Goal: Task Accomplishment & Management: Manage account settings

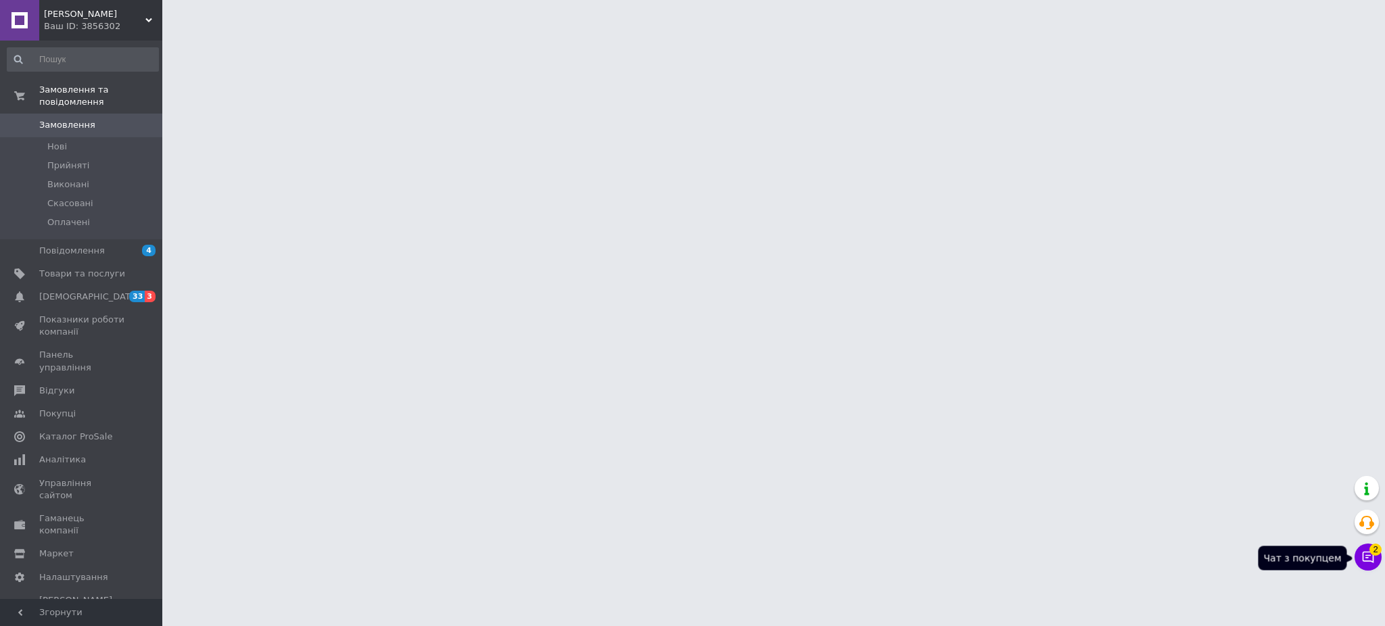
click at [1366, 562] on button "Чат з покупцем 2" at bounding box center [1367, 557] width 27 height 27
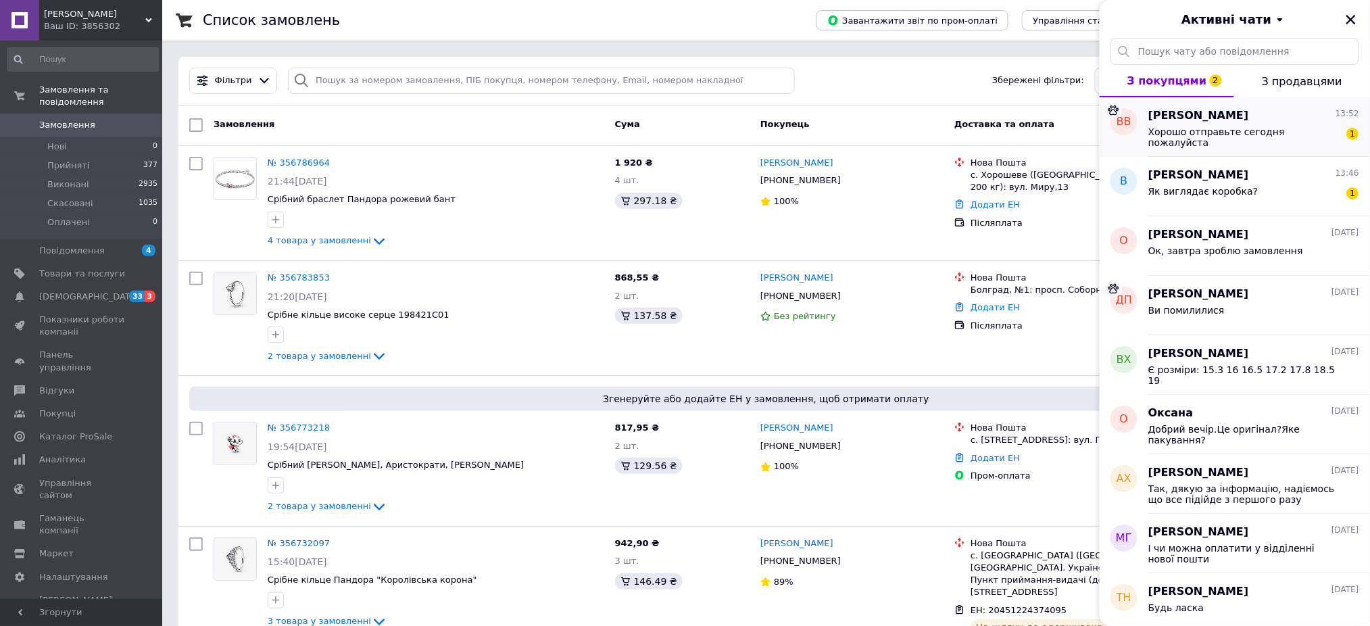
click at [1259, 126] on span "Хорошо отправьте сегодня пожалуйста" at bounding box center [1245, 137] width 192 height 22
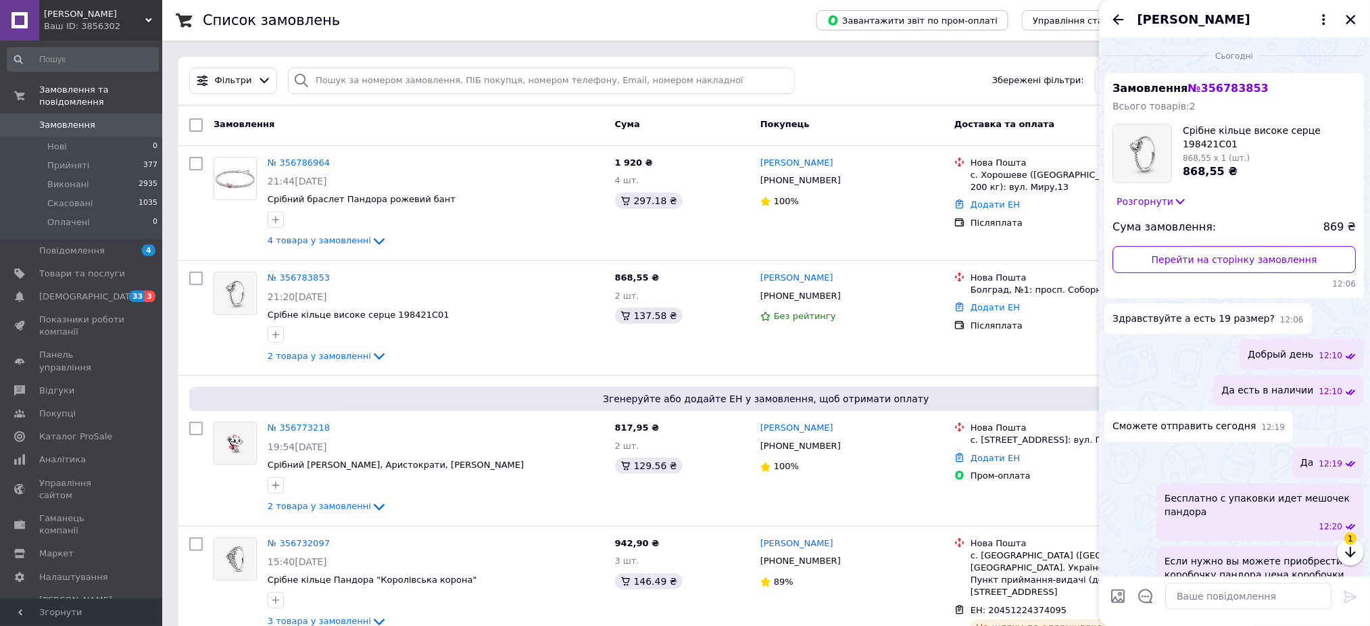
scroll to position [415, 0]
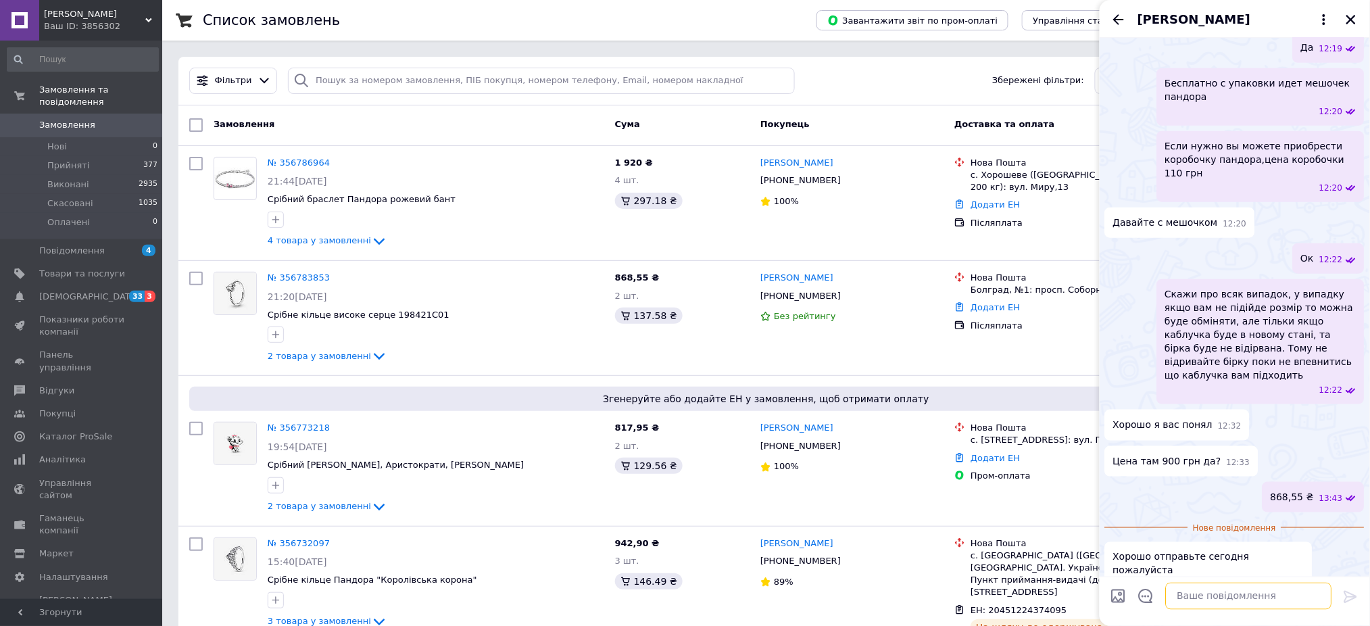
click at [1213, 594] on textarea at bounding box center [1249, 596] width 166 height 27
type textarea "J"
type textarea "j"
type textarea "оК"
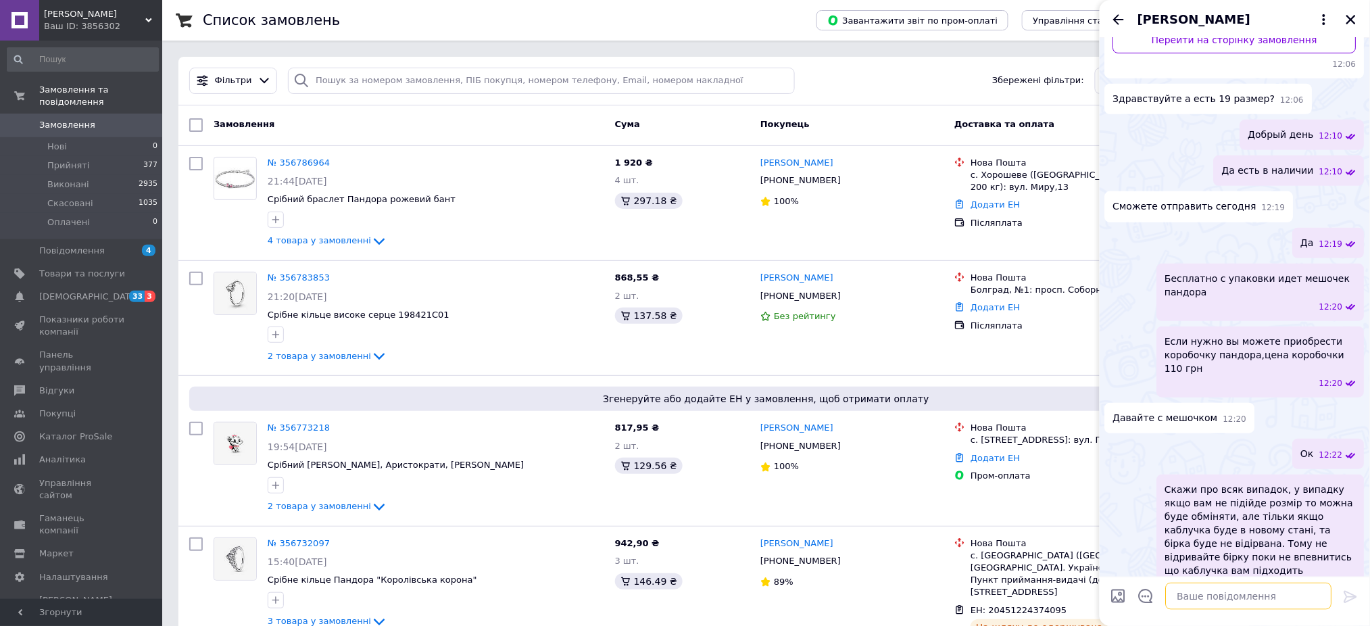
scroll to position [427, 0]
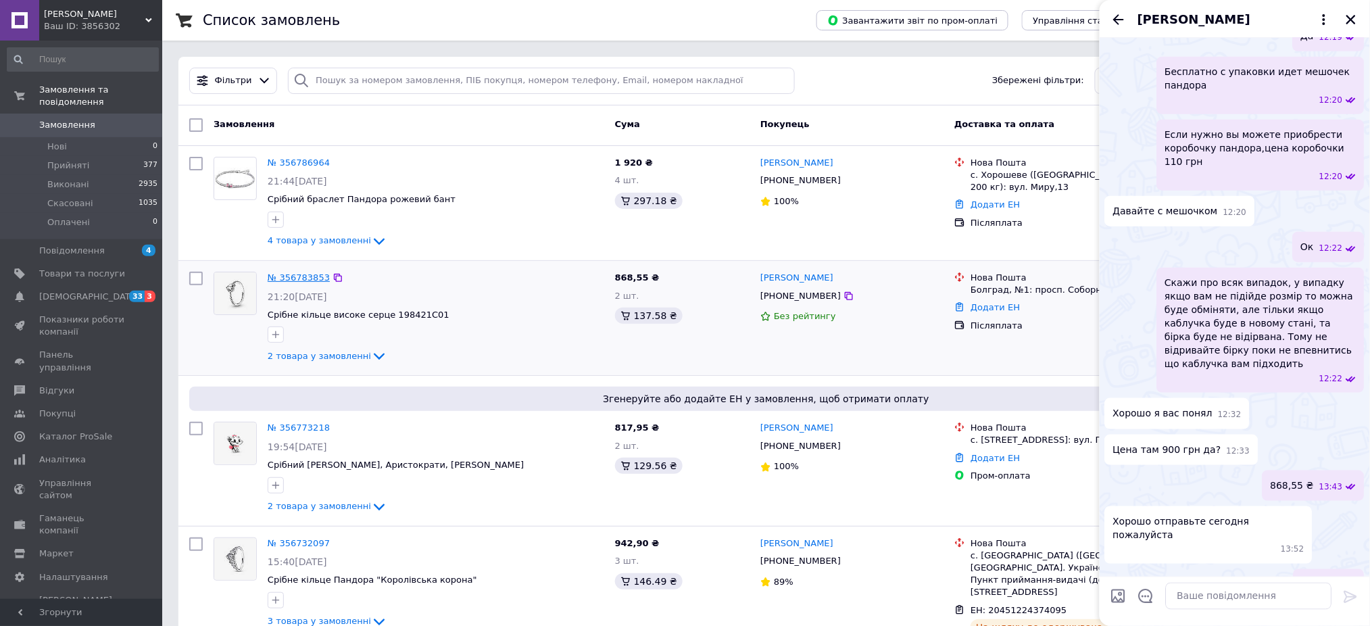
click at [295, 280] on link "№ 356783853" at bounding box center [299, 277] width 62 height 10
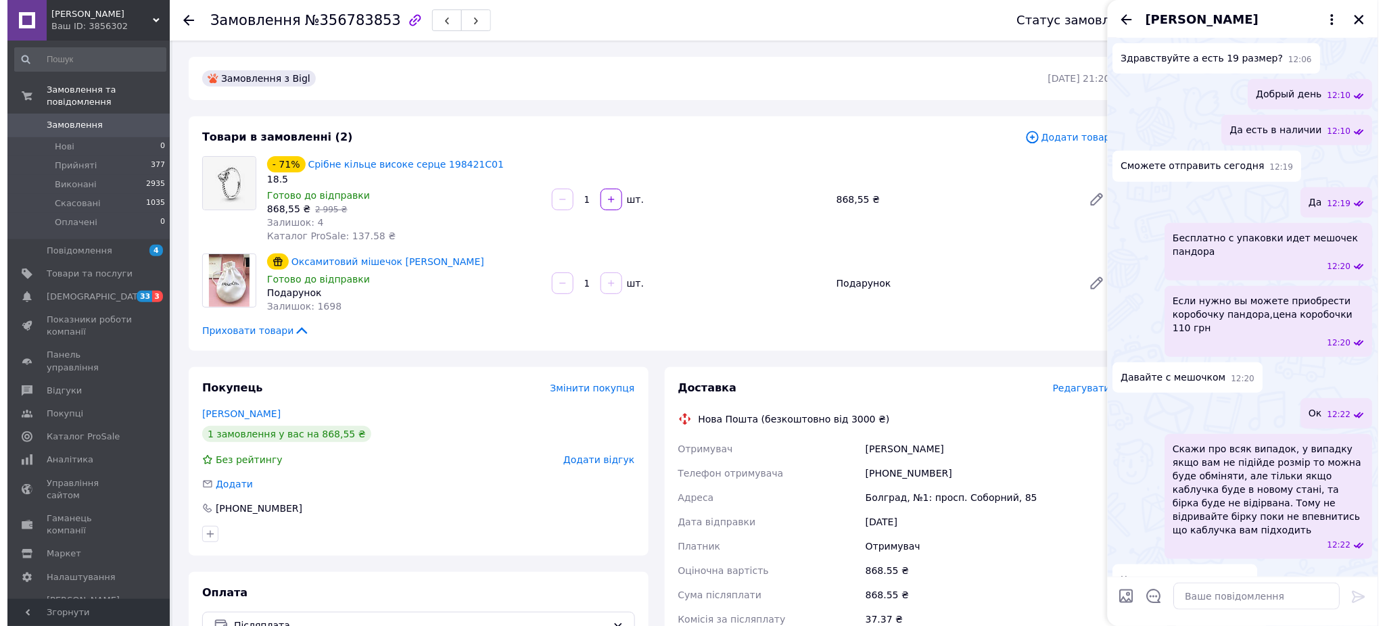
scroll to position [427, 0]
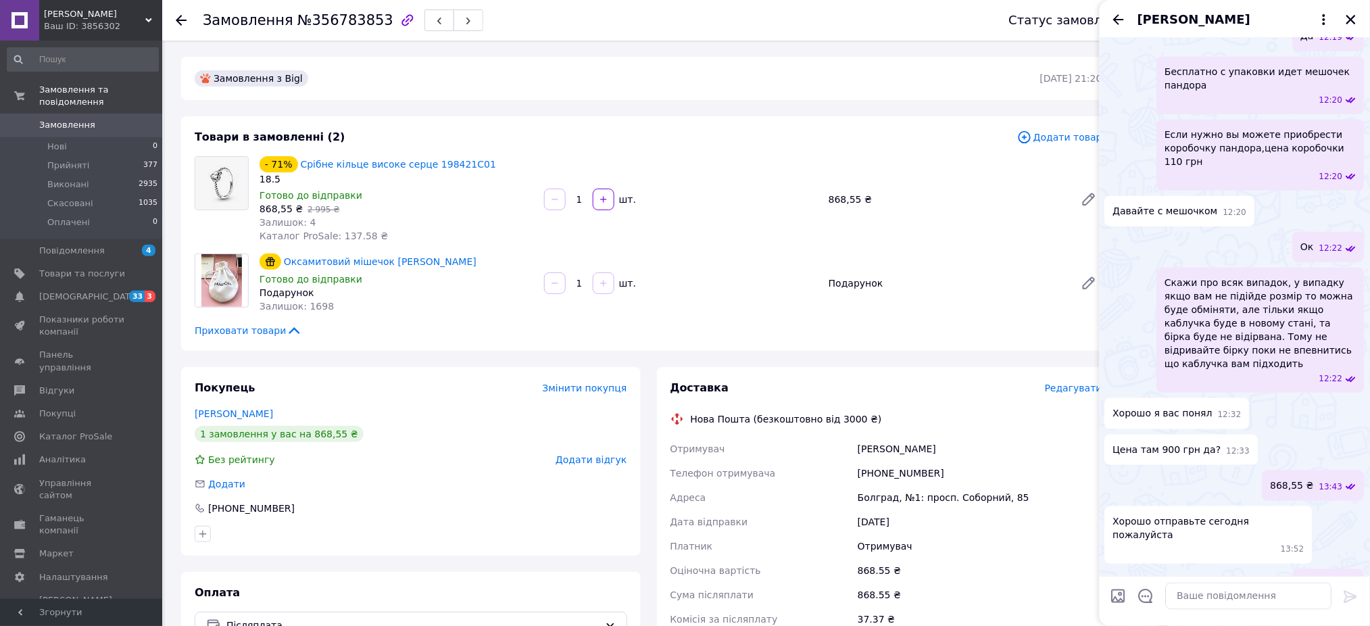
click at [1065, 389] on span "Редагувати" at bounding box center [1073, 388] width 57 height 11
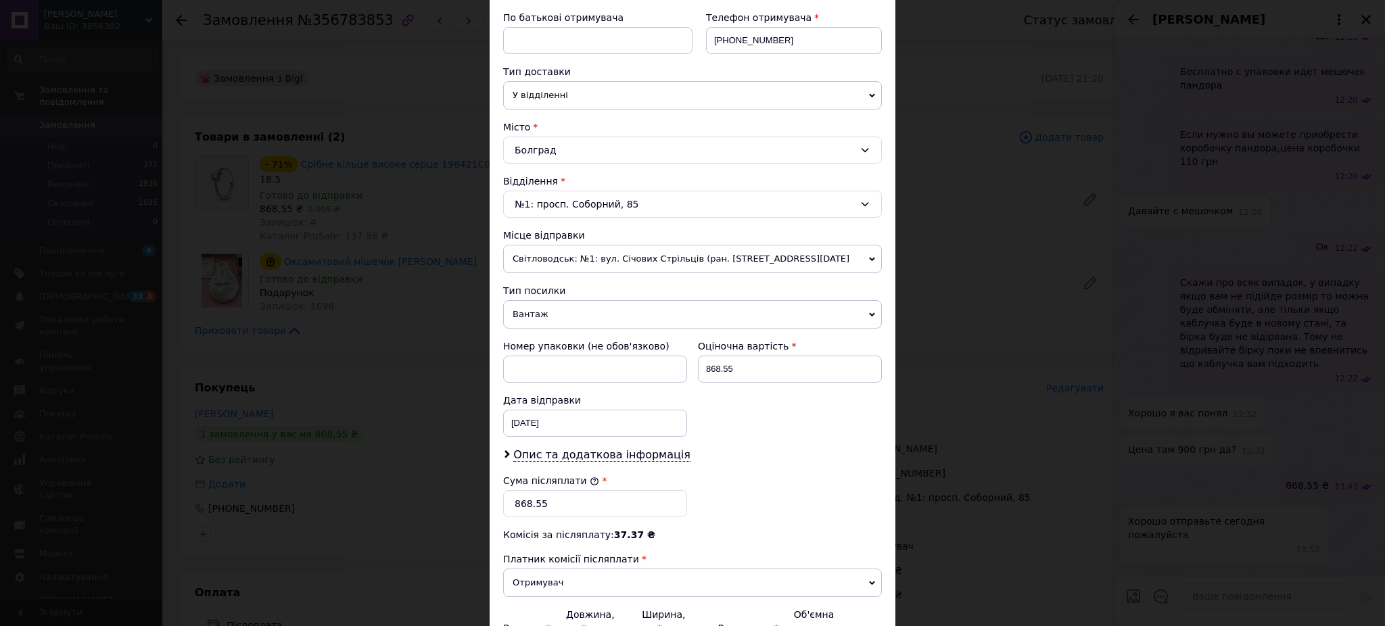
scroll to position [274, 0]
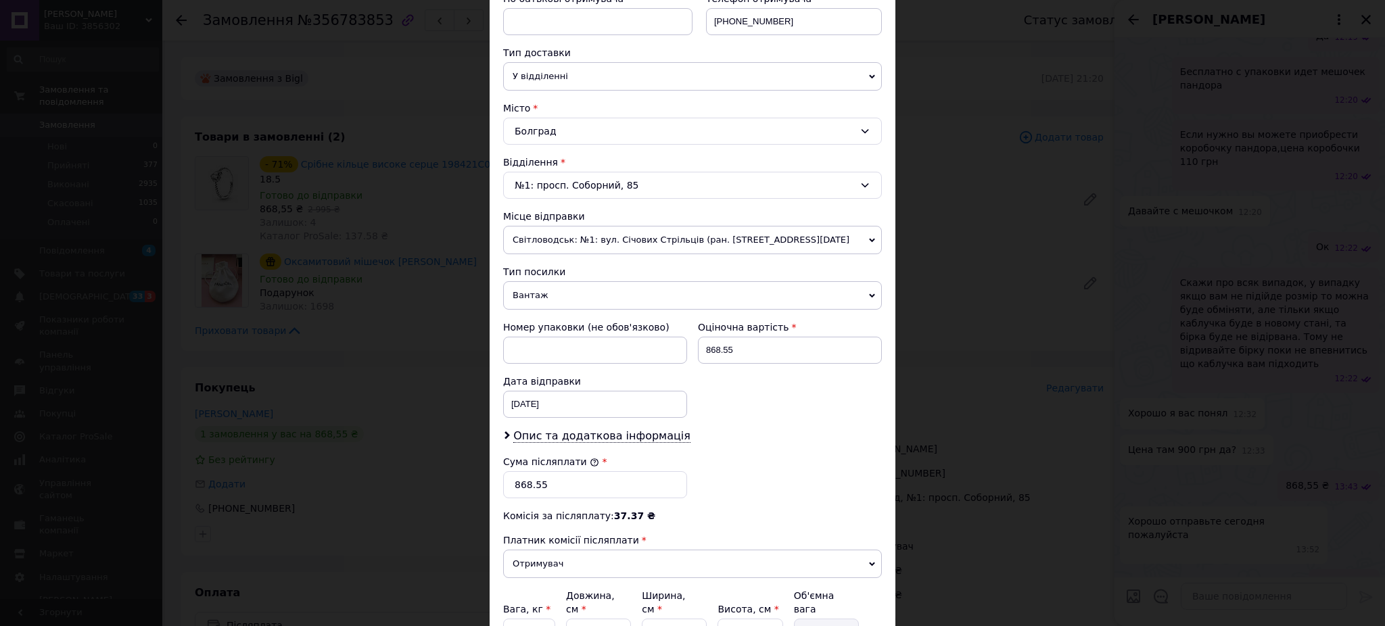
click at [524, 287] on span "Вантаж" at bounding box center [692, 295] width 379 height 28
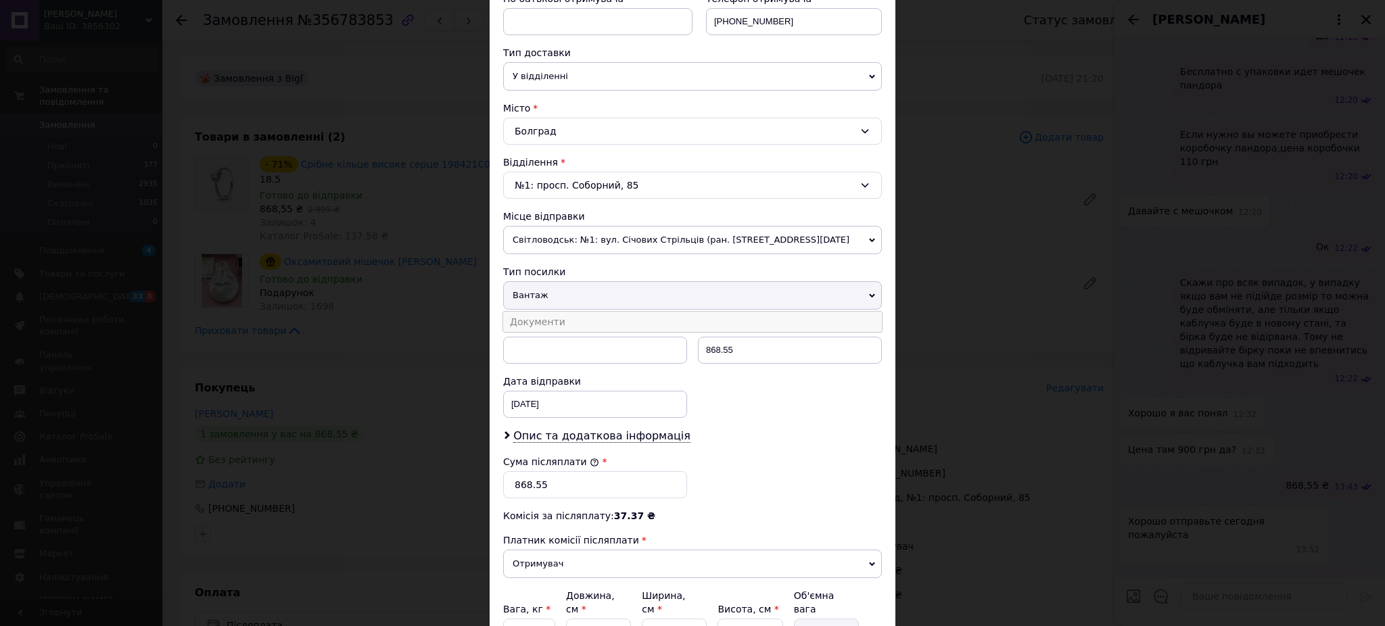
click at [528, 319] on li "Документи" at bounding box center [692, 322] width 379 height 20
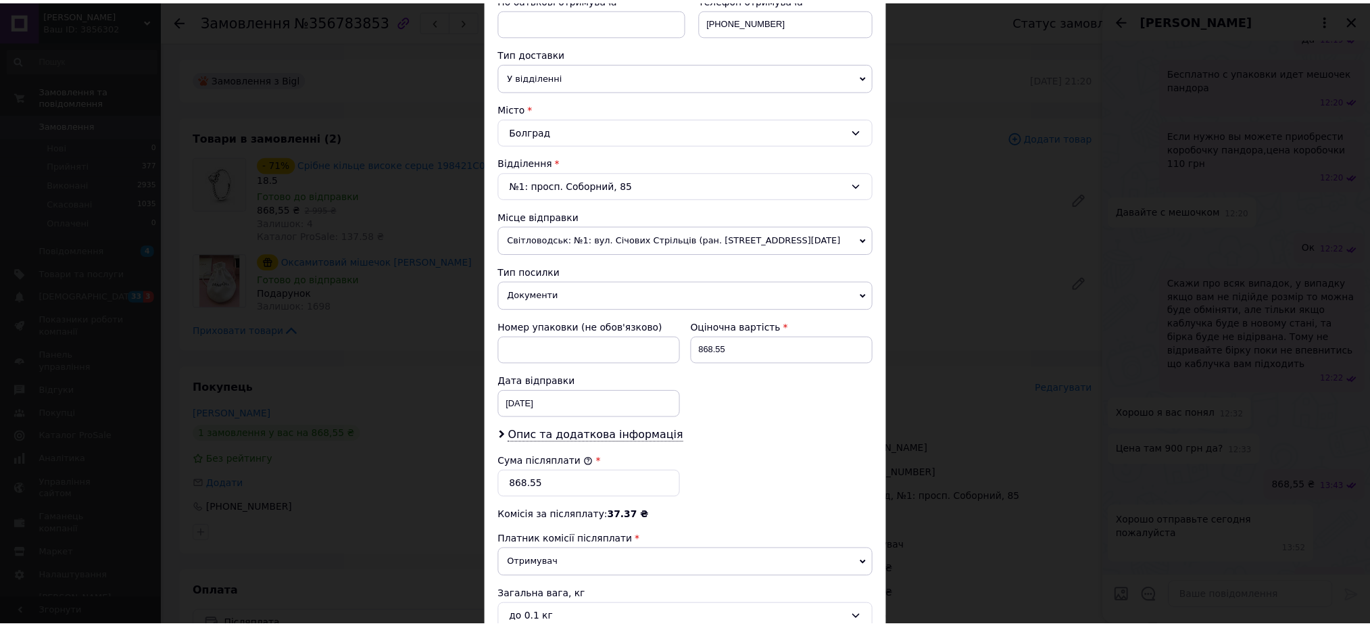
scroll to position [419, 0]
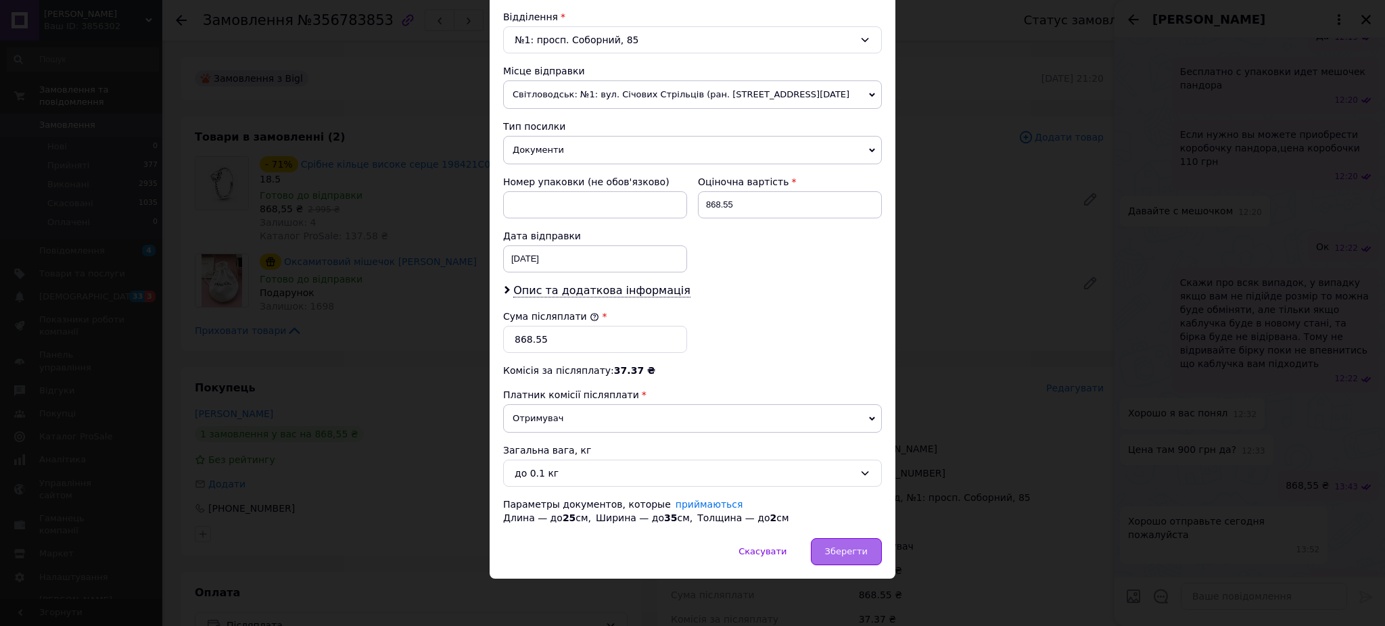
click at [840, 554] on span "Зберегти" at bounding box center [846, 551] width 43 height 10
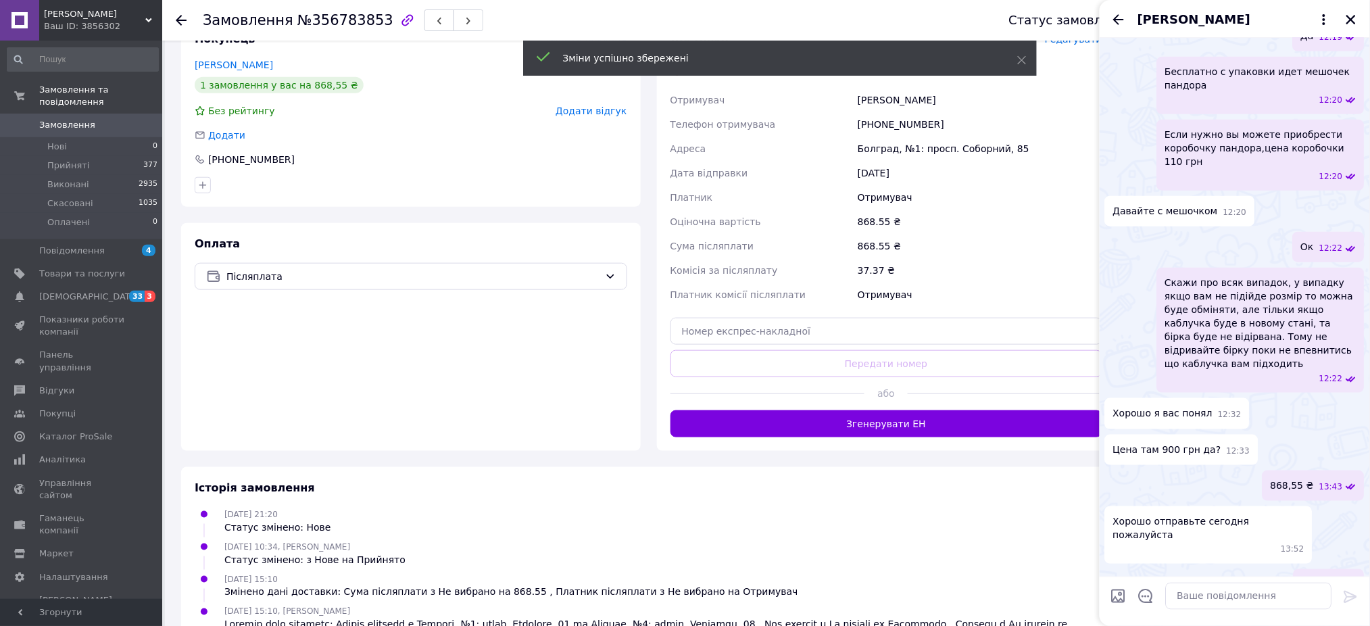
scroll to position [368, 0]
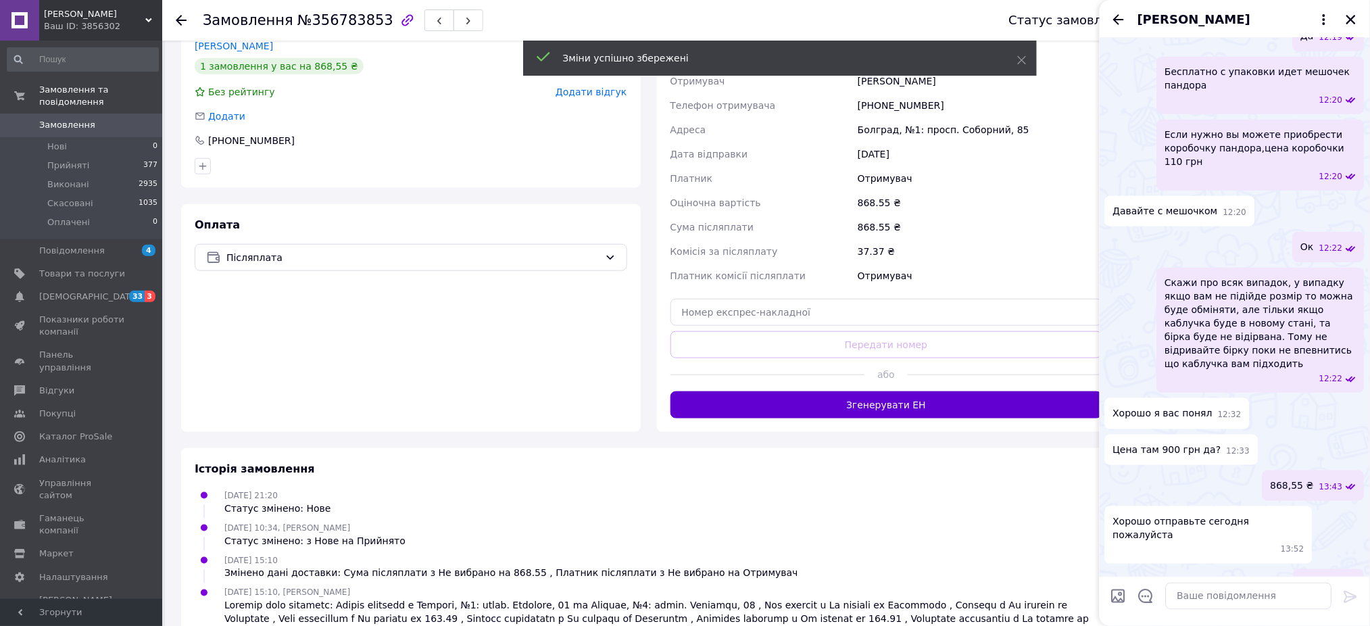
click at [765, 408] on button "Згенерувати ЕН" at bounding box center [887, 404] width 433 height 27
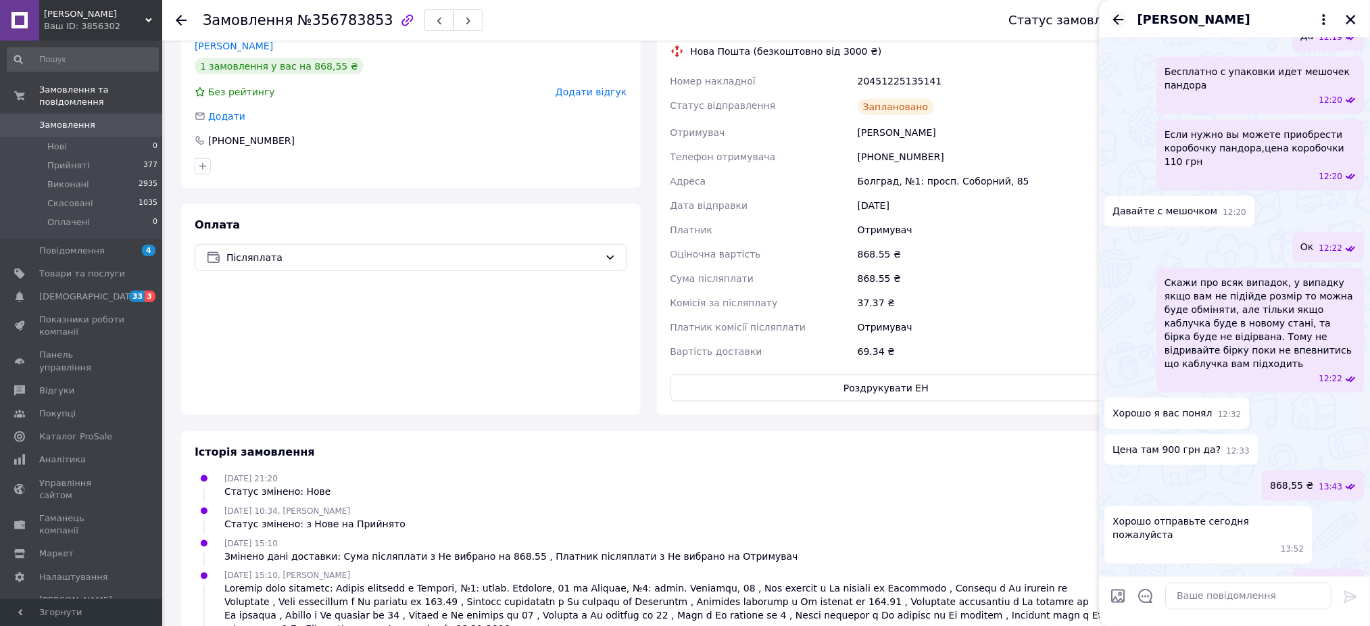
click at [1116, 20] on icon "Назад" at bounding box center [1118, 19] width 11 height 10
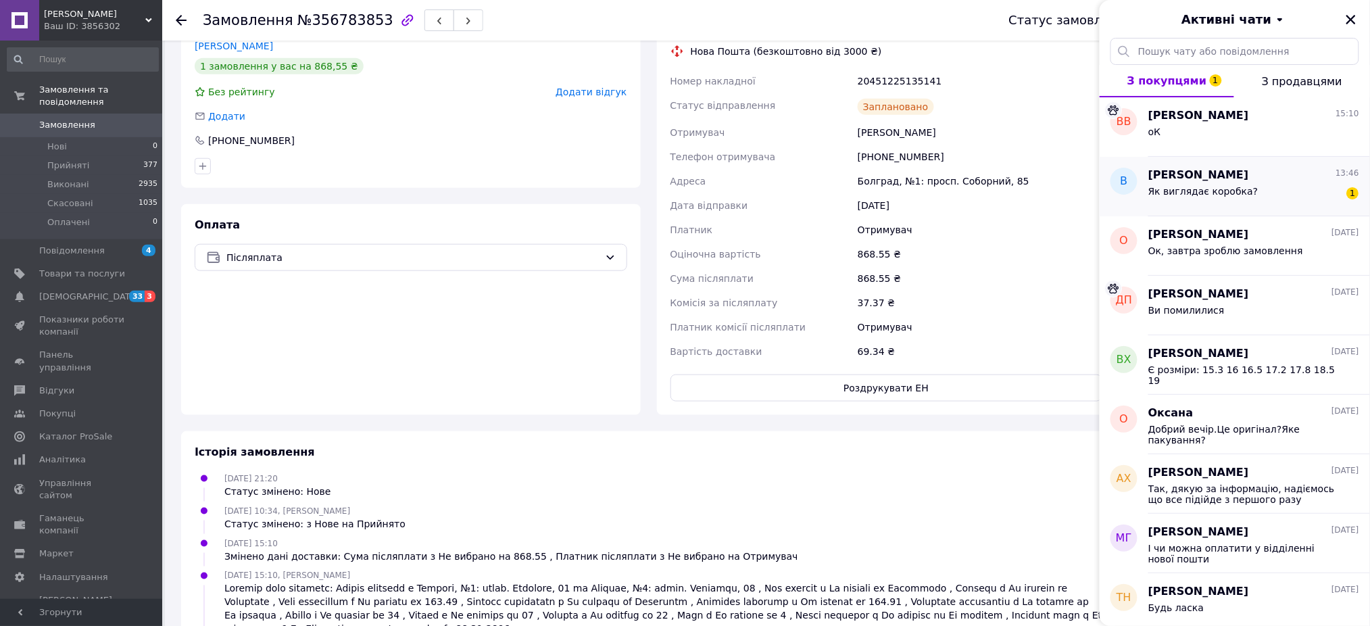
click at [1241, 193] on span "Як виглядає коробка?" at bounding box center [1204, 191] width 110 height 11
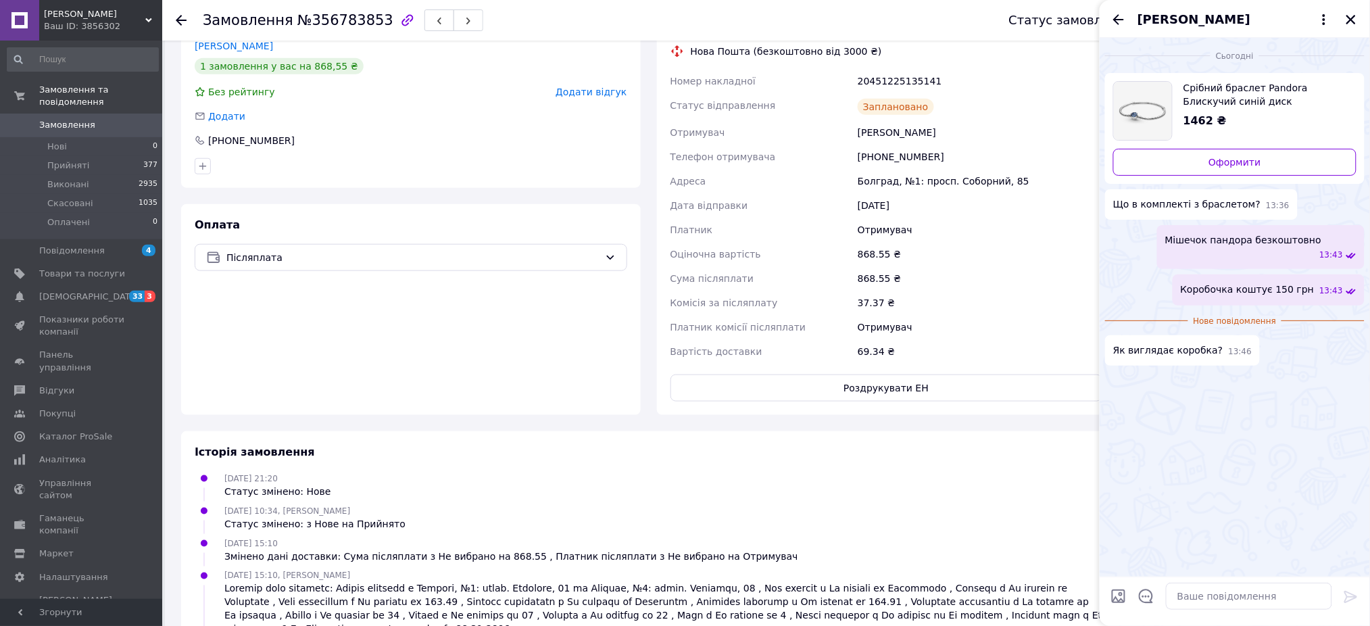
click at [144, 9] on span "[PERSON_NAME]" at bounding box center [94, 14] width 101 height 12
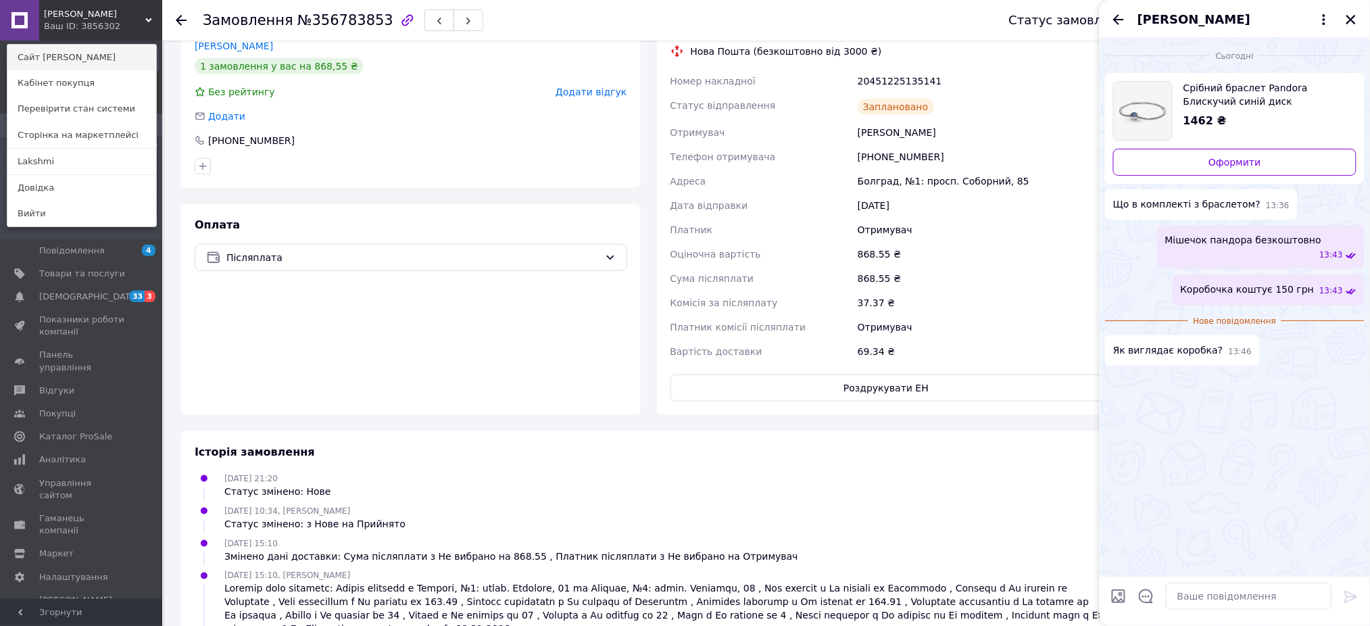
click at [111, 57] on link "Сайт [PERSON_NAME]" at bounding box center [81, 58] width 149 height 26
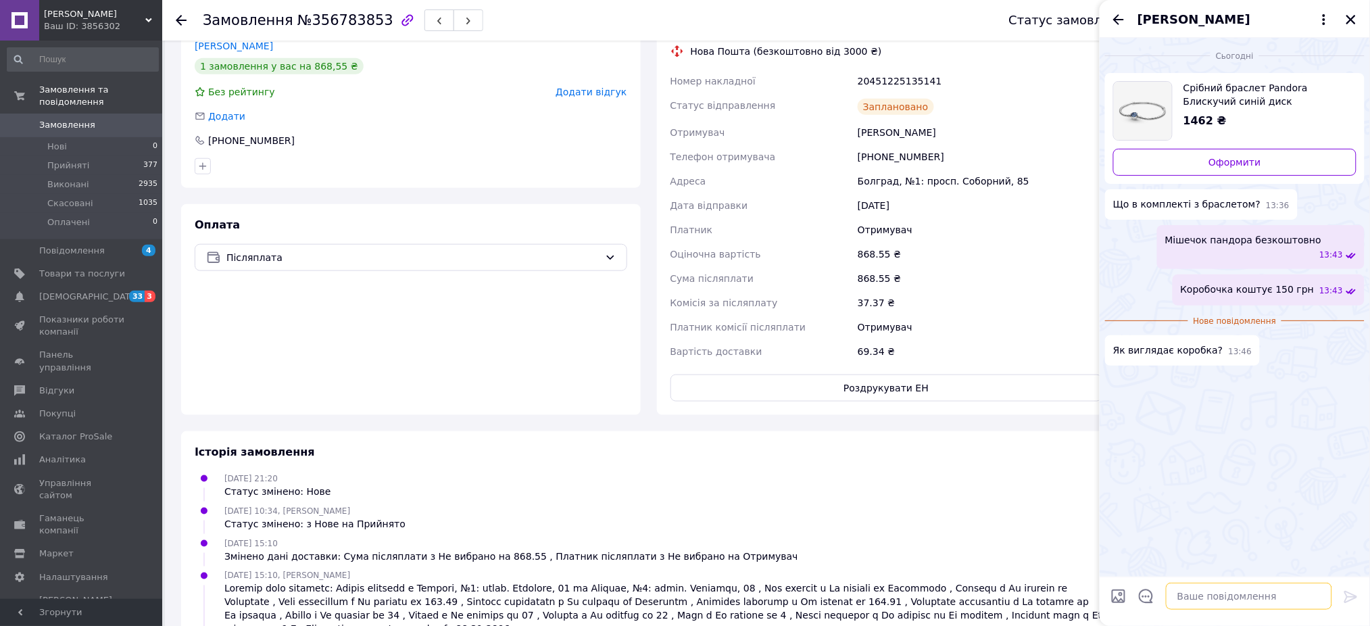
click at [1196, 601] on textarea at bounding box center [1249, 596] width 166 height 27
paste textarea "https://cs3856302.prom.ua/ua/g123920899-podarunkove-upakuvannya"
type textarea "https://cs3856302.prom.ua/ua/g123920899-podarunkove-upakuvannya"
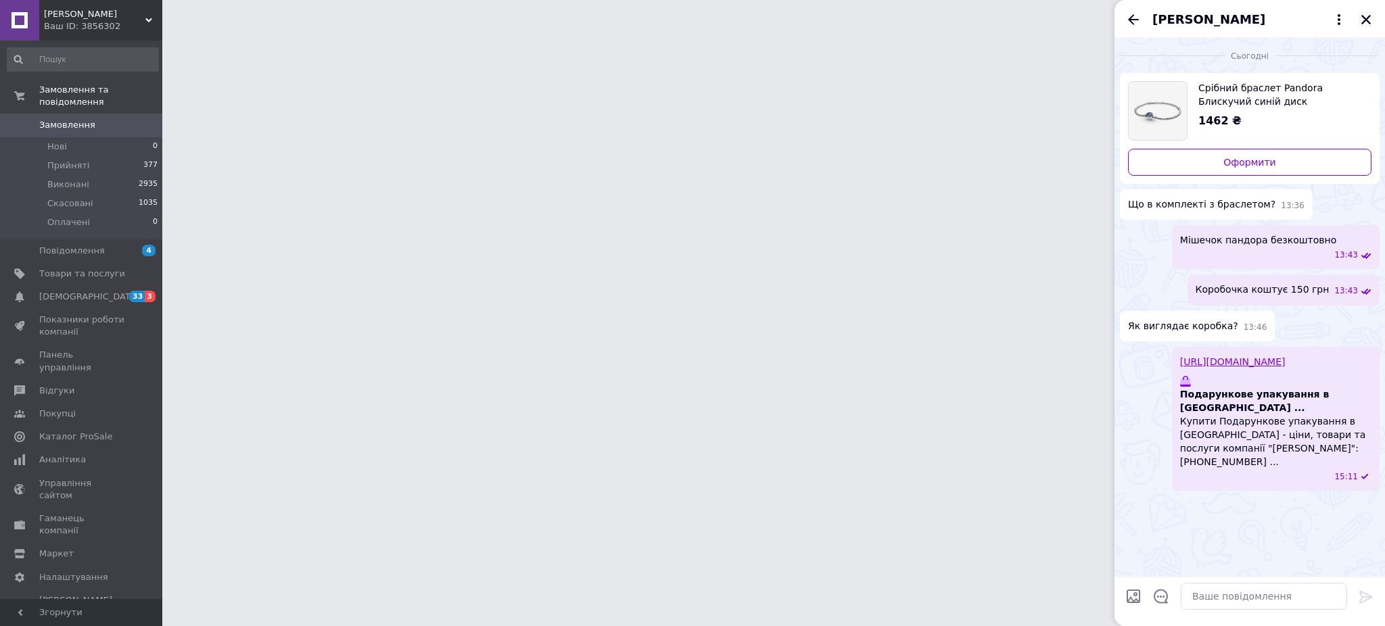
click at [1367, 18] on div "Володимир Романович" at bounding box center [1249, 19] width 270 height 38
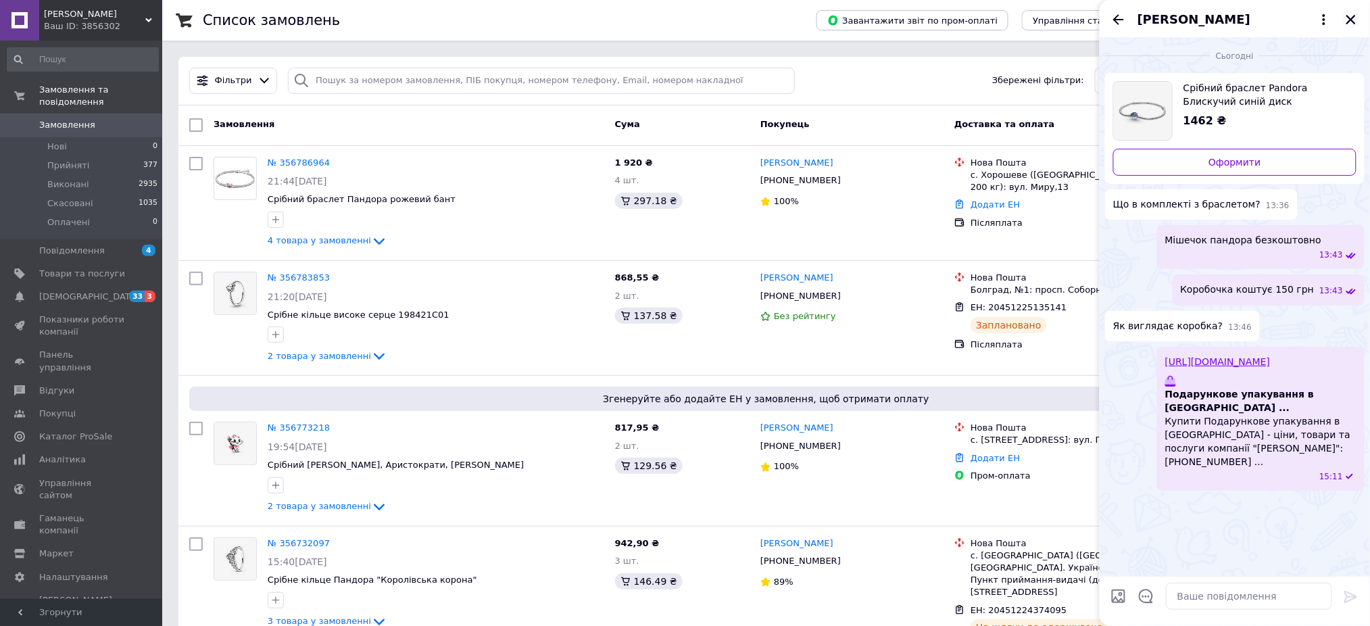
click at [1350, 20] on icon "Закрити" at bounding box center [1351, 19] width 9 height 9
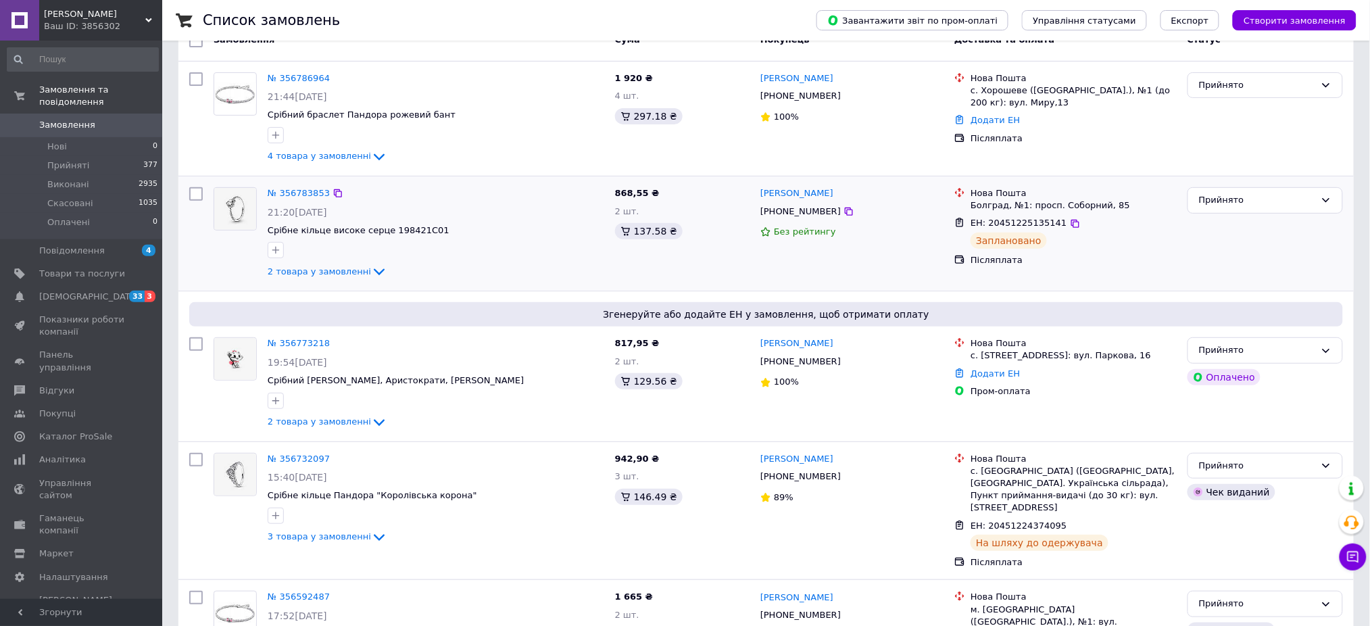
scroll to position [82, 0]
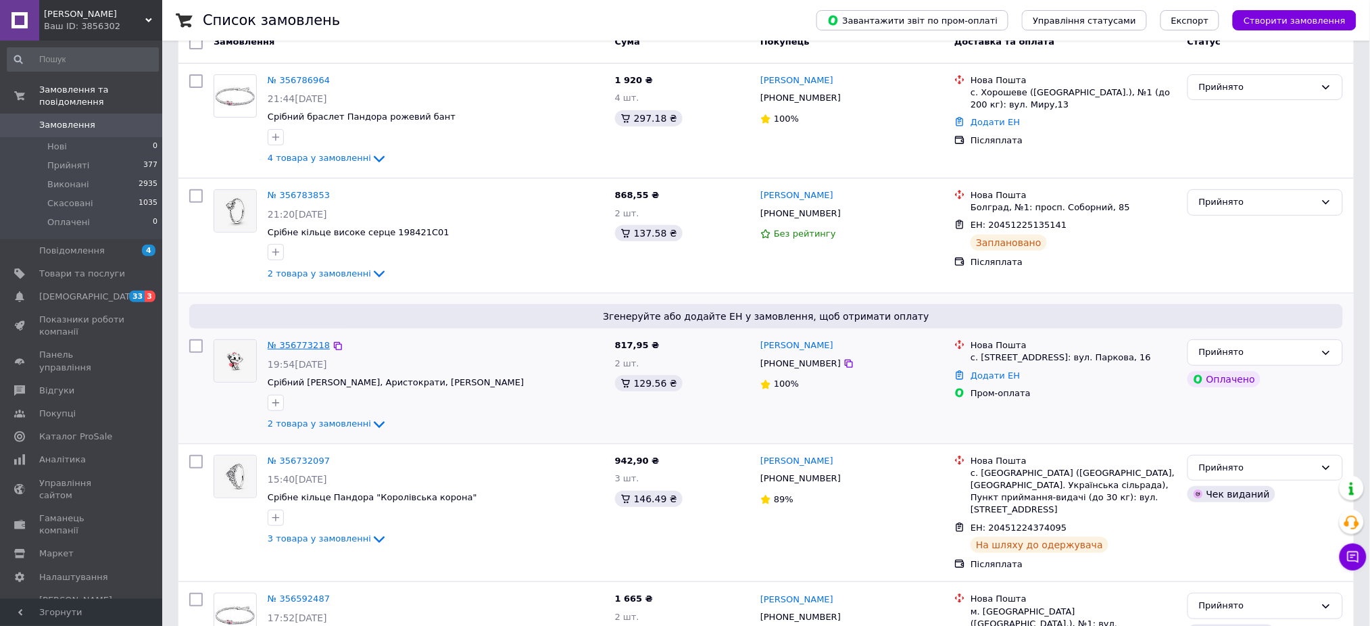
click at [299, 341] on link "№ 356773218" at bounding box center [299, 345] width 62 height 10
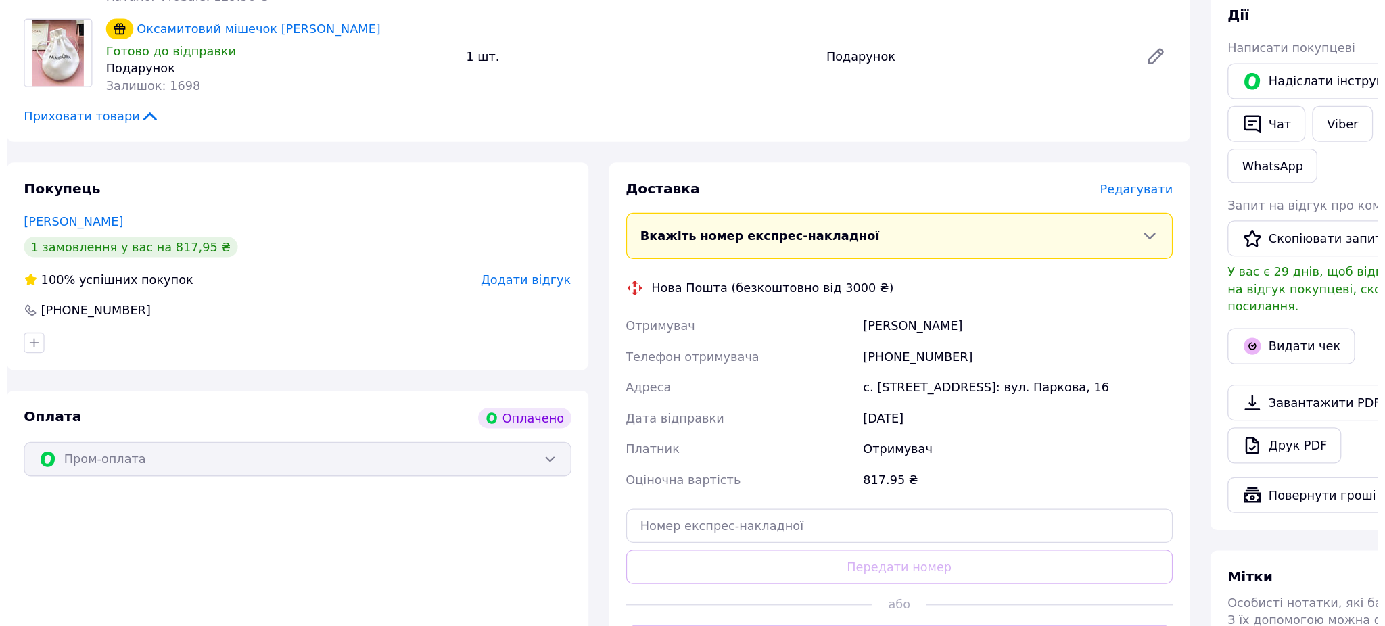
scroll to position [552, 0]
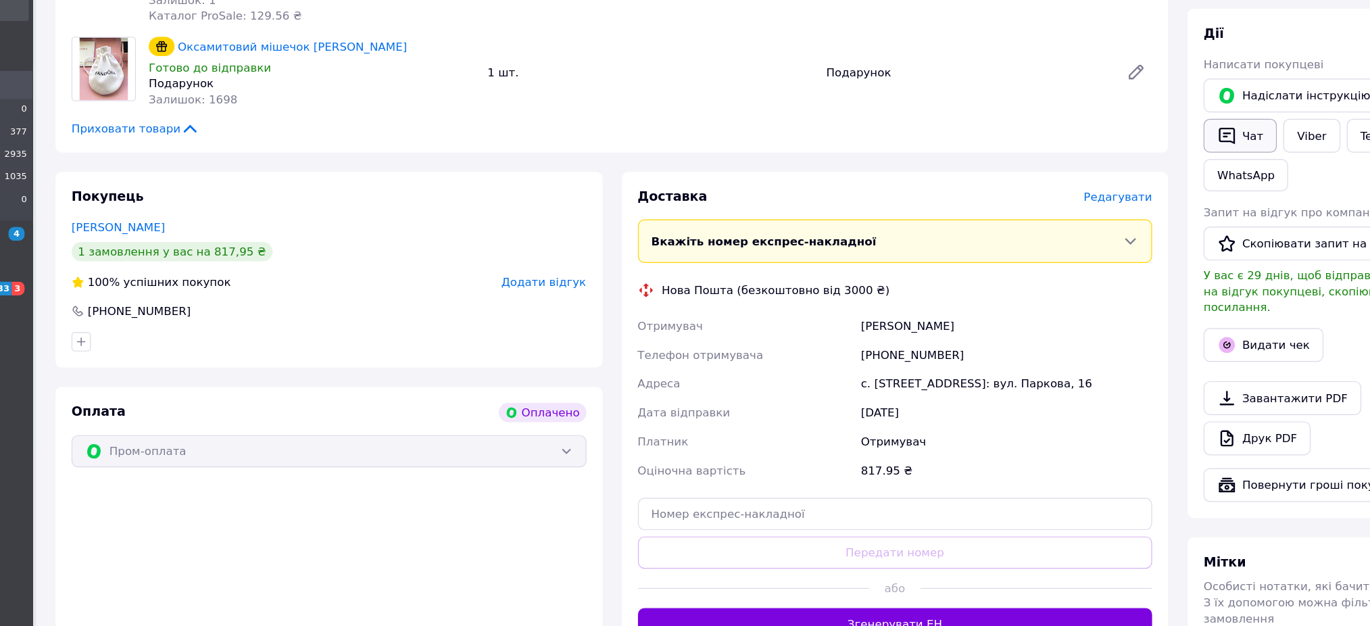
click at [1167, 160] on icon "button" at bounding box center [1165, 168] width 16 height 16
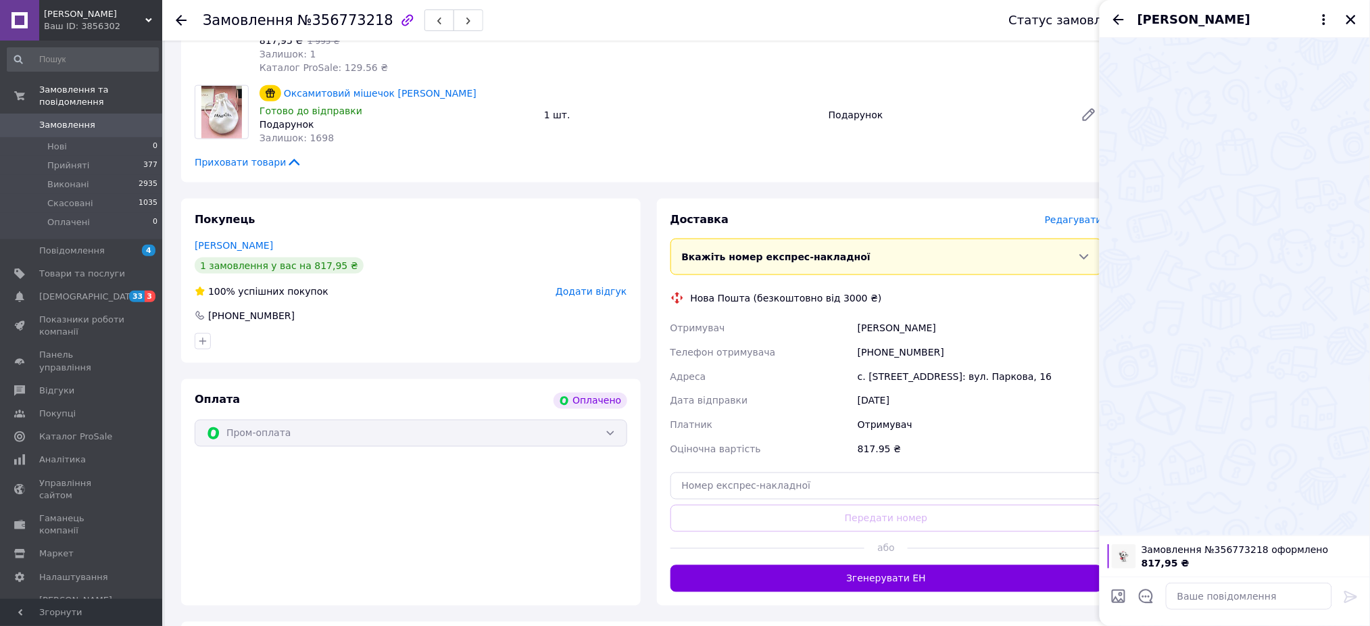
click at [1067, 214] on span "Редагувати" at bounding box center [1073, 219] width 57 height 11
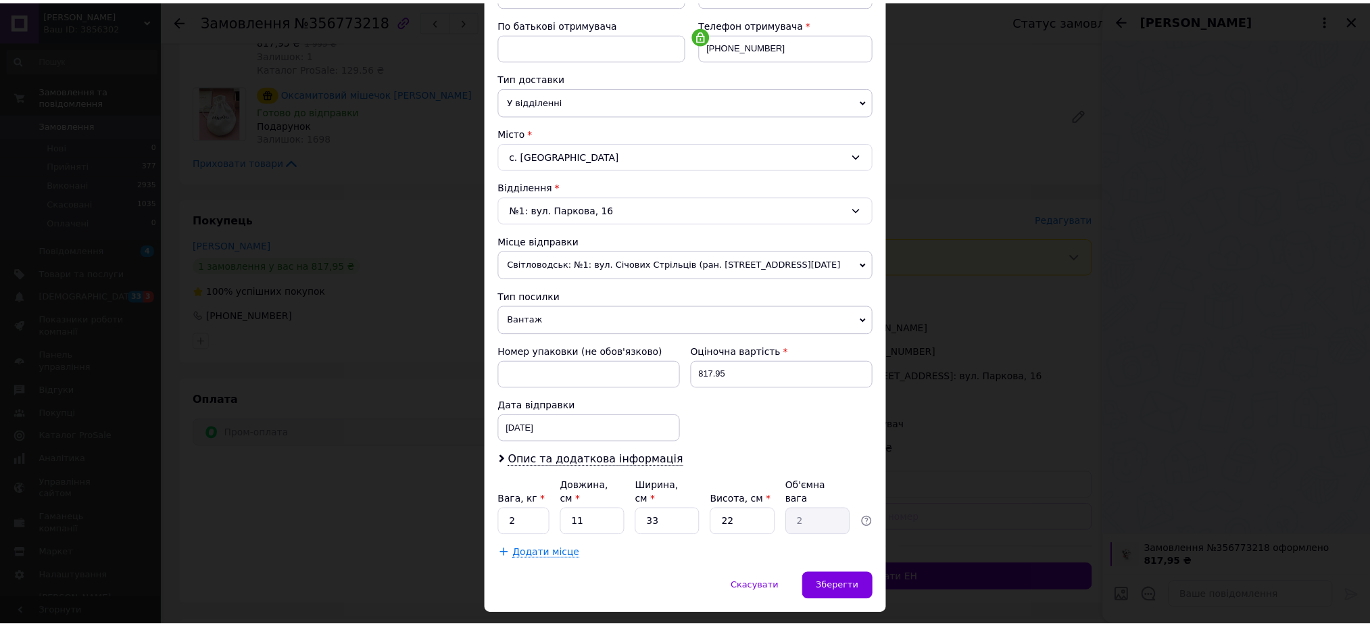
scroll to position [260, 0]
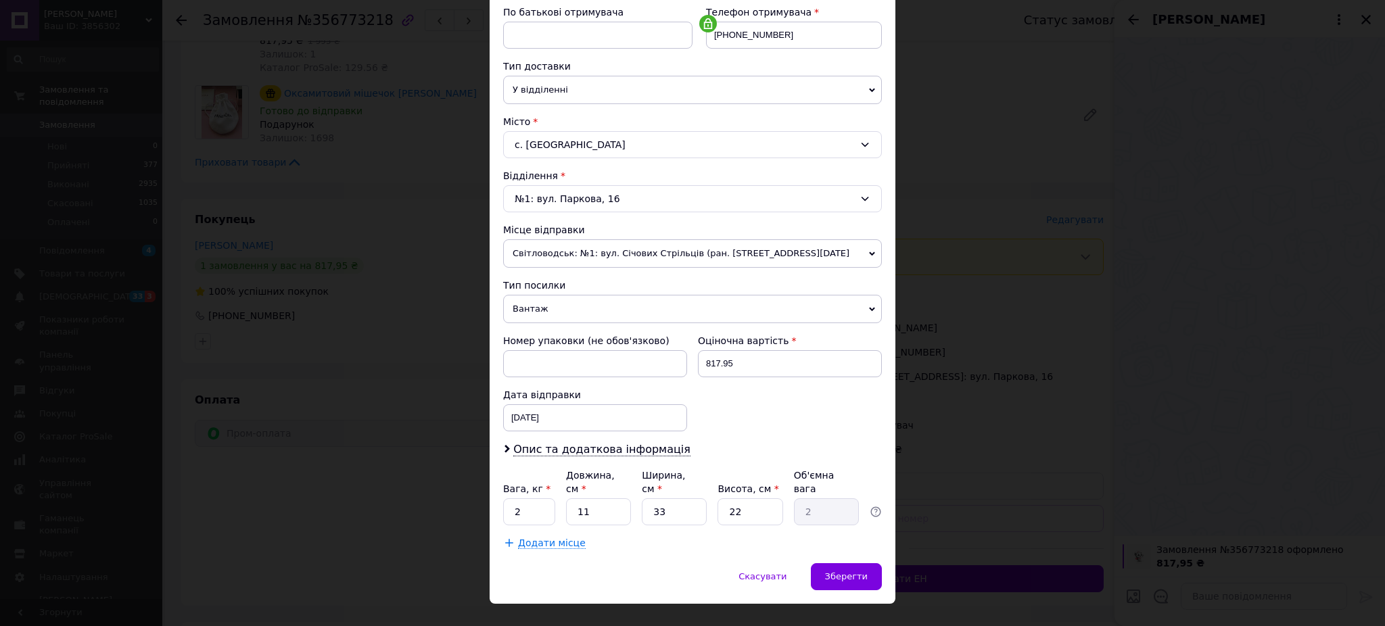
click at [531, 304] on span "Вантаж" at bounding box center [692, 309] width 379 height 28
click at [535, 334] on li "Документи" at bounding box center [692, 335] width 379 height 20
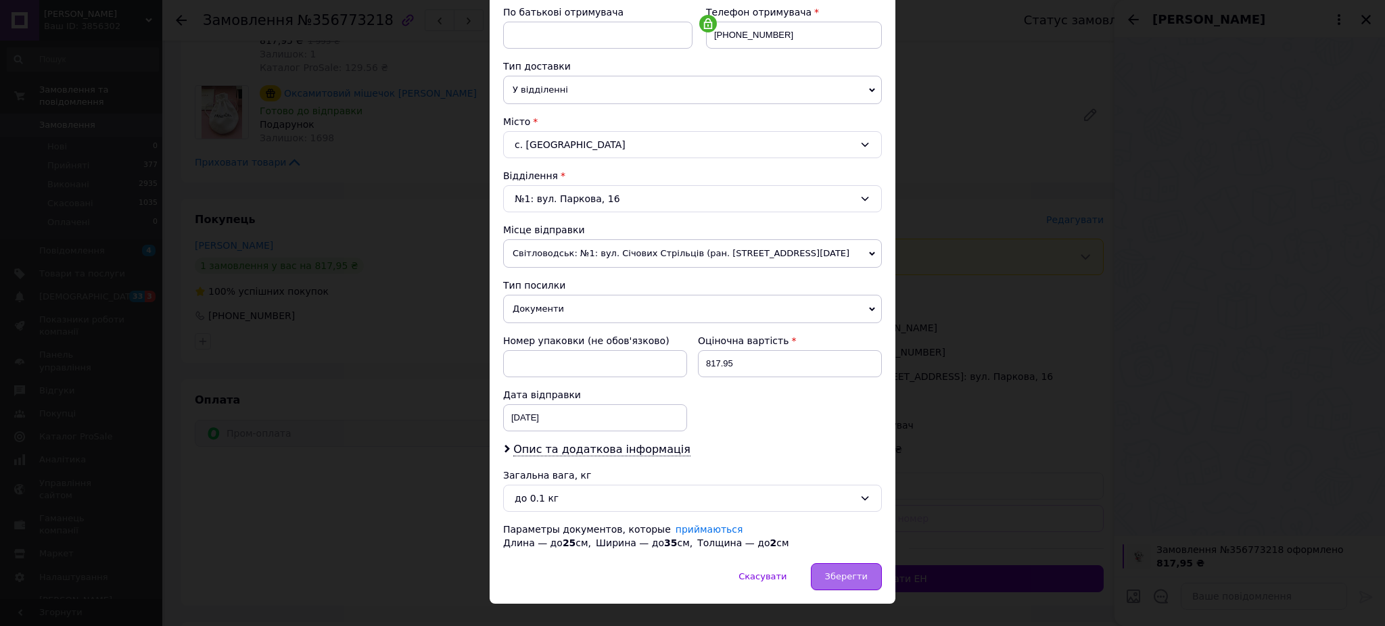
click at [838, 576] on span "Зберегти" at bounding box center [846, 576] width 43 height 10
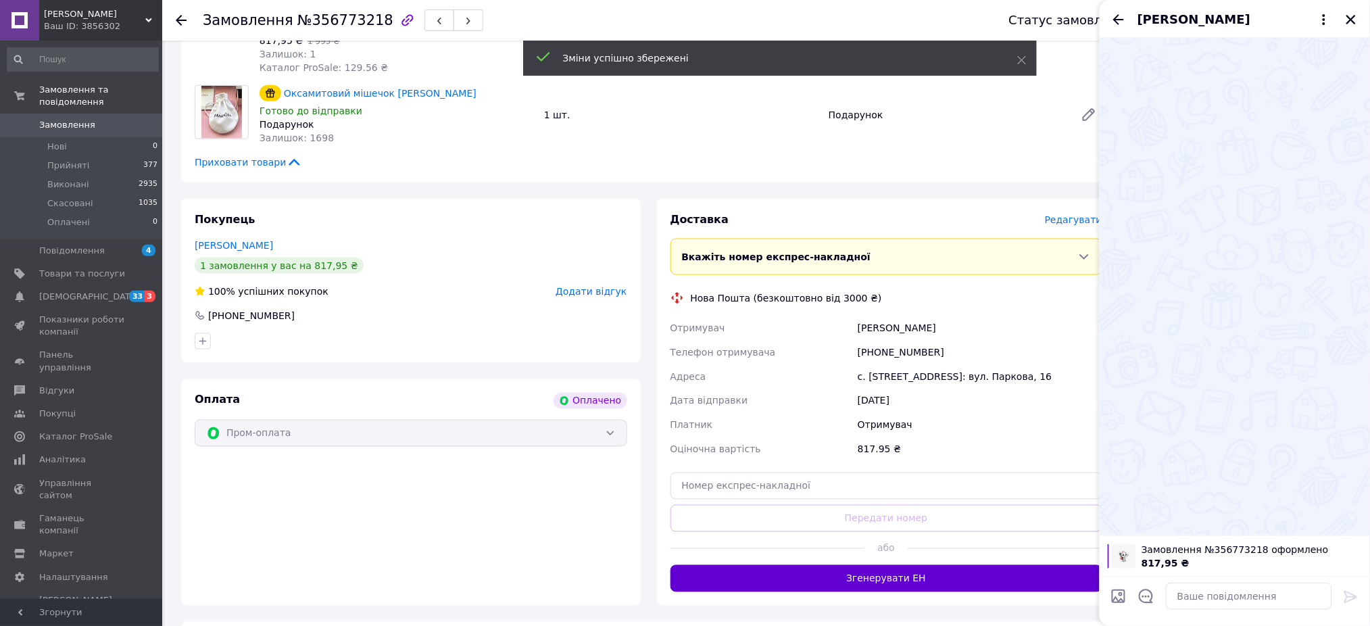
click at [898, 565] on button "Згенерувати ЕН" at bounding box center [887, 578] width 433 height 27
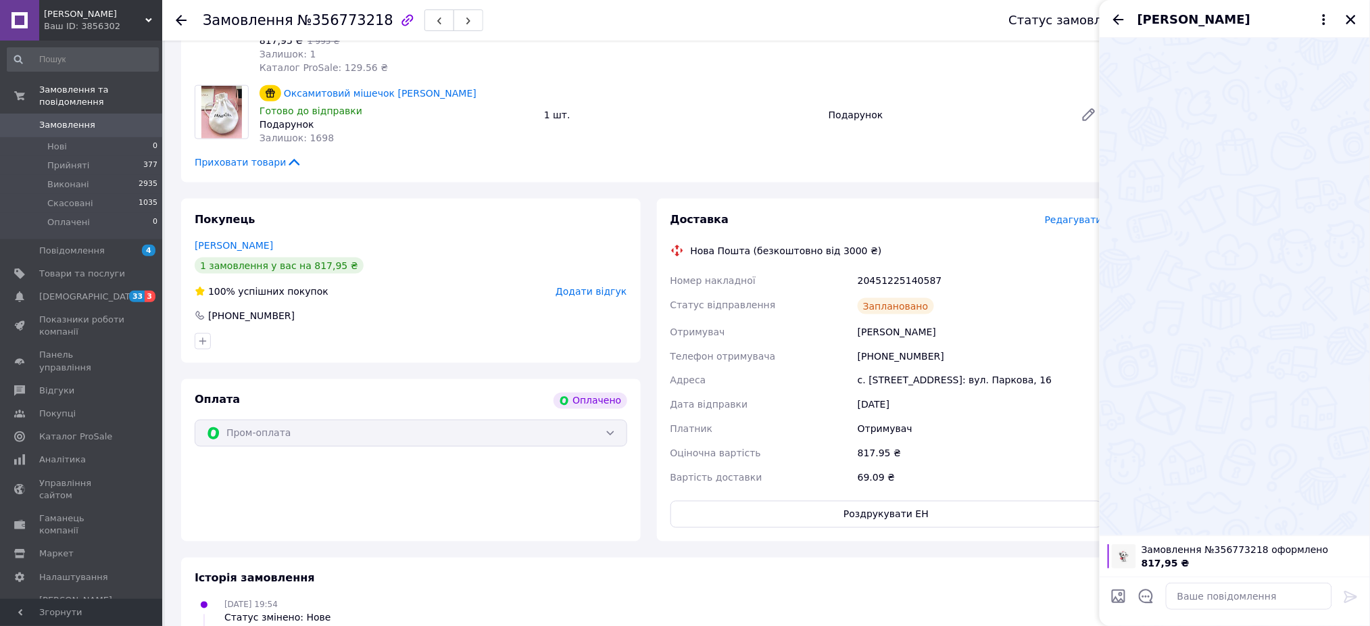
click at [898, 571] on div "Історія замовлення" at bounding box center [649, 579] width 908 height 16
click at [899, 571] on div "Історія замовлення" at bounding box center [649, 579] width 908 height 16
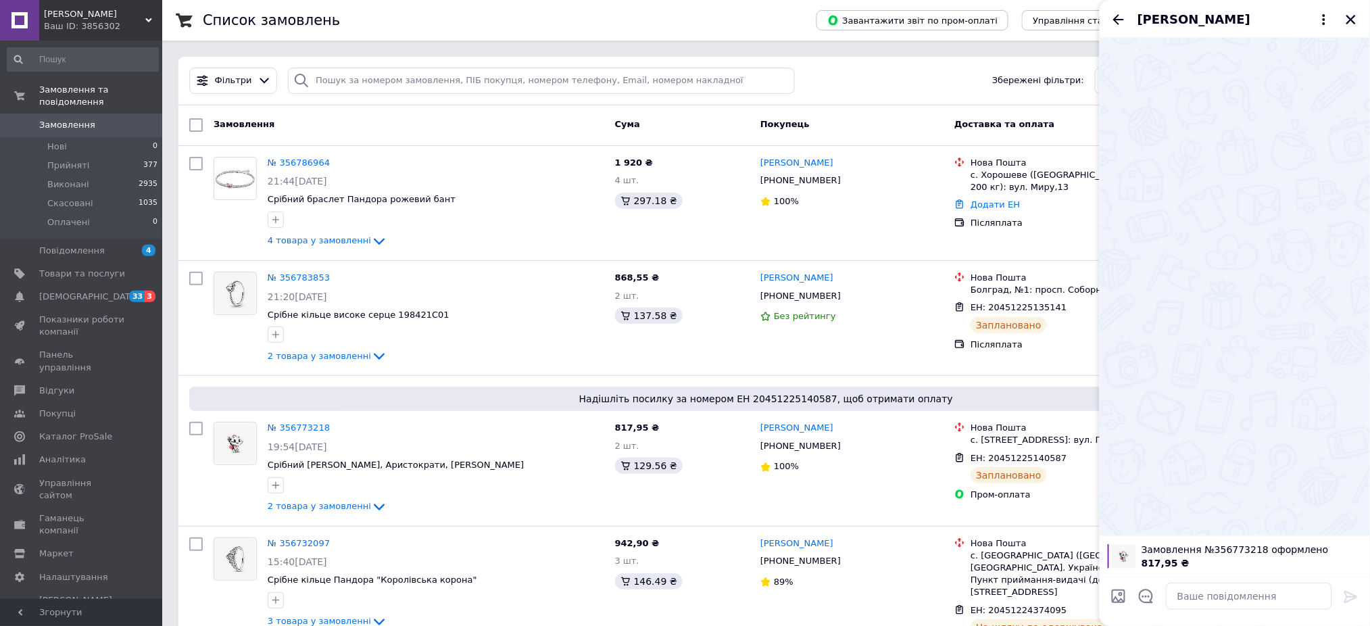
click at [1352, 16] on icon "Закрити" at bounding box center [1351, 20] width 12 height 12
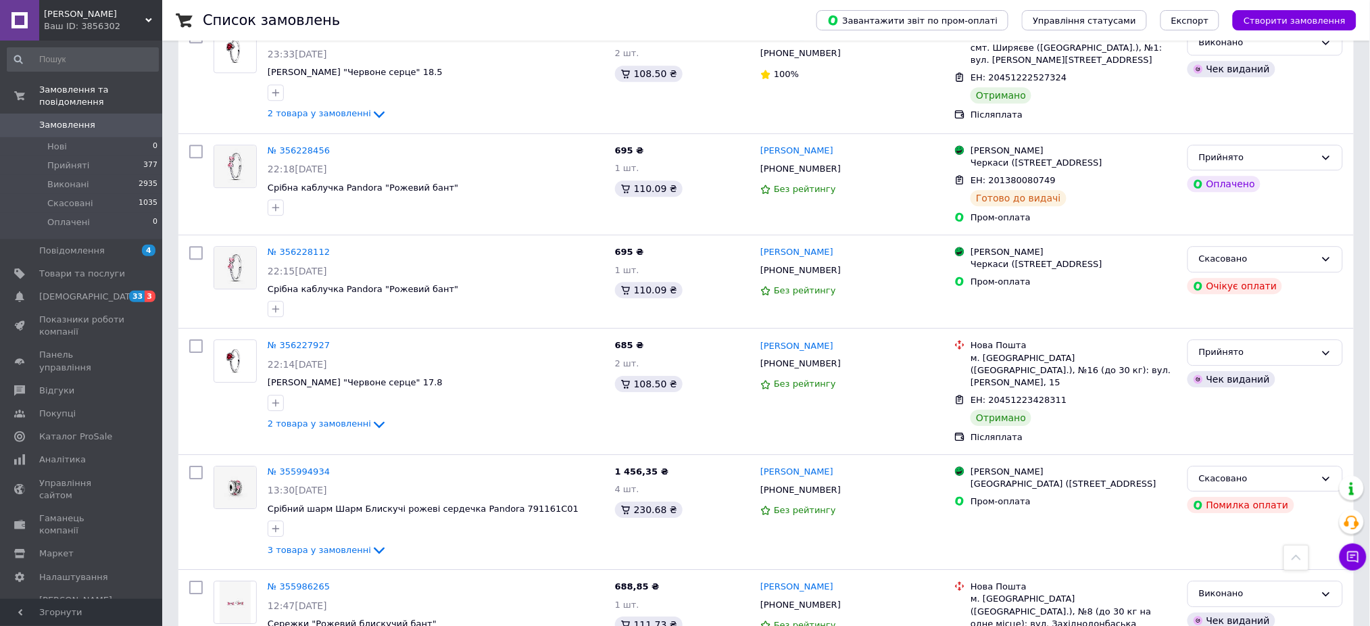
scroll to position [1326, 0]
click at [1282, 345] on div "Прийнято" at bounding box center [1257, 352] width 116 height 14
click at [1237, 368] on li "Виконано" at bounding box center [1265, 380] width 154 height 25
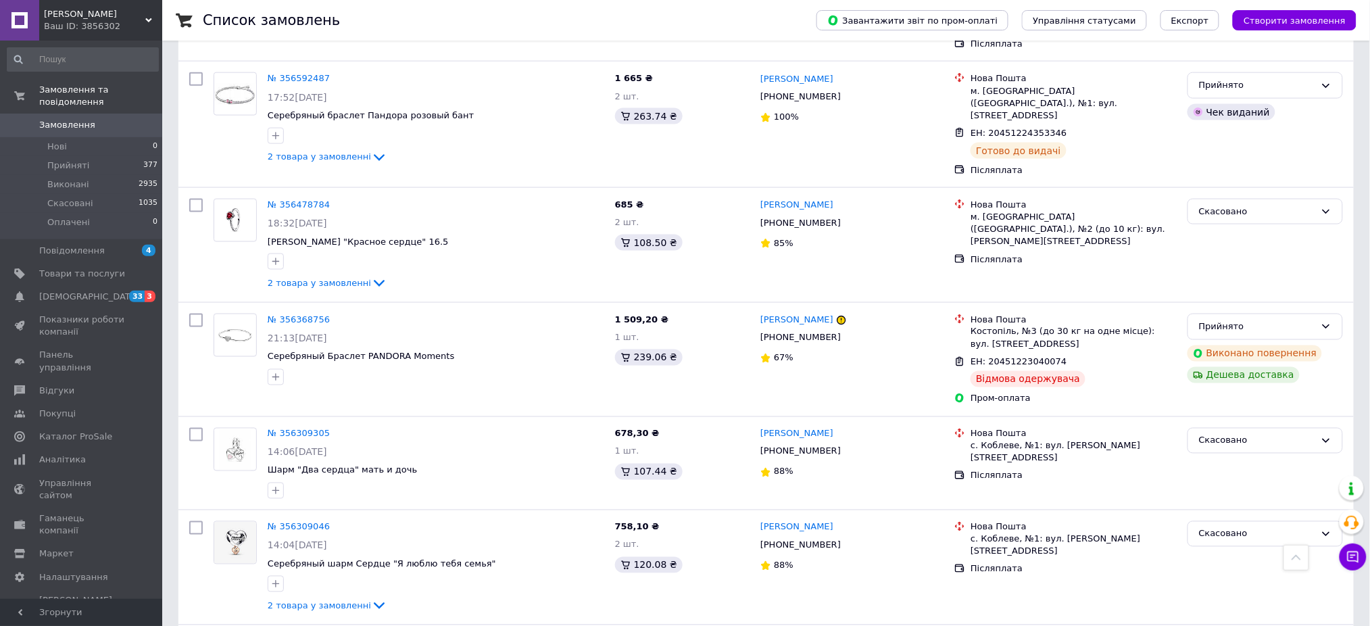
scroll to position [0, 0]
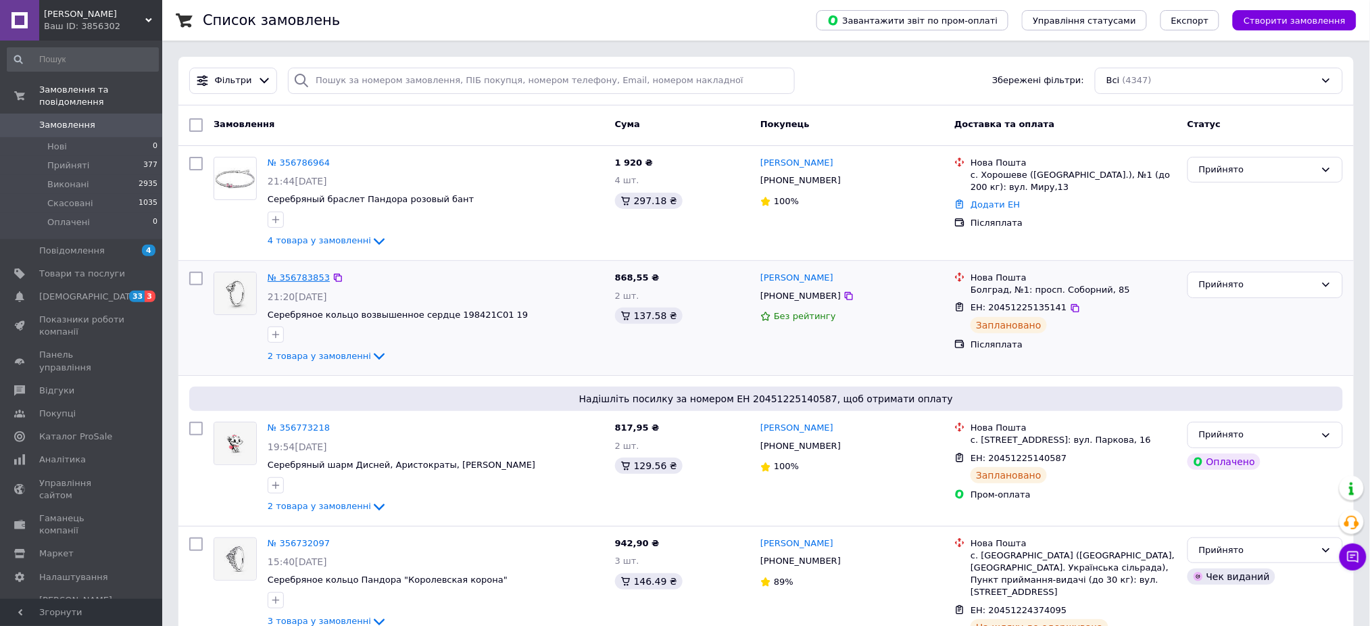
click at [295, 278] on link "№ 356783853" at bounding box center [299, 277] width 62 height 10
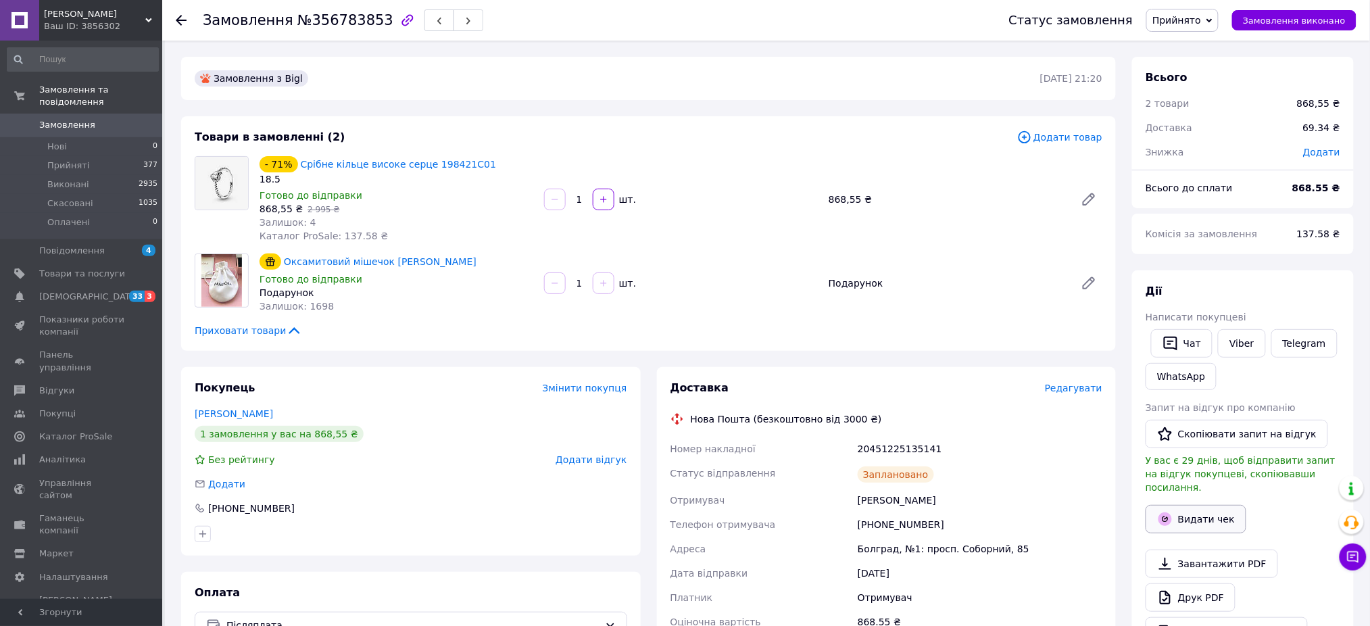
click at [1205, 505] on button "Видати чек" at bounding box center [1196, 519] width 101 height 28
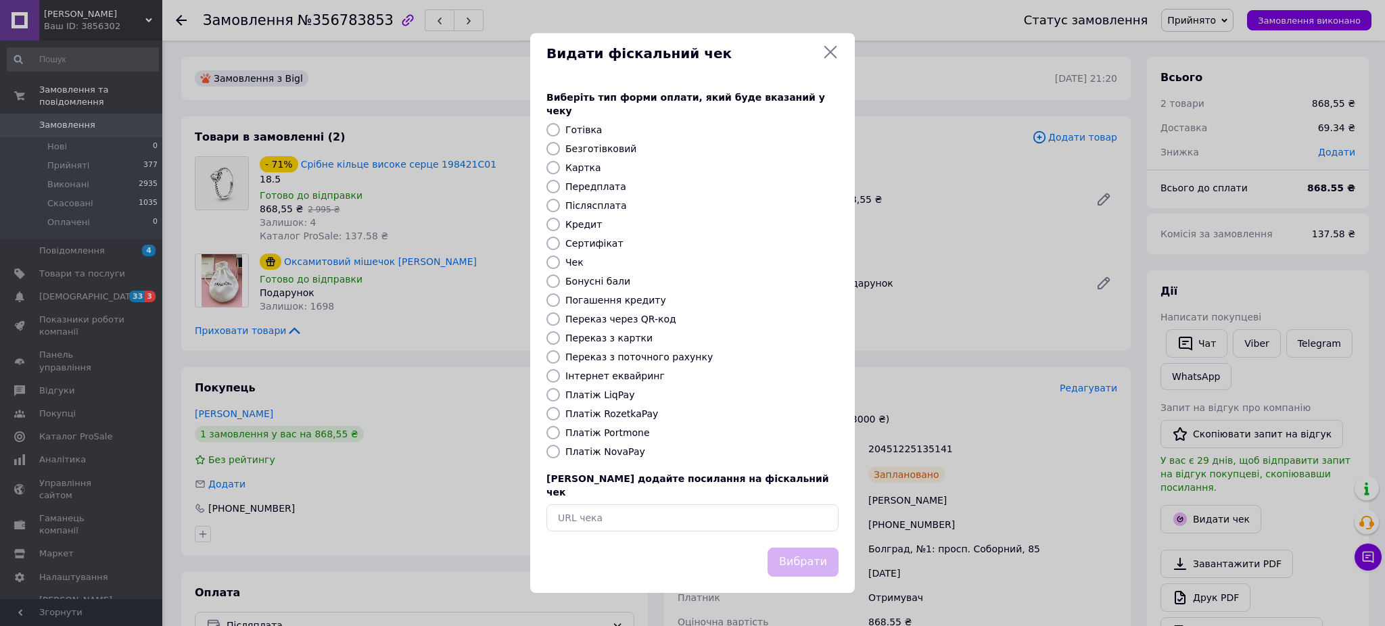
click at [552, 202] on input "Післясплата" at bounding box center [553, 206] width 14 height 14
radio input "true"
click at [804, 550] on button "Вибрати" at bounding box center [802, 562] width 71 height 29
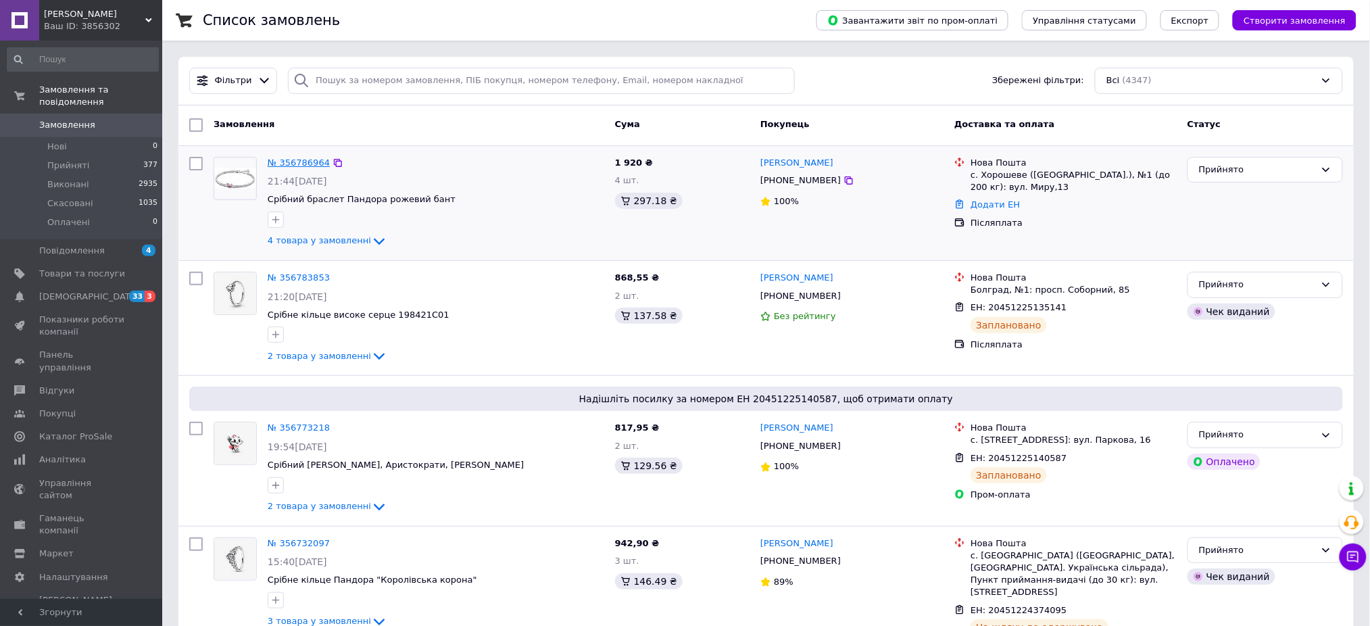
click at [306, 161] on link "№ 356786964" at bounding box center [299, 163] width 62 height 10
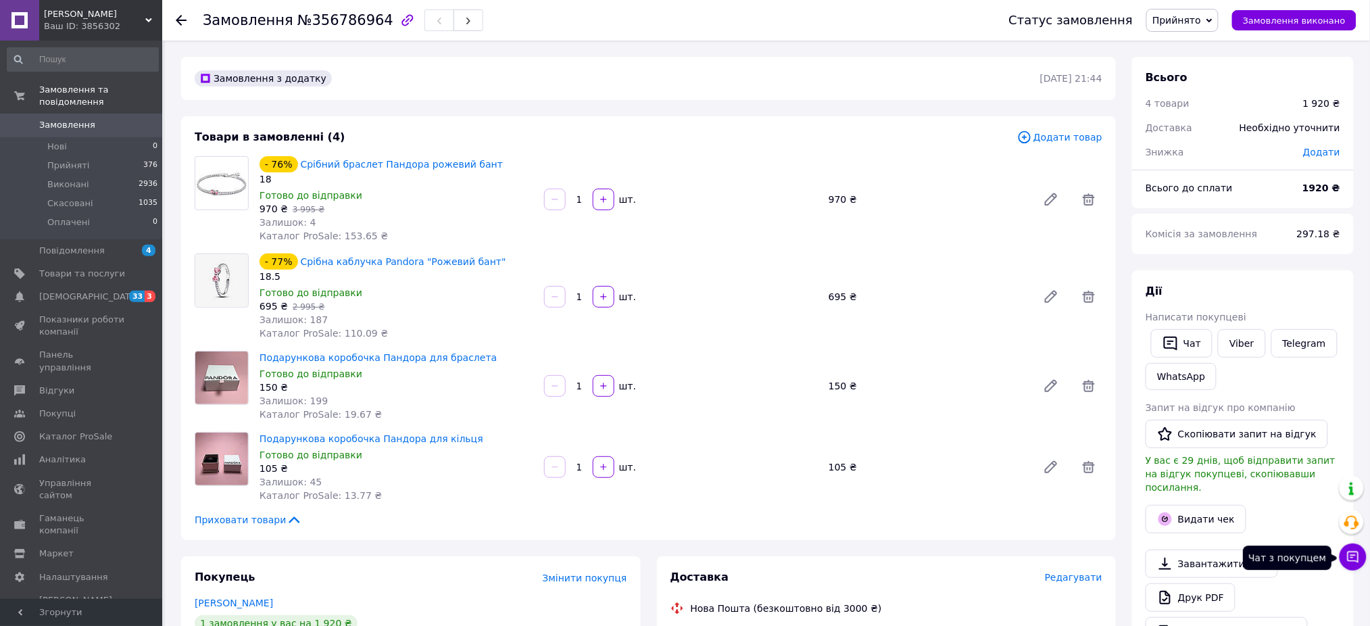
click at [1351, 557] on icon at bounding box center [1354, 557] width 14 height 14
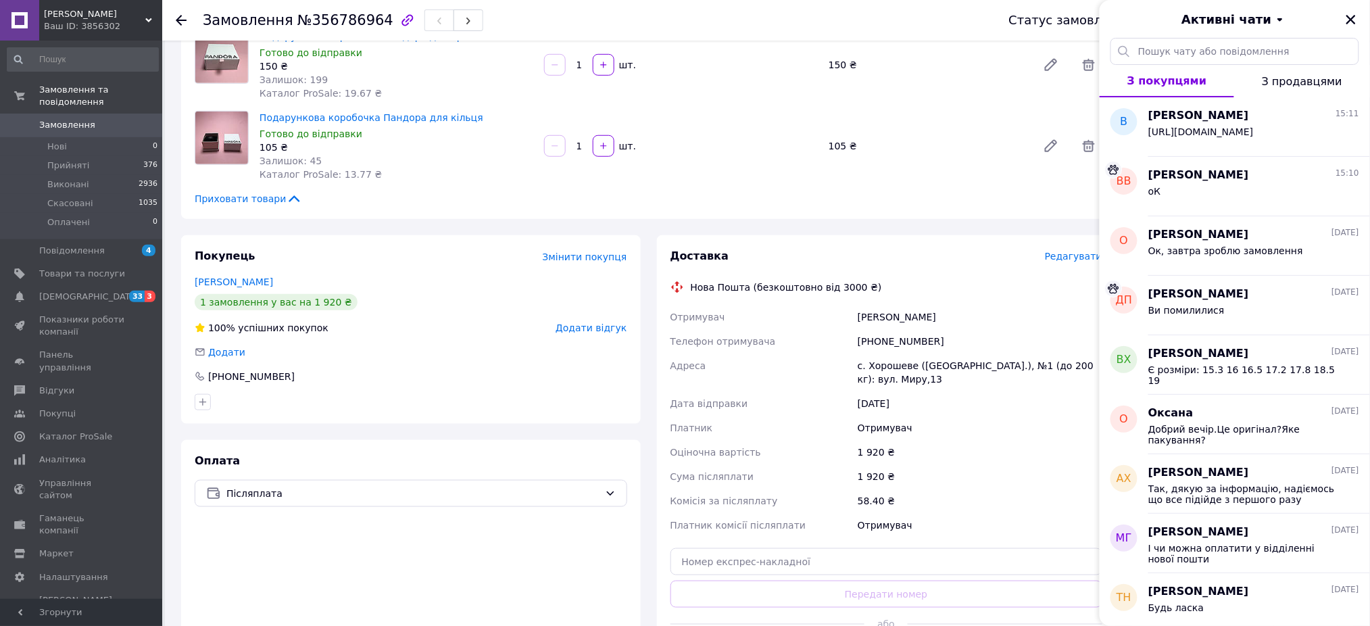
scroll to position [325, 0]
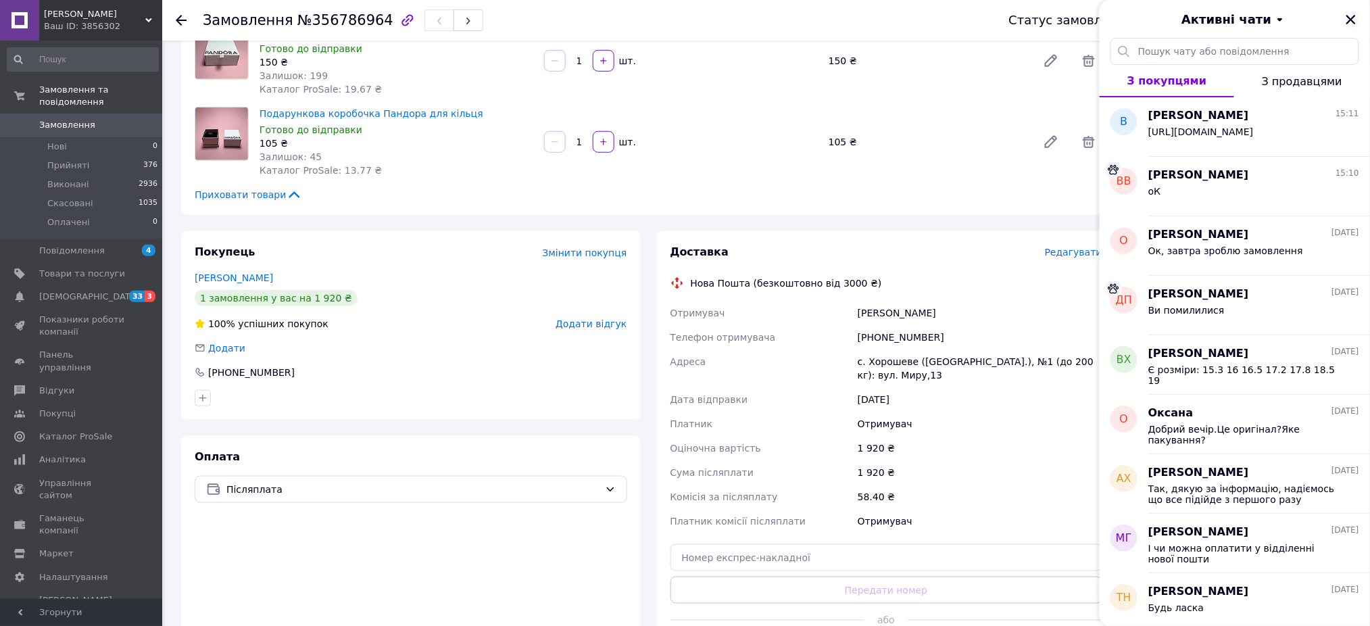
click at [1351, 18] on icon "Закрити" at bounding box center [1351, 20] width 12 height 12
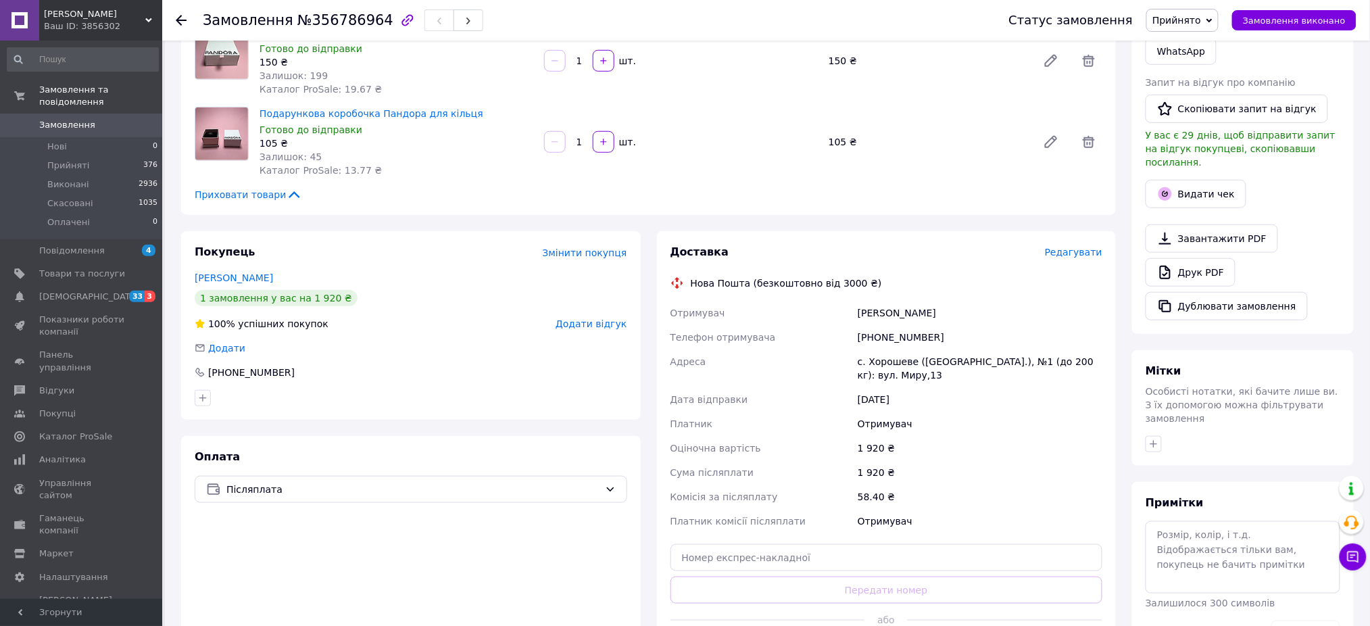
click at [1030, 492] on div "58.40 ₴" at bounding box center [980, 497] width 250 height 24
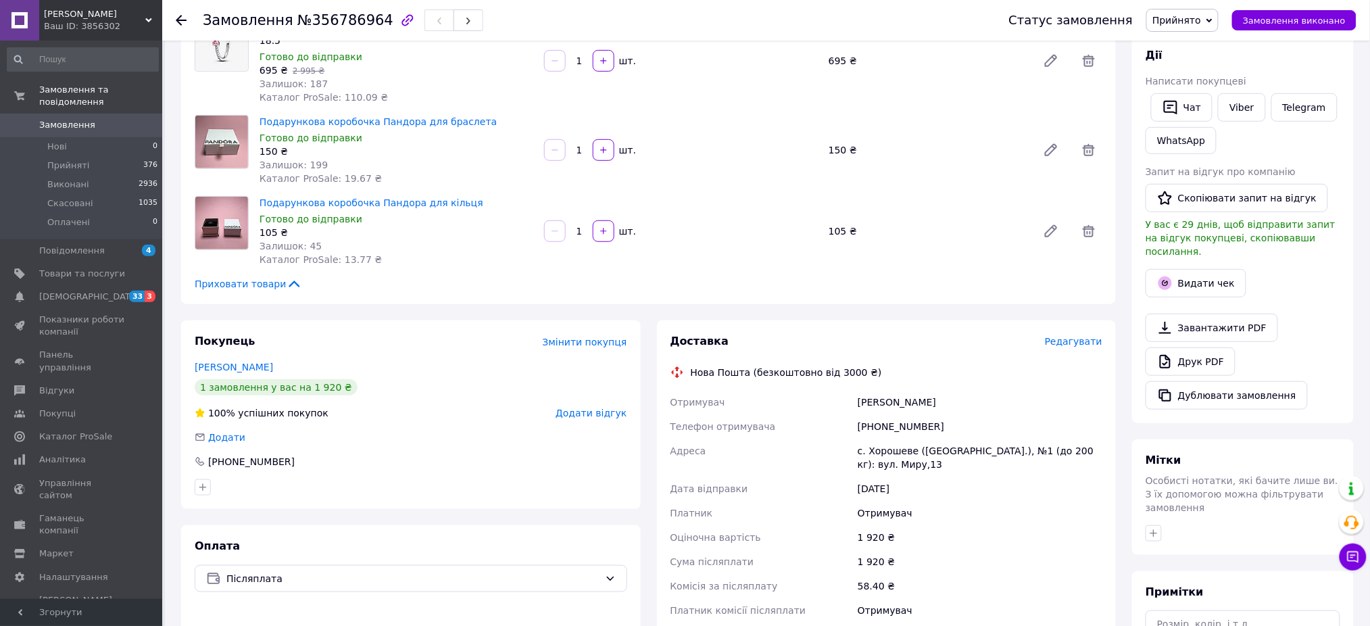
scroll to position [235, 0]
click at [1168, 113] on icon "button" at bounding box center [1171, 109] width 14 height 14
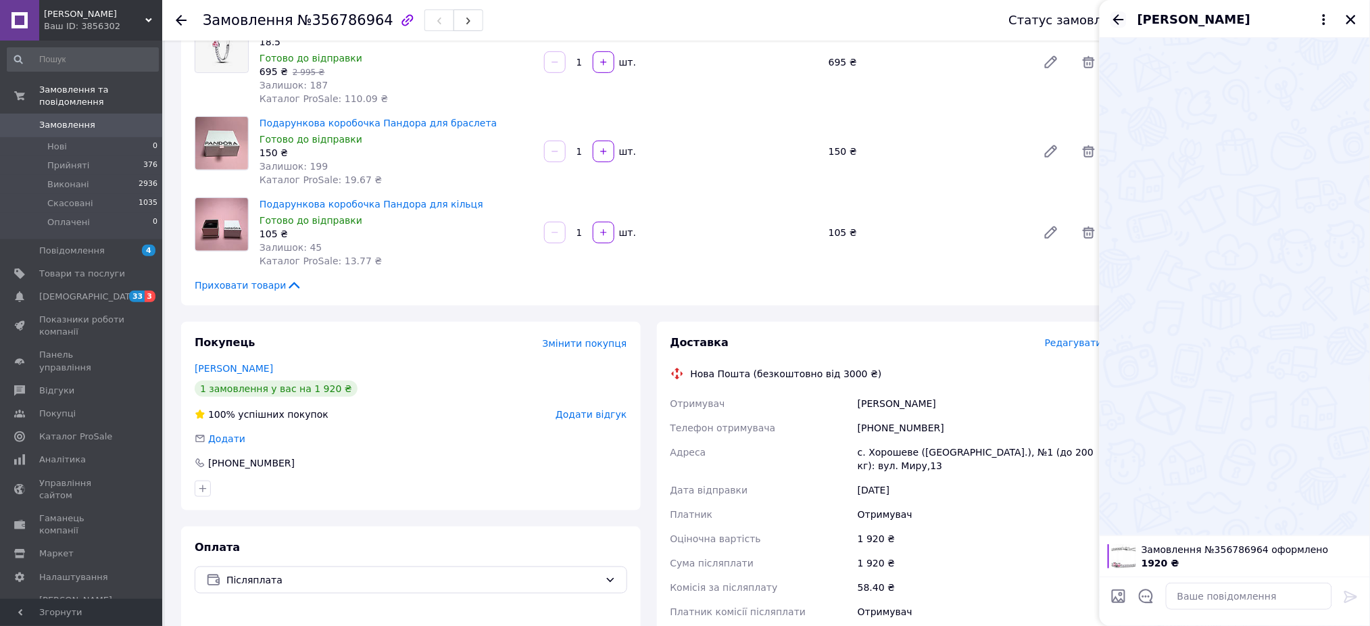
click at [1119, 20] on icon "Назад" at bounding box center [1118, 19] width 11 height 10
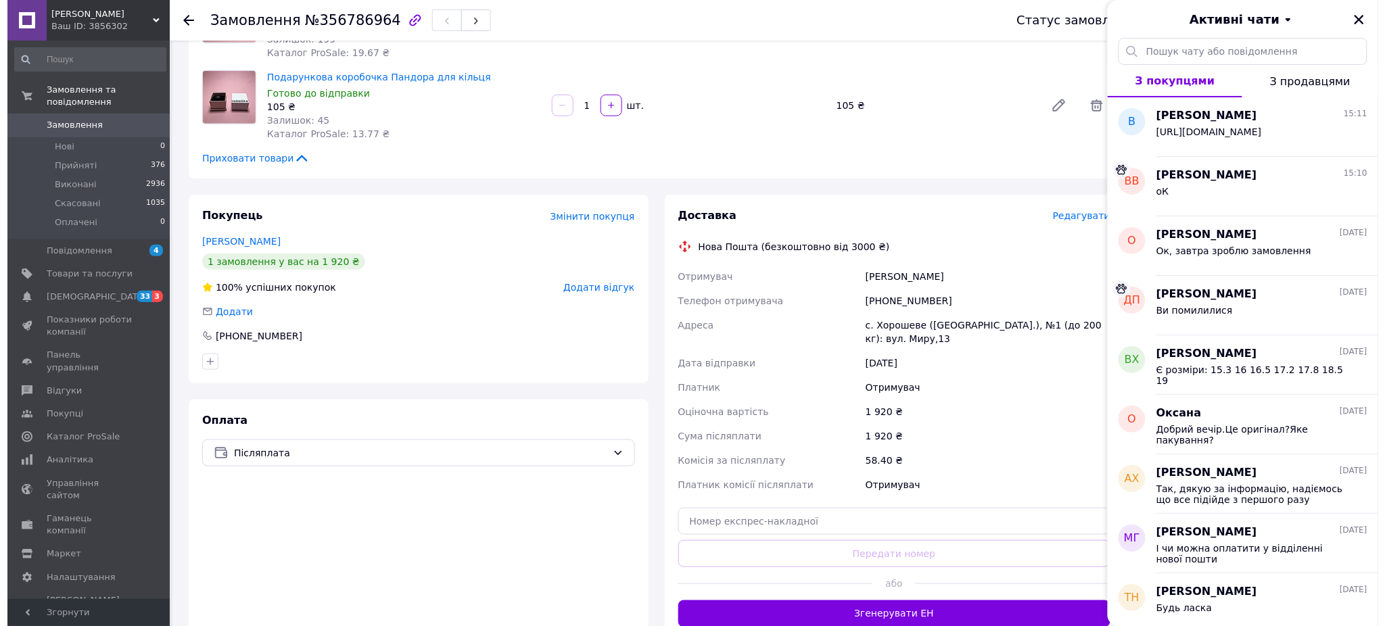
scroll to position [337, 0]
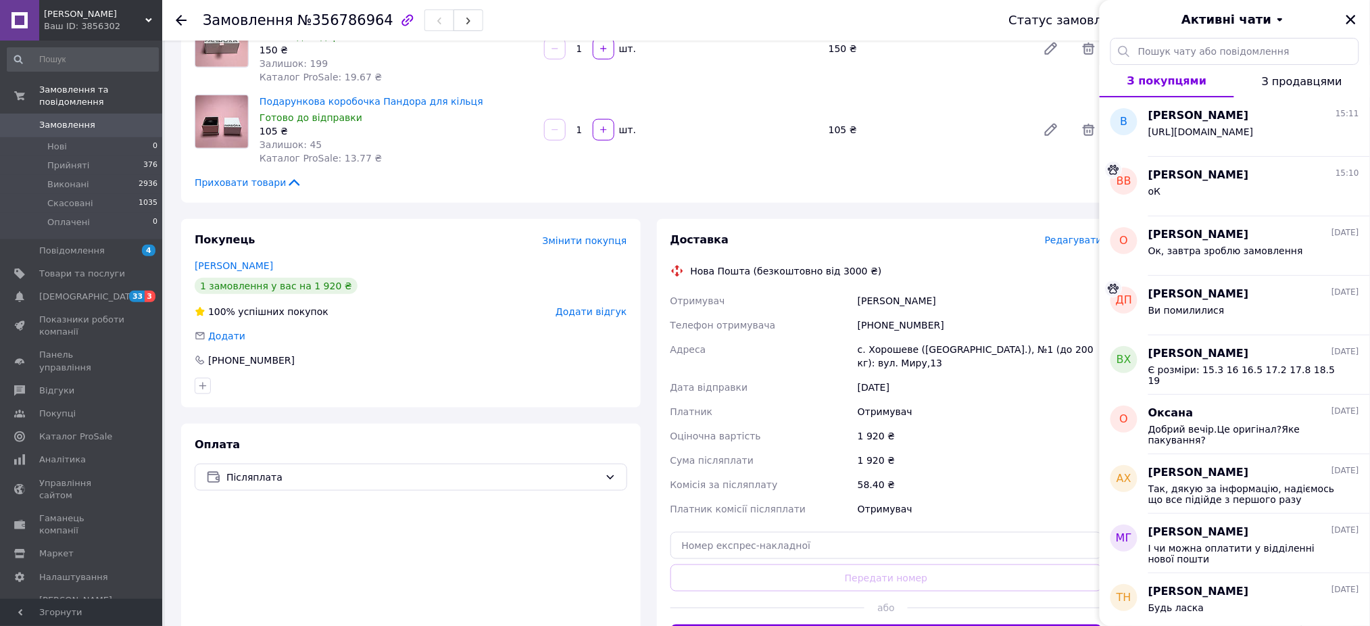
click at [1071, 242] on span "Редагувати" at bounding box center [1073, 240] width 57 height 11
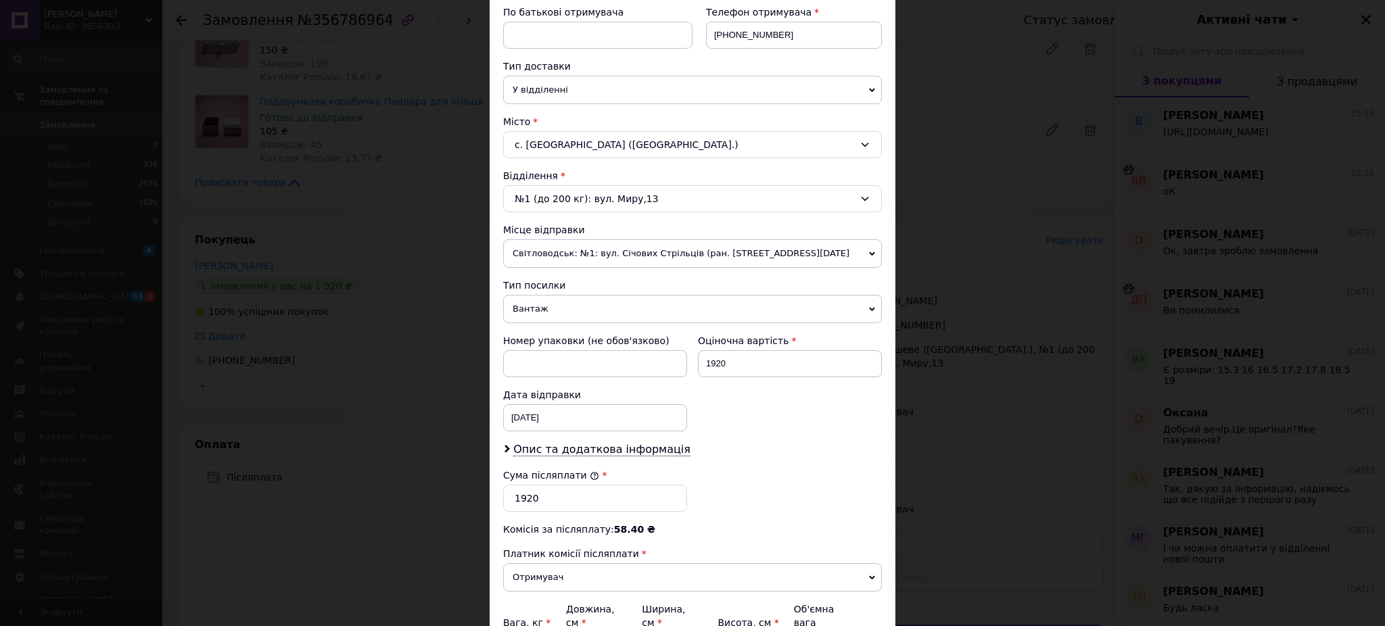
scroll to position [302, 0]
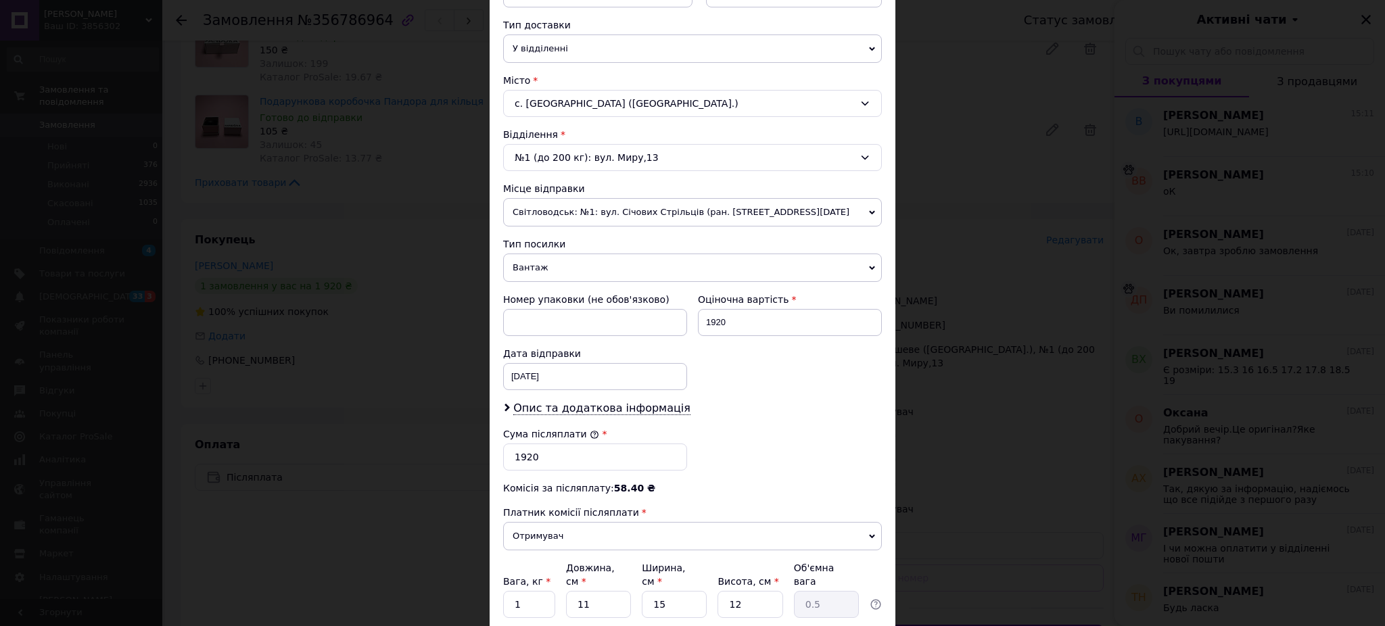
click at [535, 264] on span "Вантаж" at bounding box center [692, 268] width 379 height 28
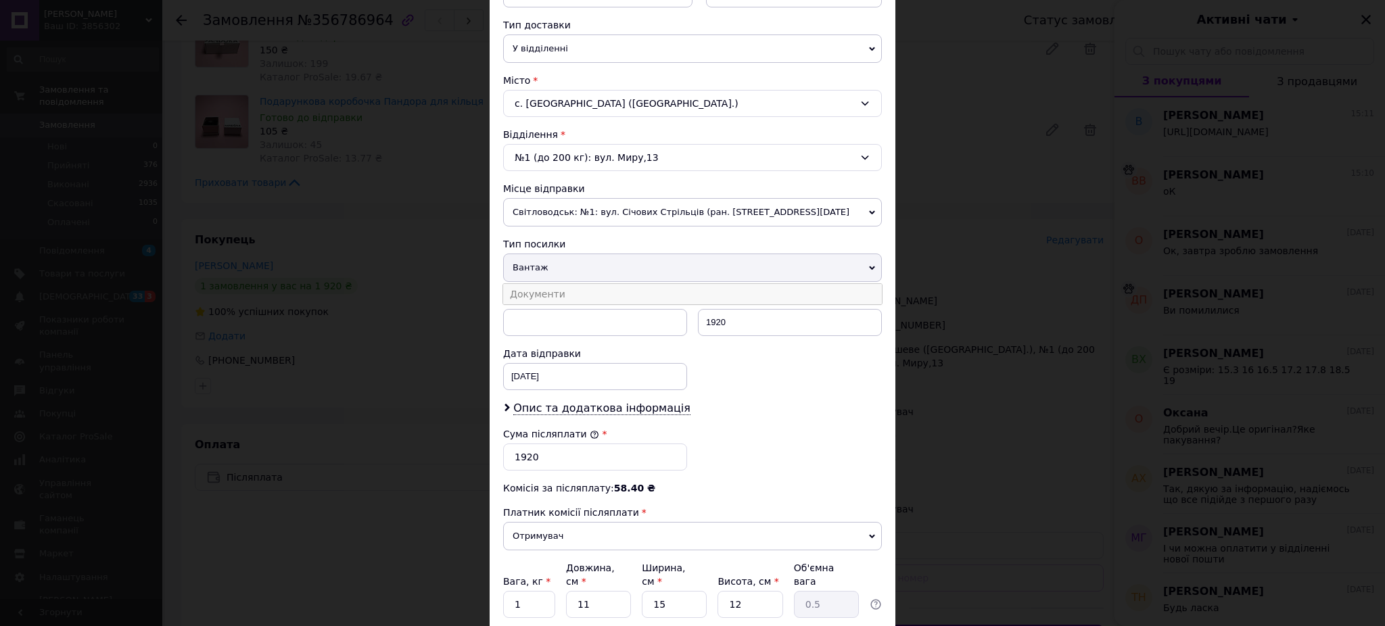
click at [544, 296] on li "Документи" at bounding box center [692, 294] width 379 height 20
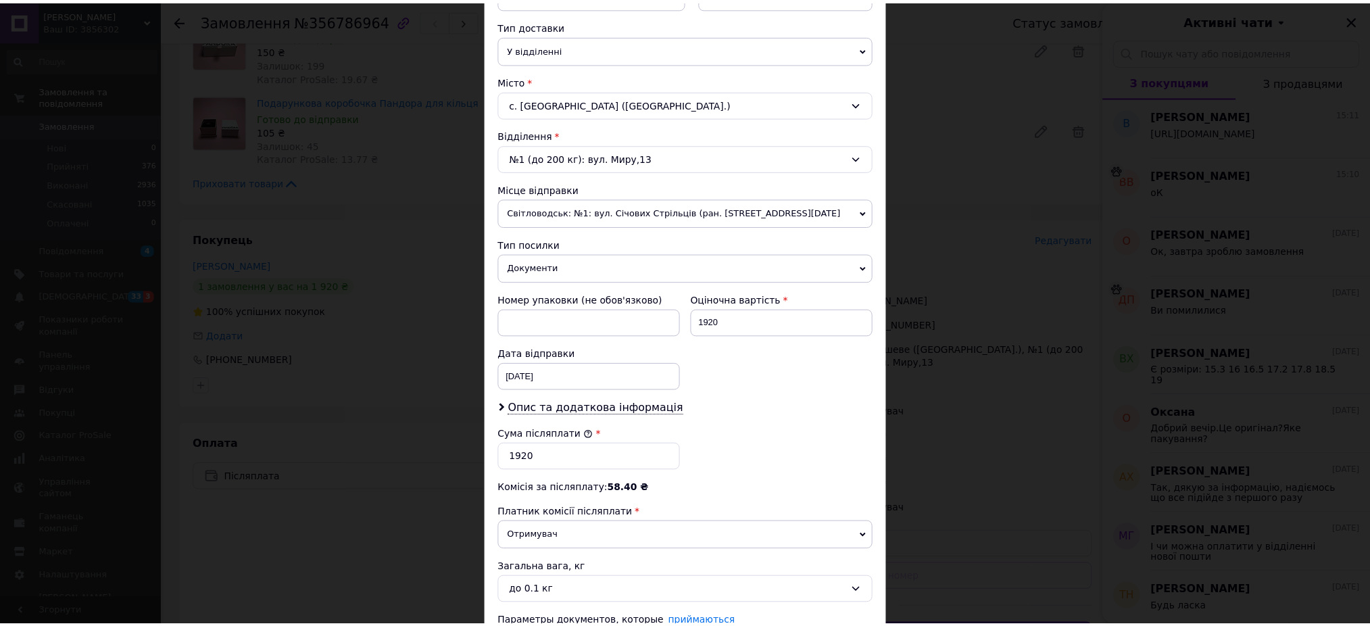
scroll to position [419, 0]
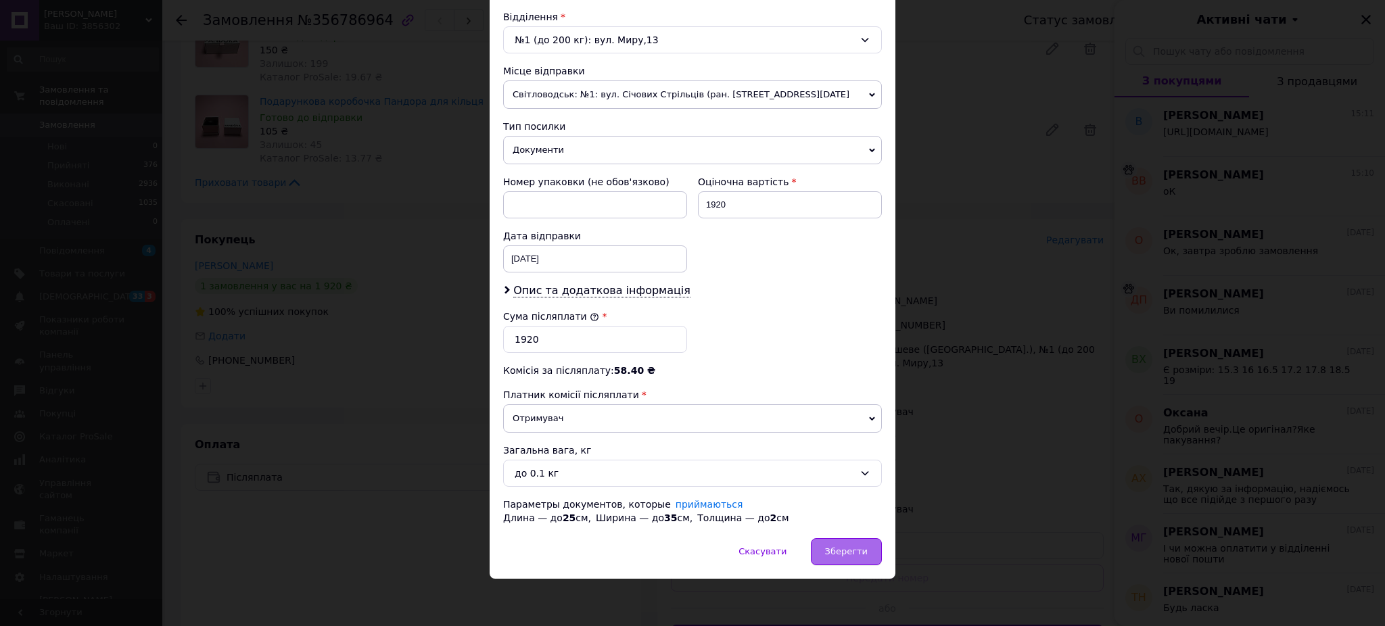
click at [838, 556] on span "Зберегти" at bounding box center [846, 551] width 43 height 10
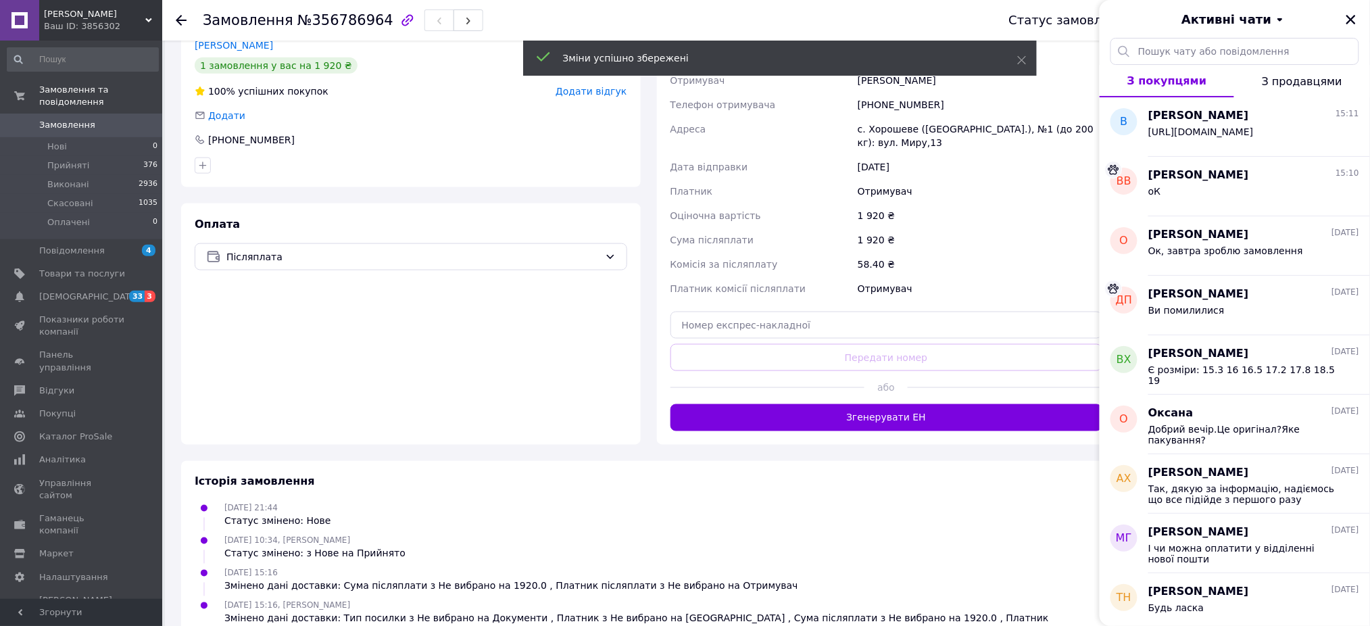
scroll to position [590, 0]
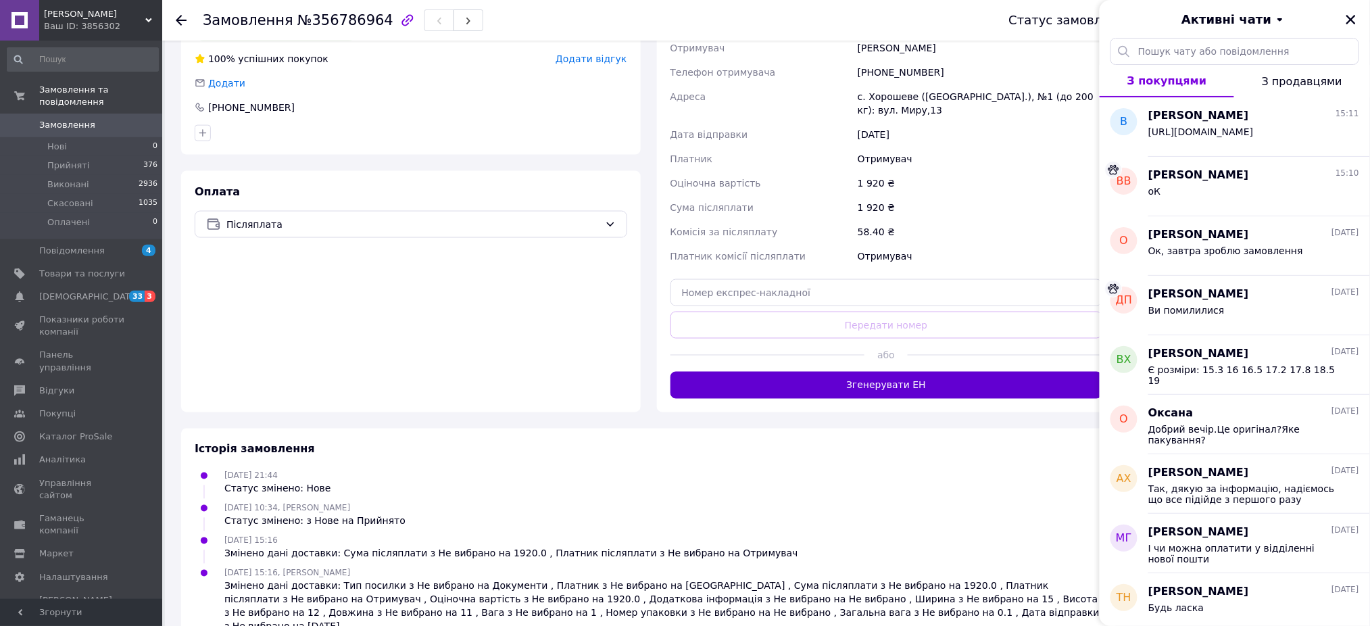
click at [946, 387] on button "Згенерувати ЕН" at bounding box center [887, 385] width 433 height 27
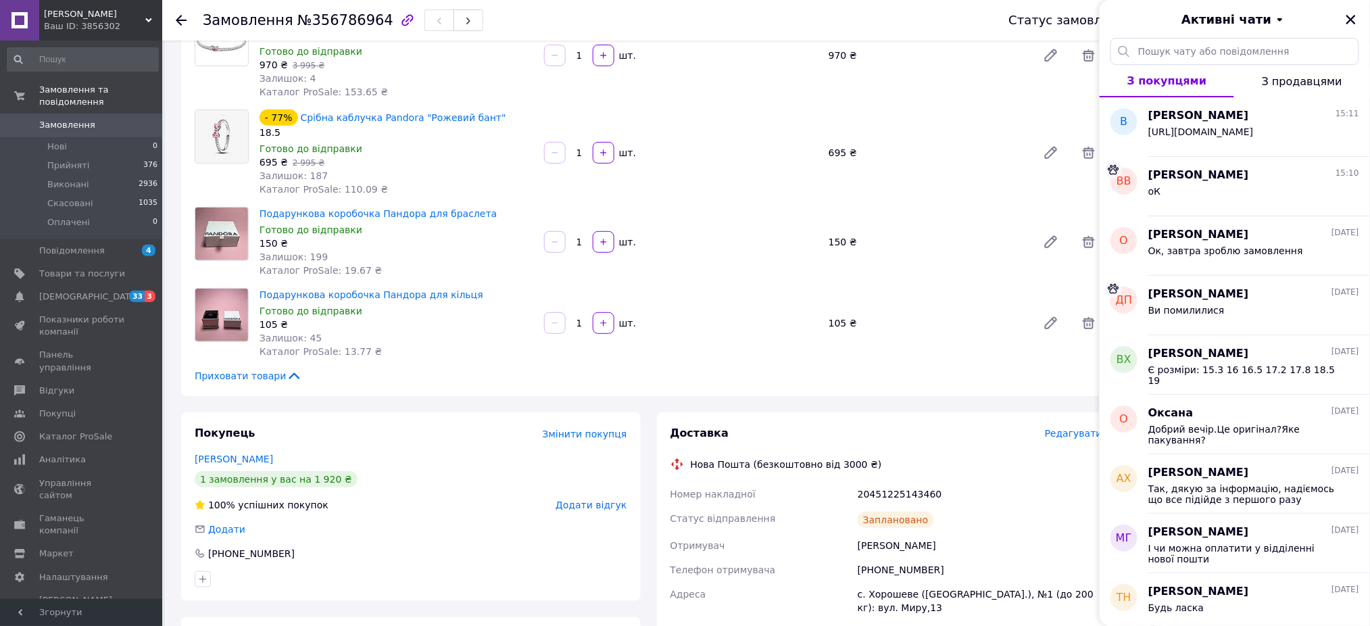
scroll to position [0, 0]
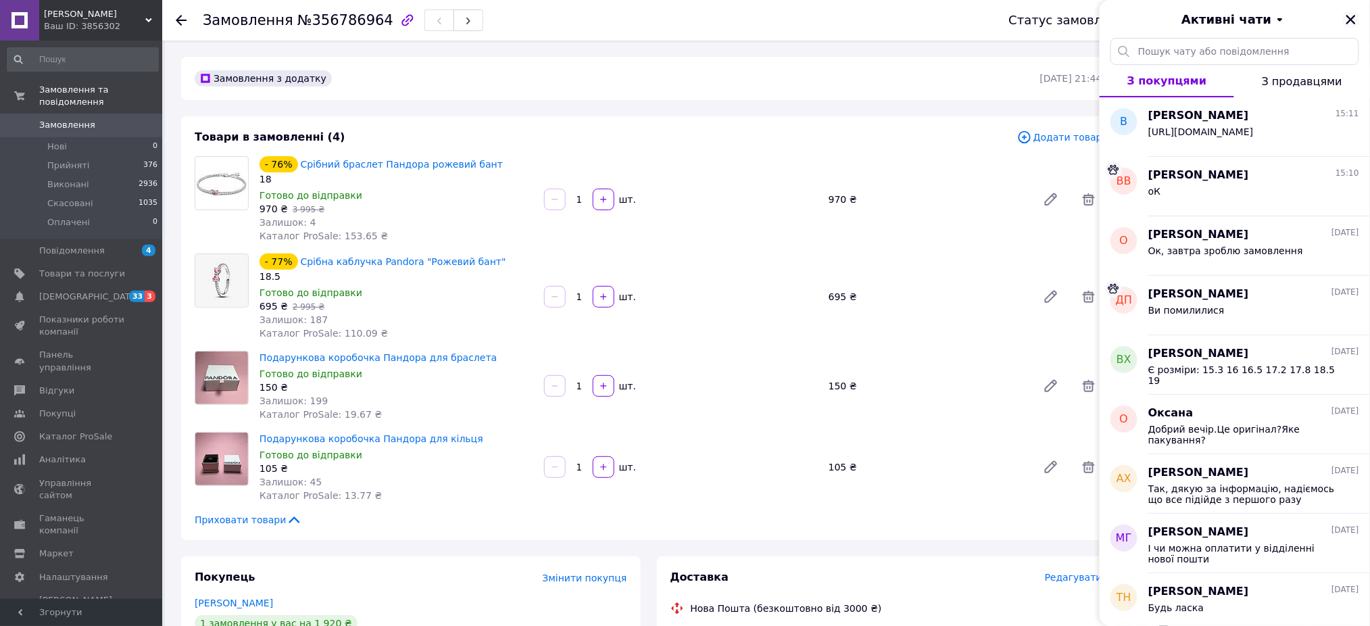
click at [1353, 20] on icon "Закрити" at bounding box center [1351, 19] width 9 height 9
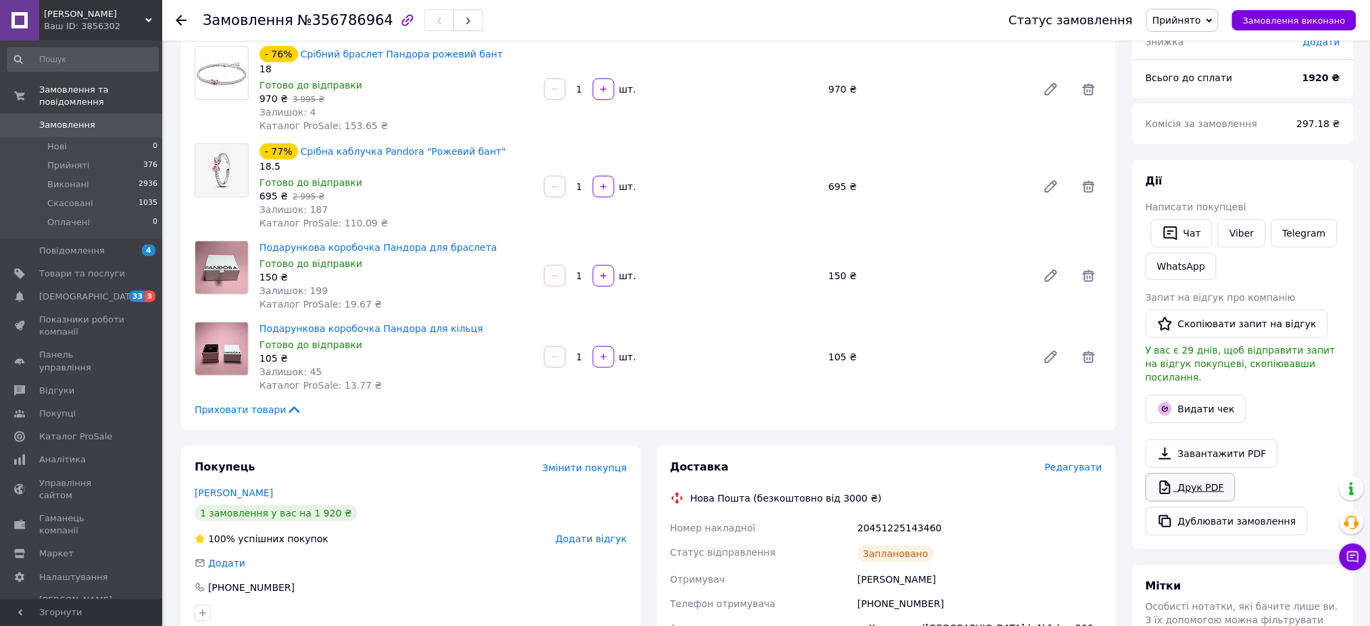
scroll to position [105, 0]
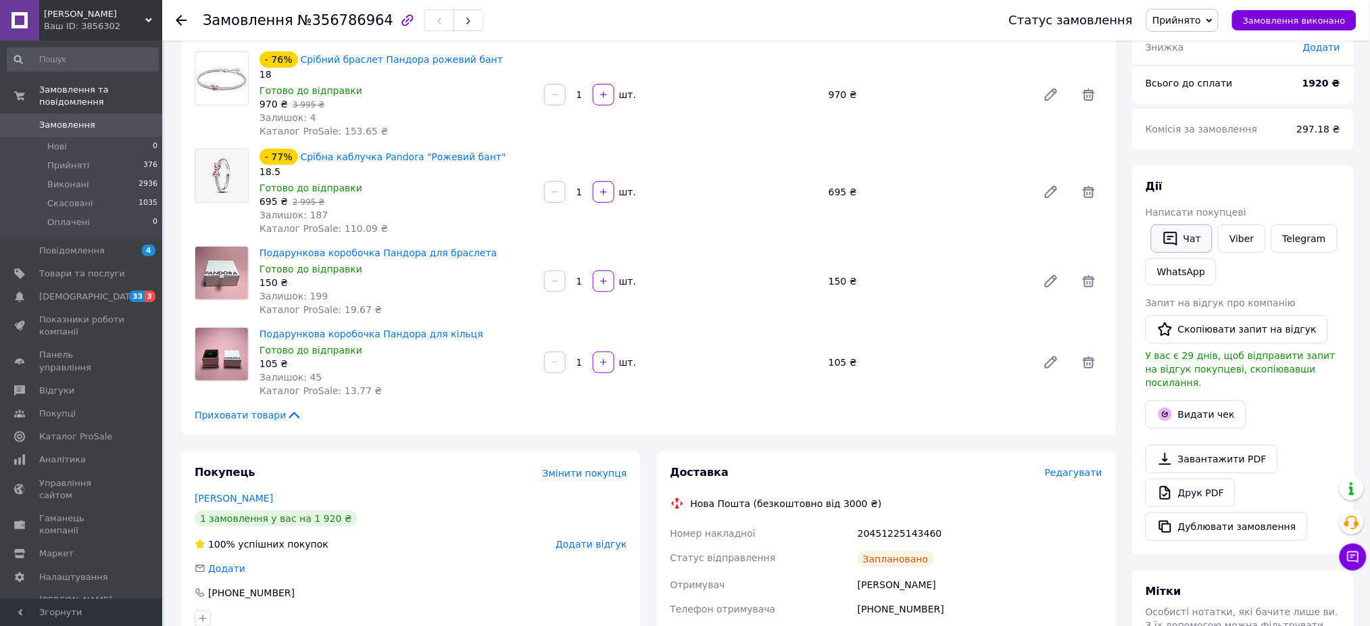
click at [1186, 237] on button "Чат" at bounding box center [1182, 238] width 62 height 28
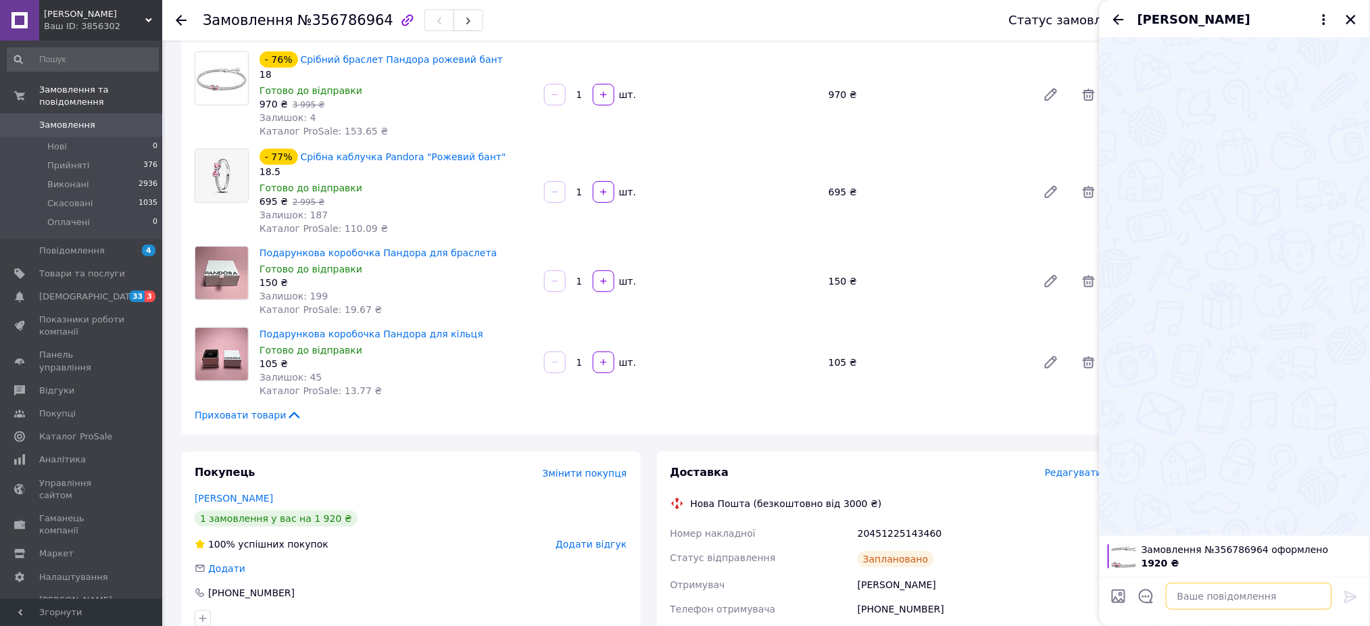
click at [1193, 604] on textarea at bounding box center [1249, 596] width 166 height 27
type textarea "д"
click at [1193, 604] on textarea at bounding box center [1249, 596] width 166 height 27
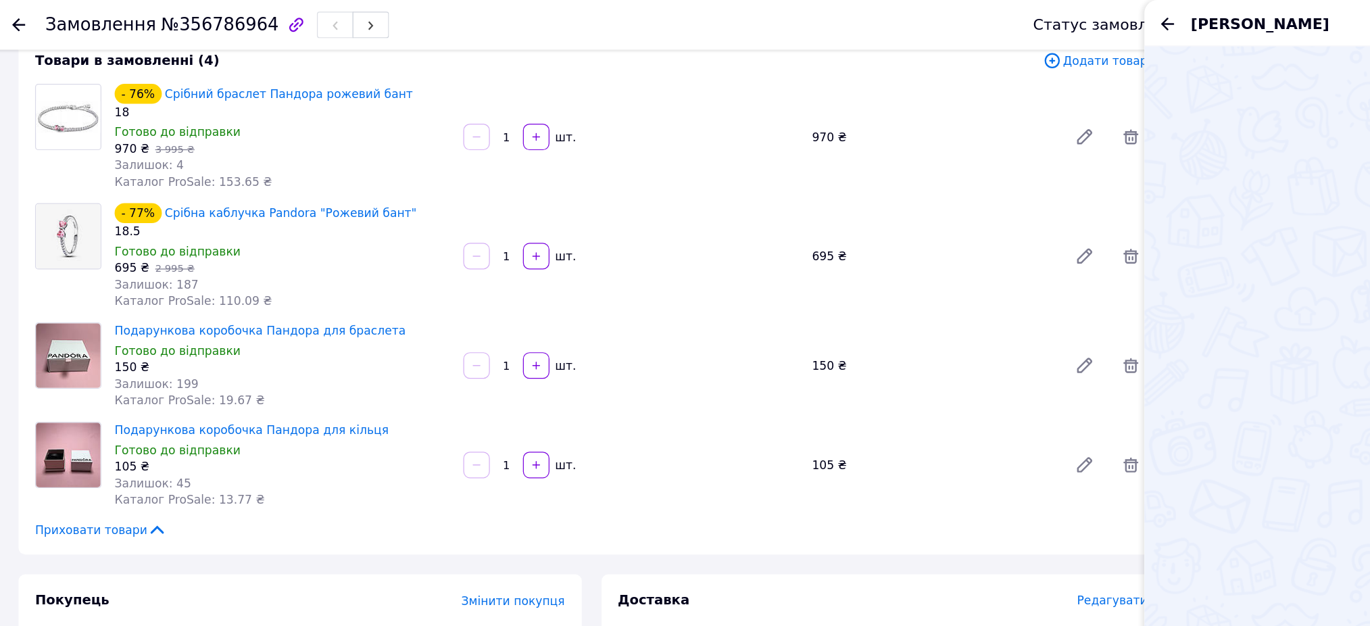
scroll to position [0, 0]
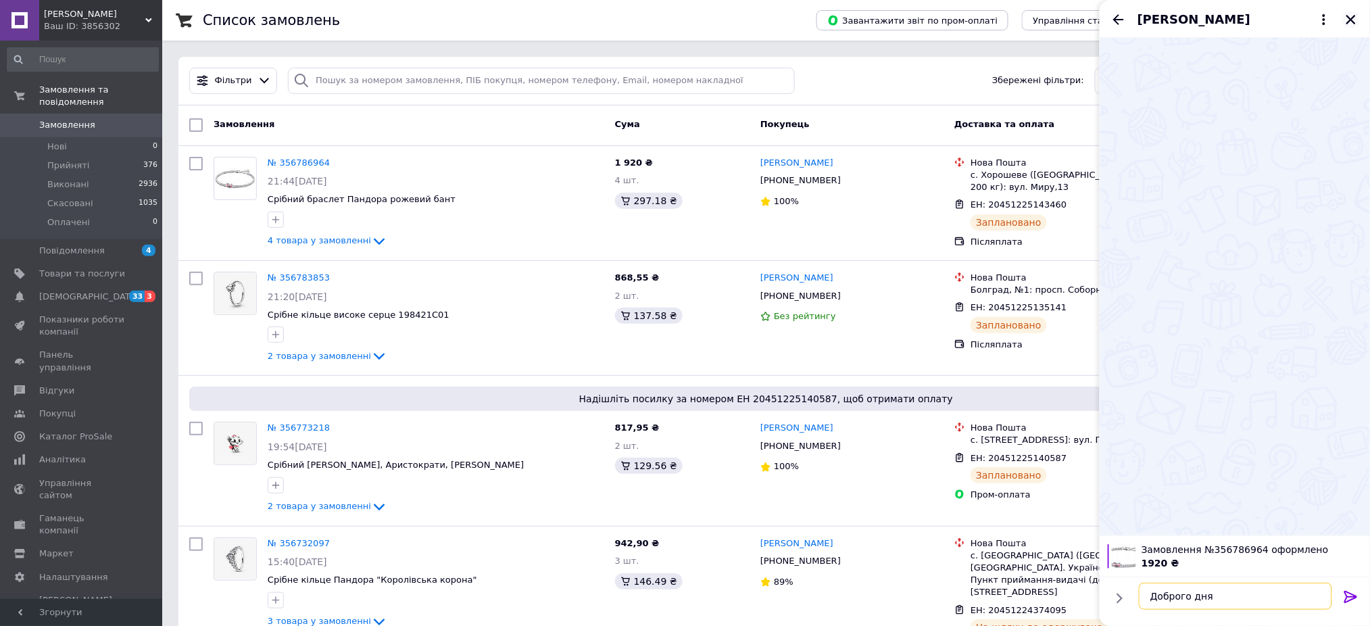
type textarea "Доброго дня"
click at [1350, 17] on icon "Закрити" at bounding box center [1351, 20] width 12 height 12
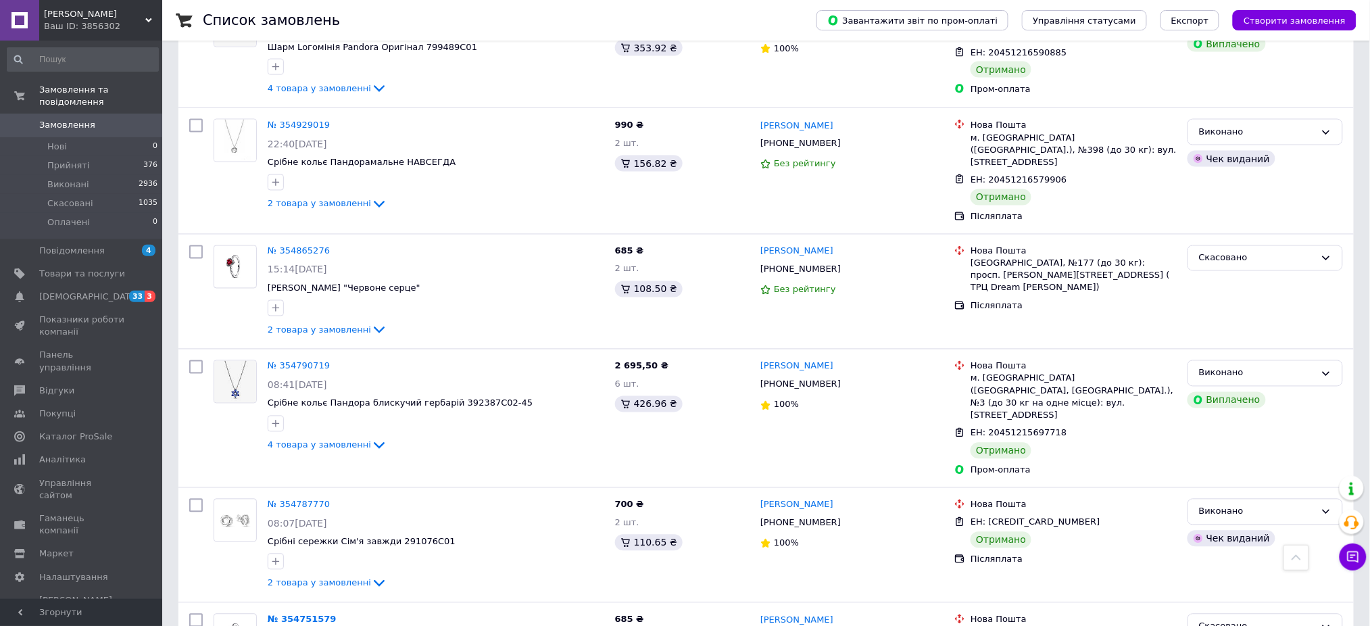
scroll to position [4485, 0]
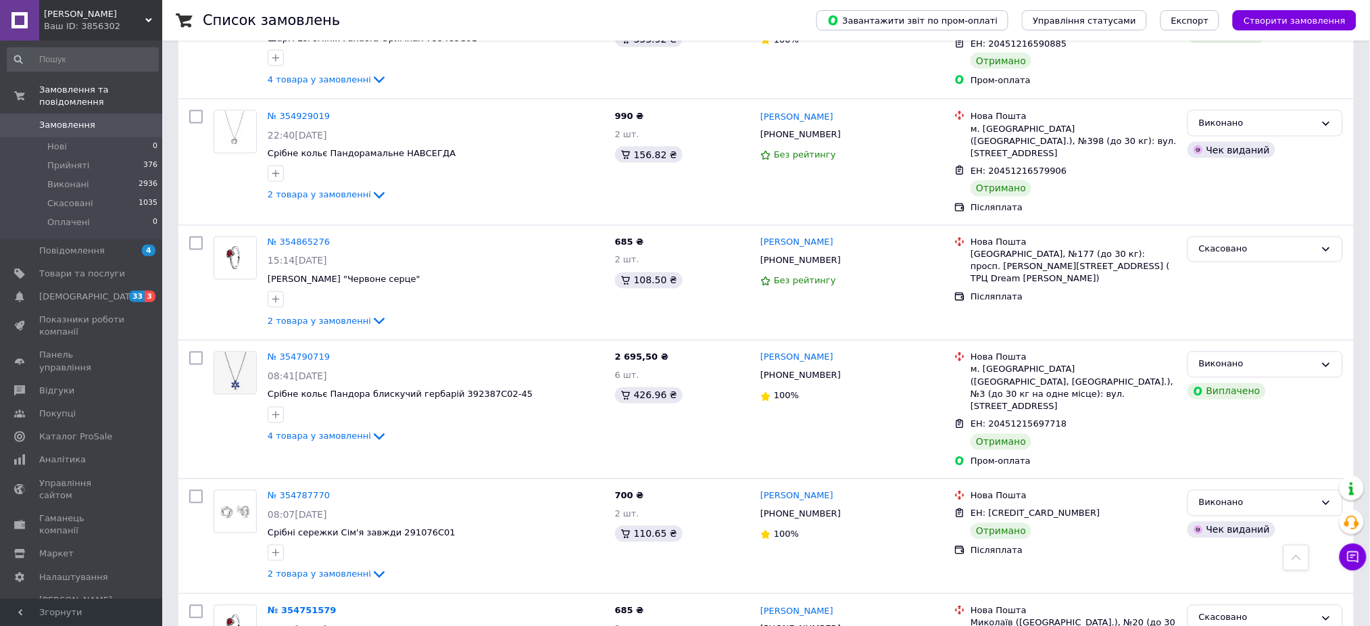
click at [113, 23] on div "Ваш ID: 3856302" at bounding box center [103, 26] width 118 height 12
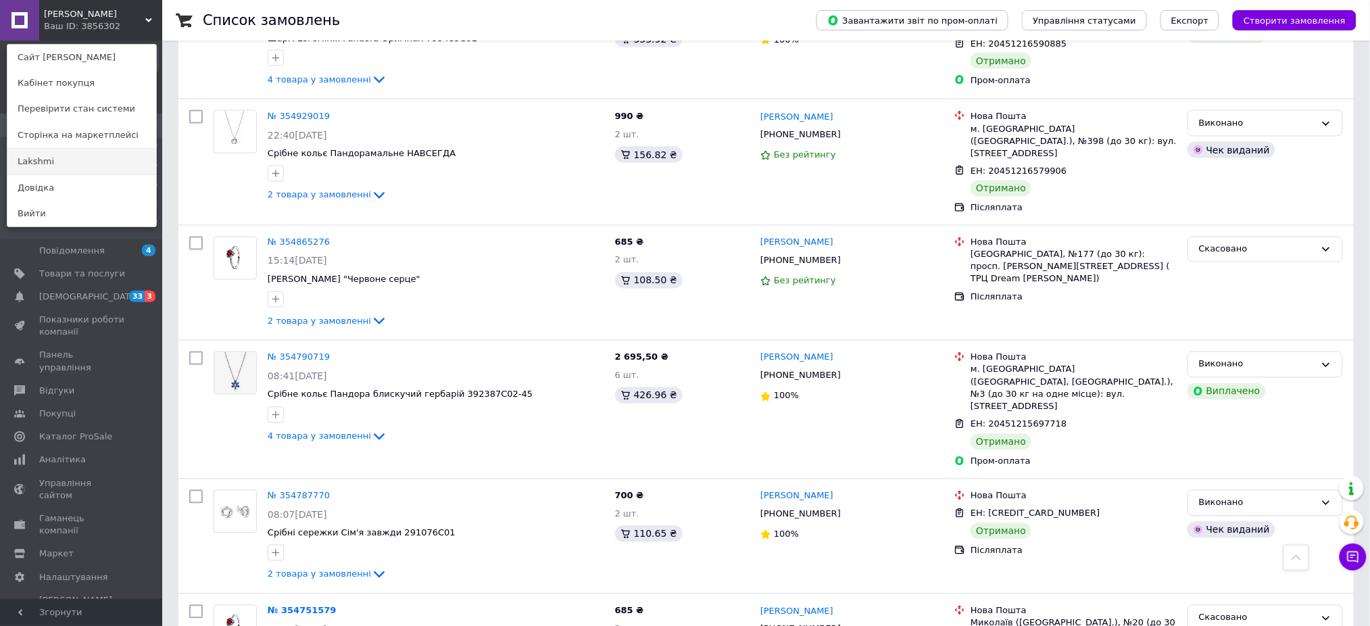
click at [82, 155] on link "Lakshmi" at bounding box center [81, 162] width 149 height 26
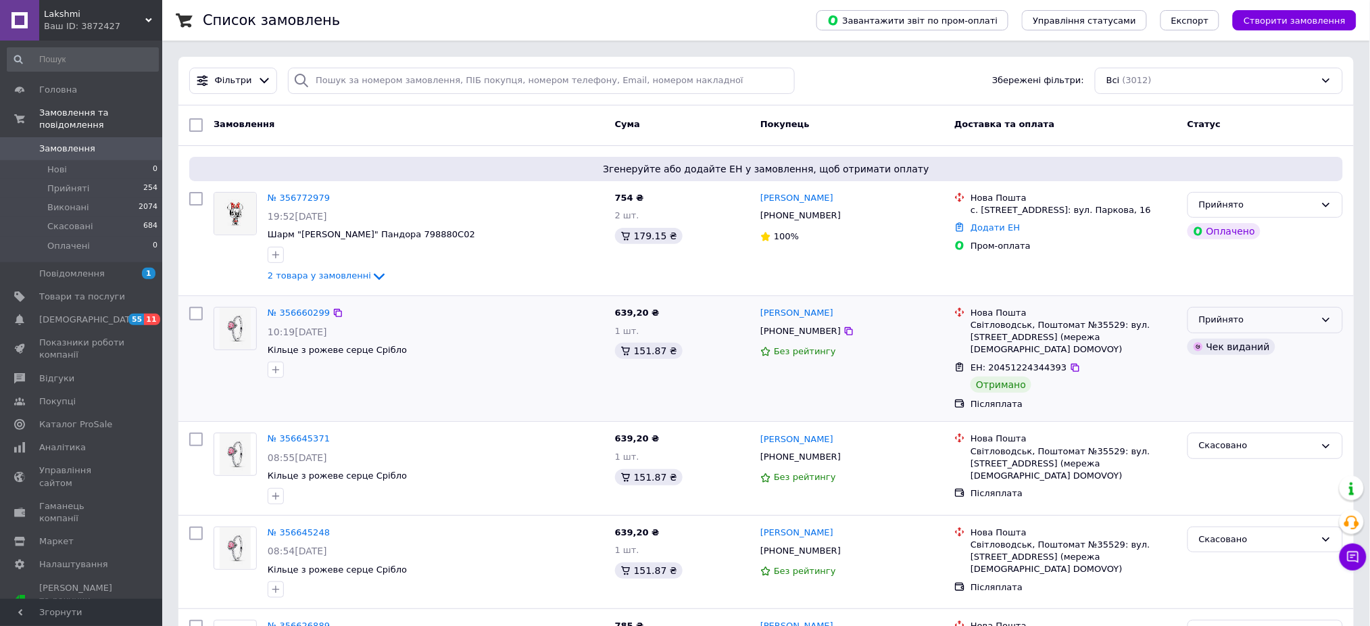
click at [1263, 312] on div "Прийнято" at bounding box center [1265, 320] width 155 height 26
click at [1230, 345] on li "Виконано" at bounding box center [1265, 348] width 154 height 25
click at [290, 198] on link "№ 356772979" at bounding box center [299, 198] width 62 height 10
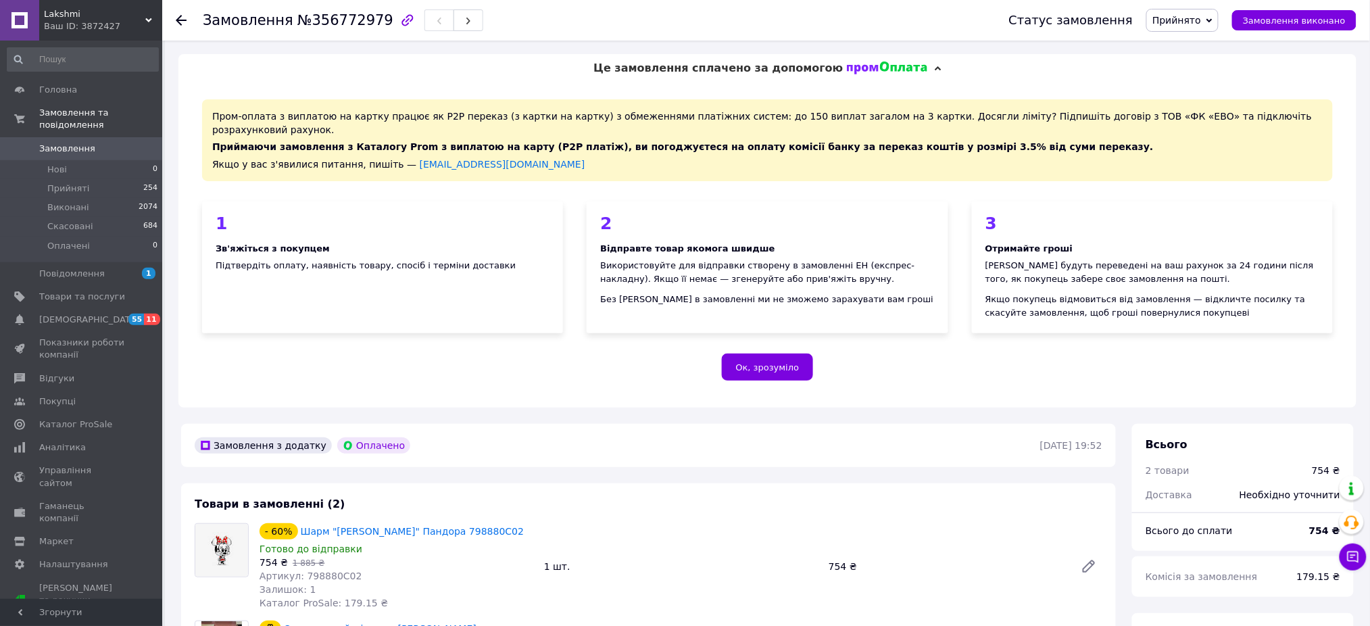
click at [126, 8] on span "Lakshmi" at bounding box center [94, 14] width 101 height 12
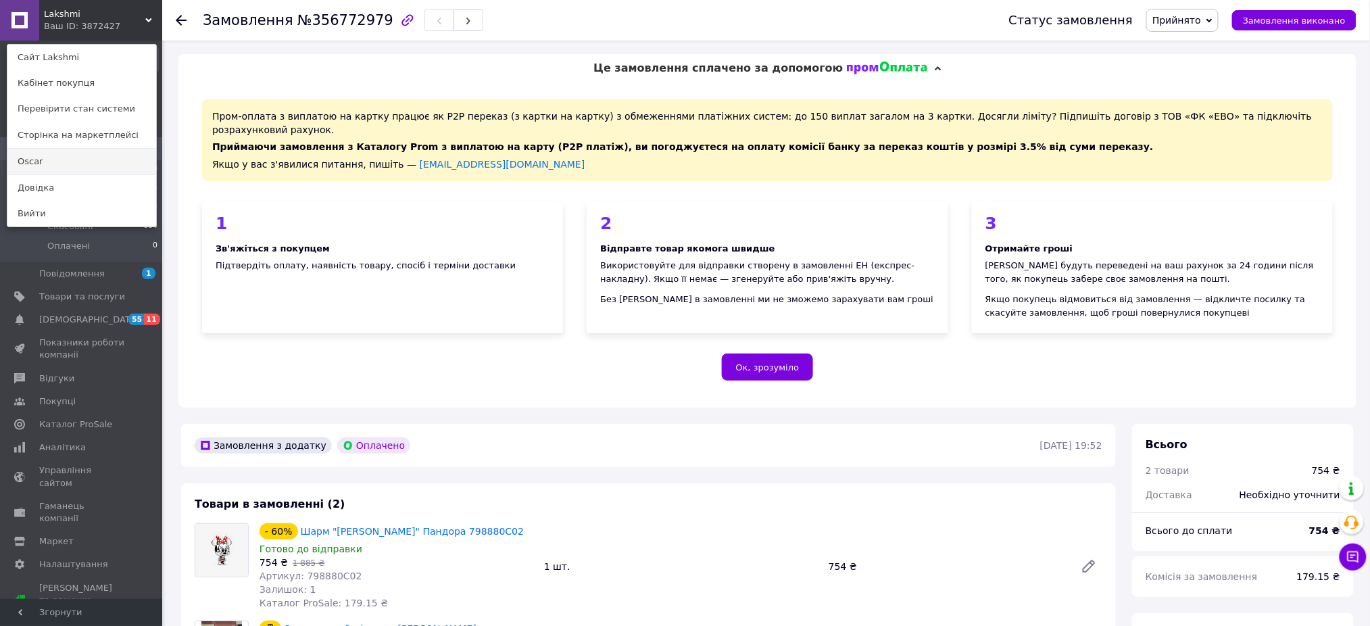
click at [57, 151] on link "Oscar" at bounding box center [81, 162] width 149 height 26
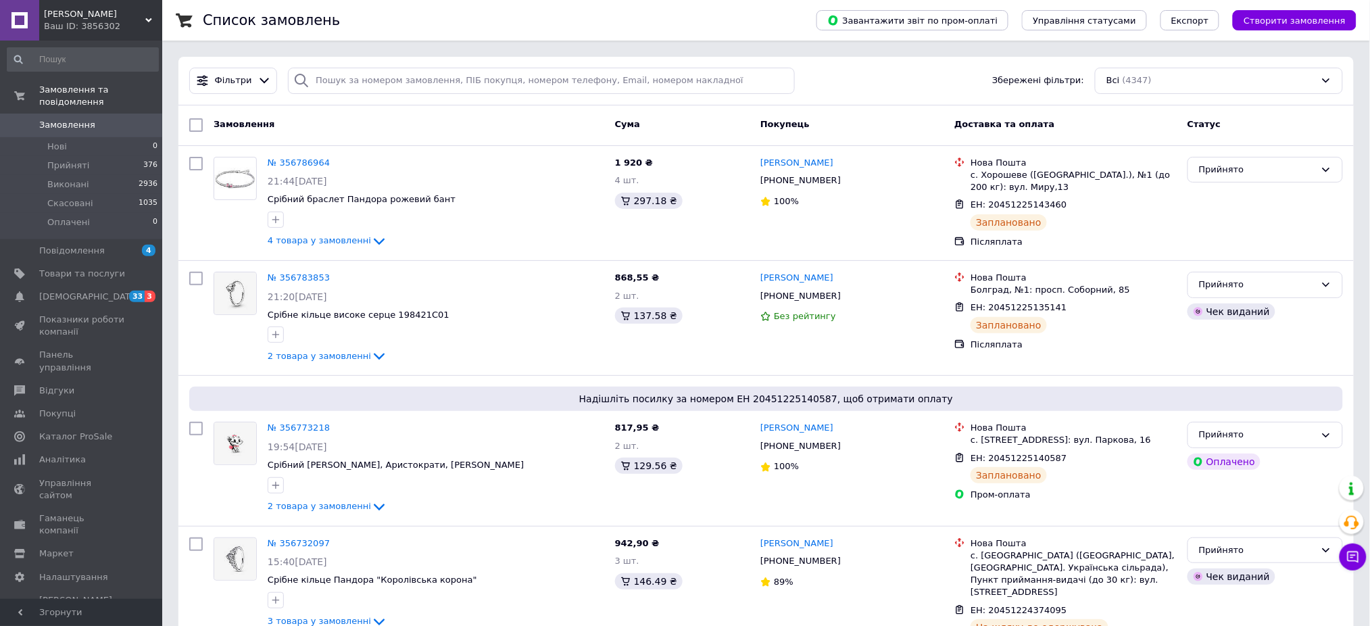
click at [99, 8] on span "[PERSON_NAME]" at bounding box center [94, 14] width 101 height 12
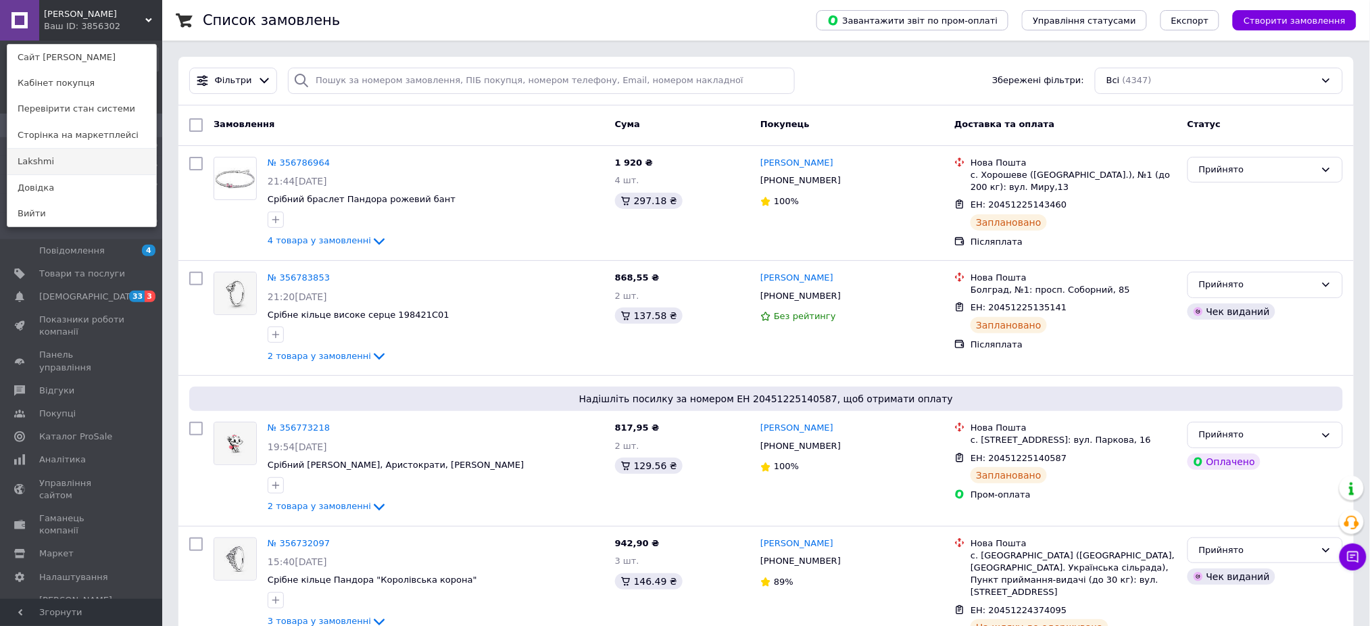
click at [69, 150] on link "Lakshmi" at bounding box center [81, 162] width 149 height 26
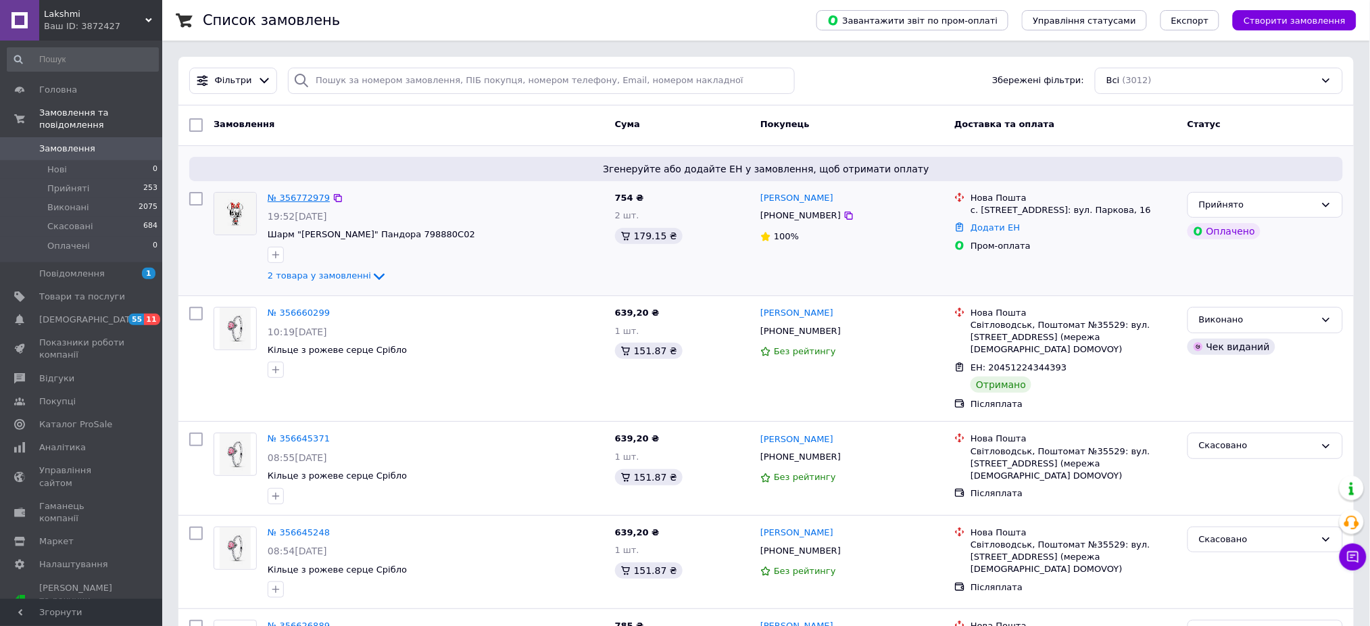
click at [310, 195] on link "№ 356772979" at bounding box center [299, 198] width 62 height 10
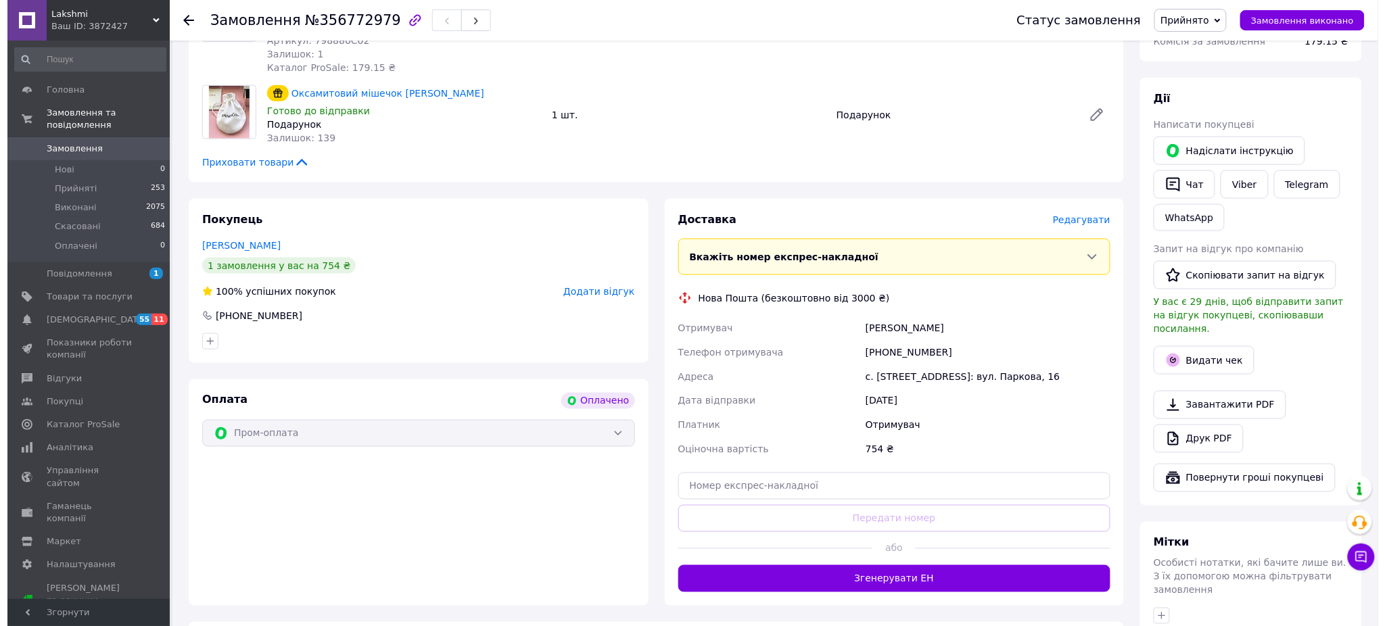
scroll to position [537, 0]
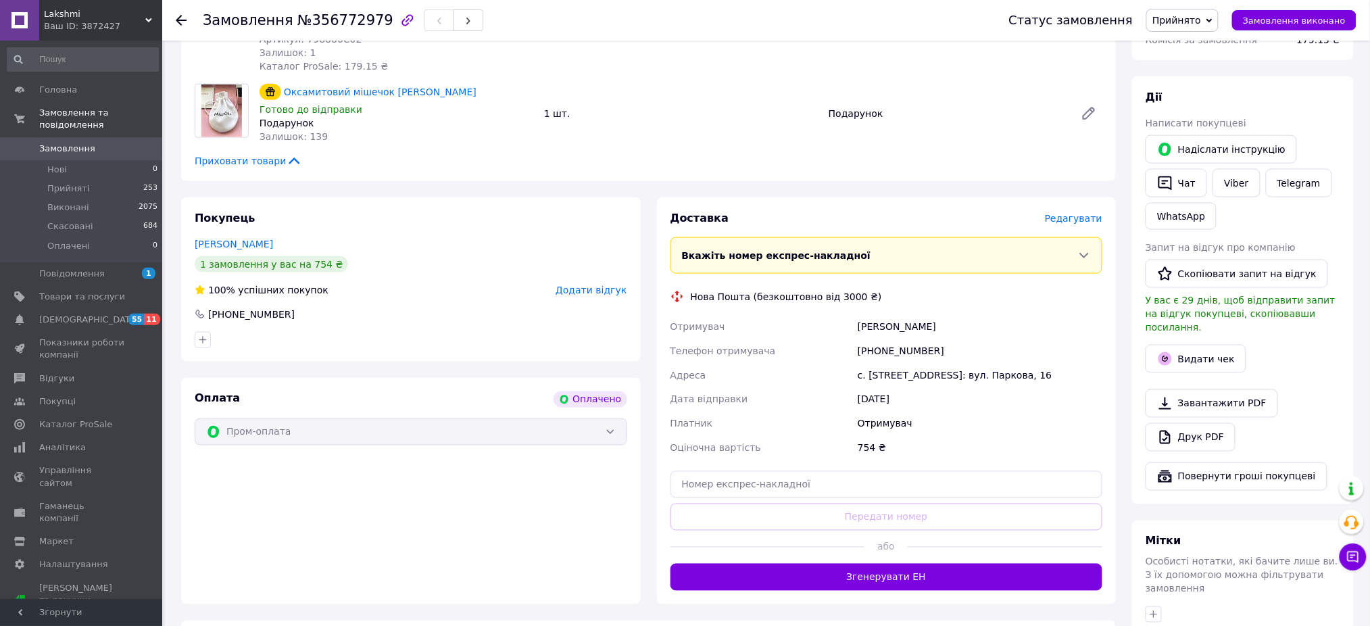
click at [1078, 213] on span "Редагувати" at bounding box center [1073, 218] width 57 height 11
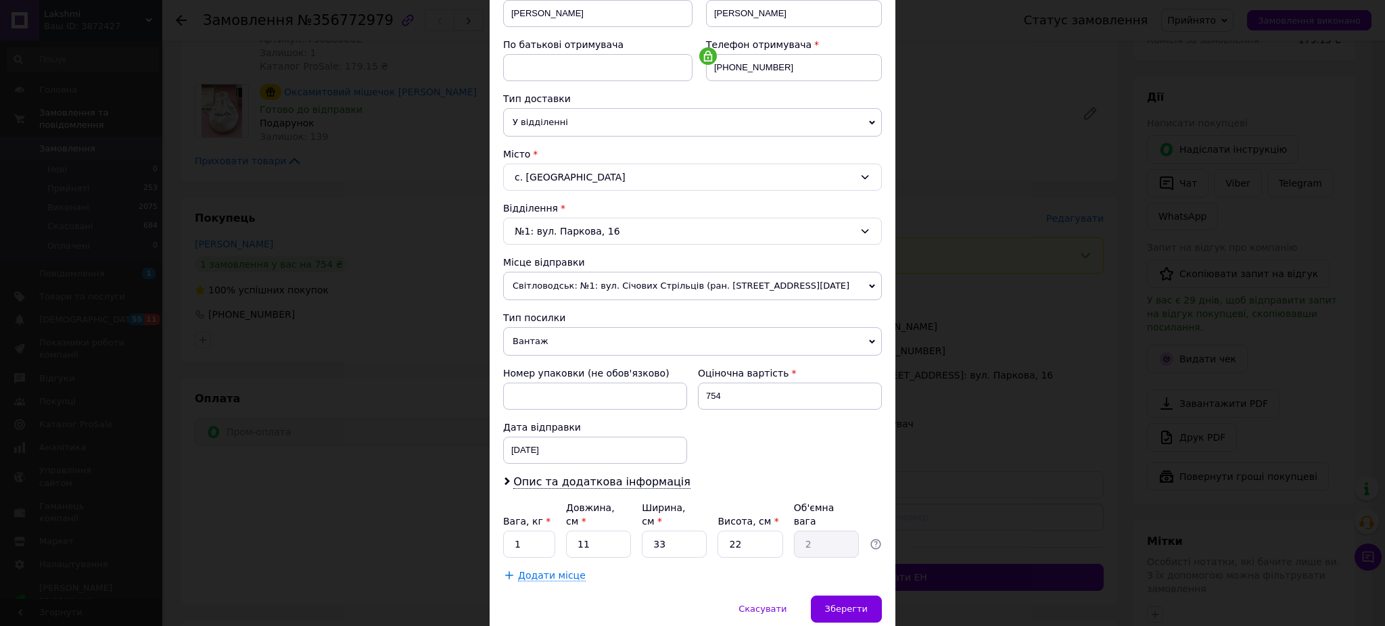
scroll to position [229, 0]
click at [569, 344] on span "Вантаж" at bounding box center [692, 340] width 379 height 28
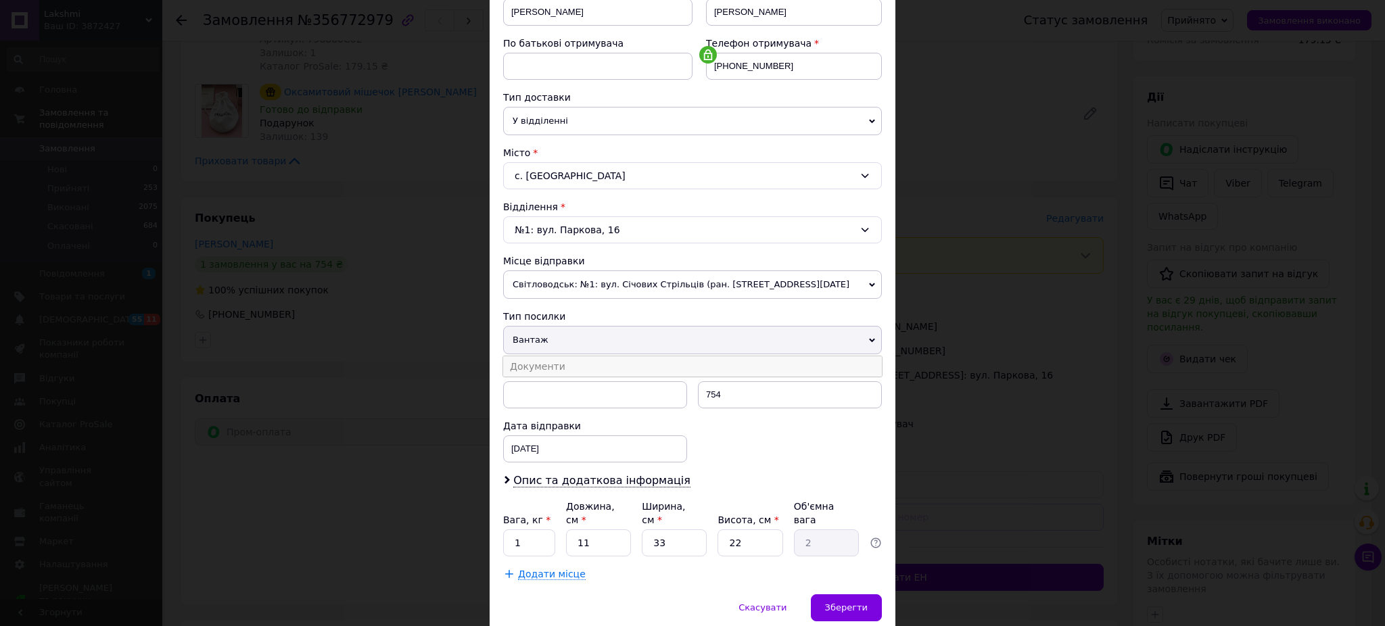
click at [550, 366] on li "Документи" at bounding box center [692, 366] width 379 height 20
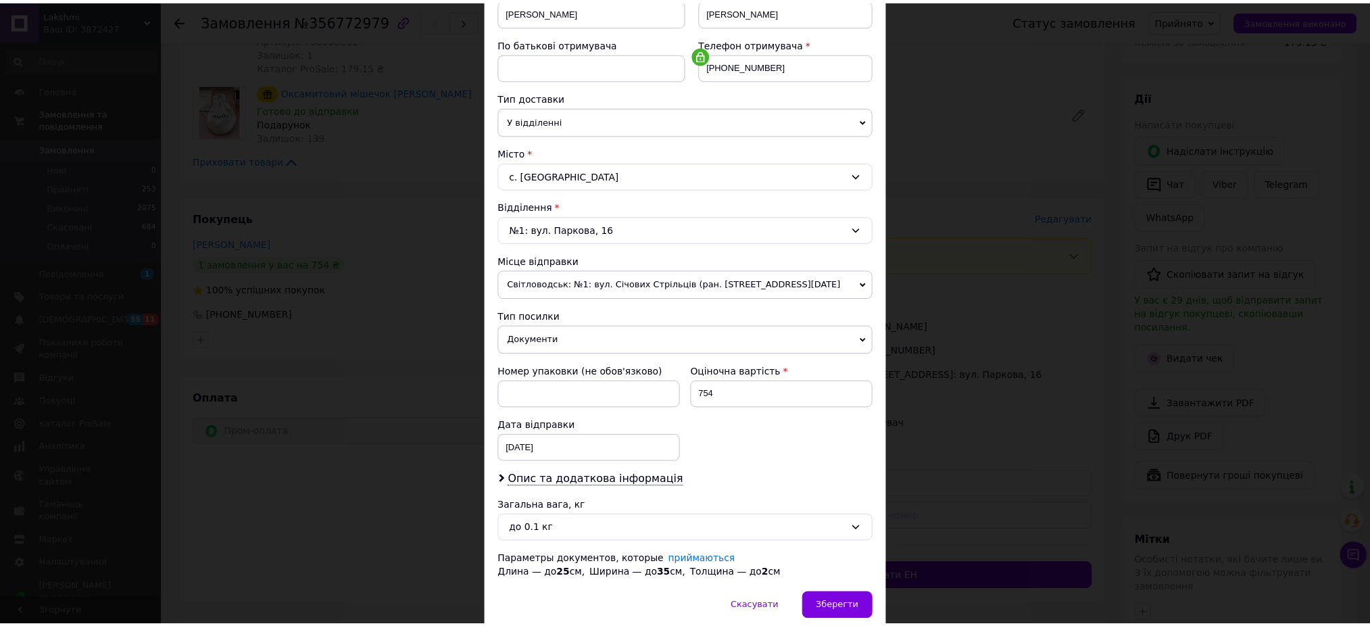
scroll to position [285, 0]
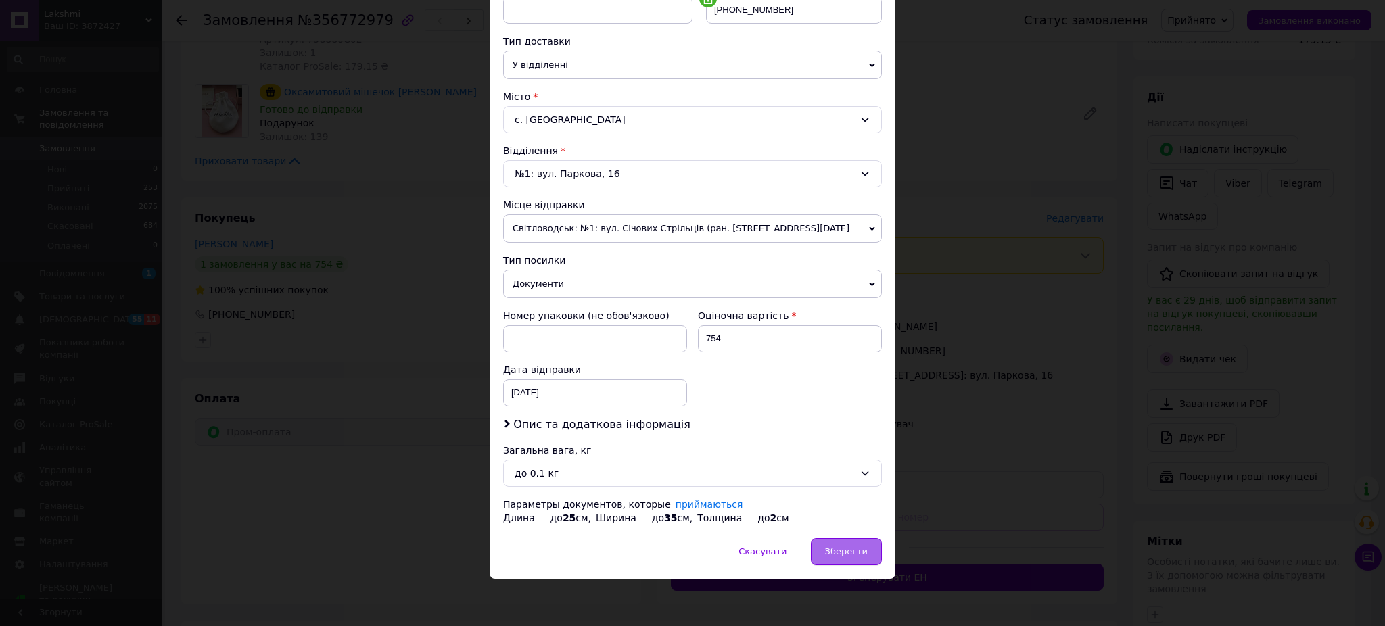
click at [840, 548] on span "Зберегти" at bounding box center [846, 551] width 43 height 10
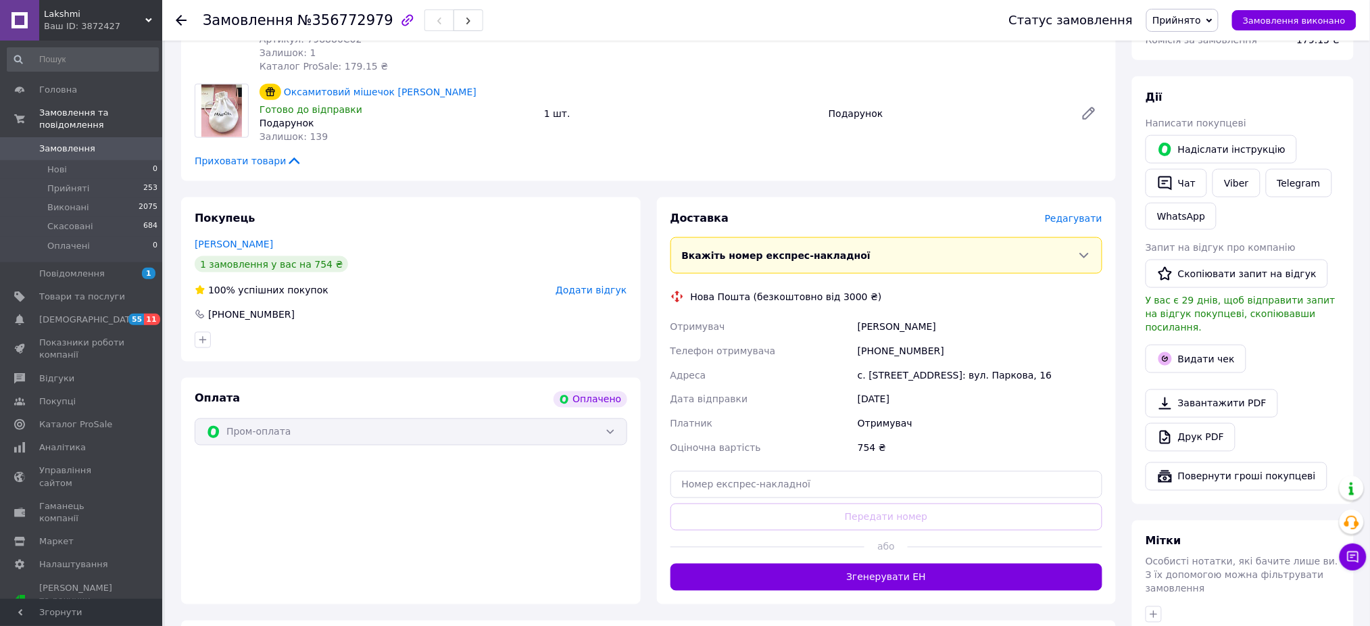
click at [874, 564] on button "Згенерувати ЕН" at bounding box center [887, 577] width 433 height 27
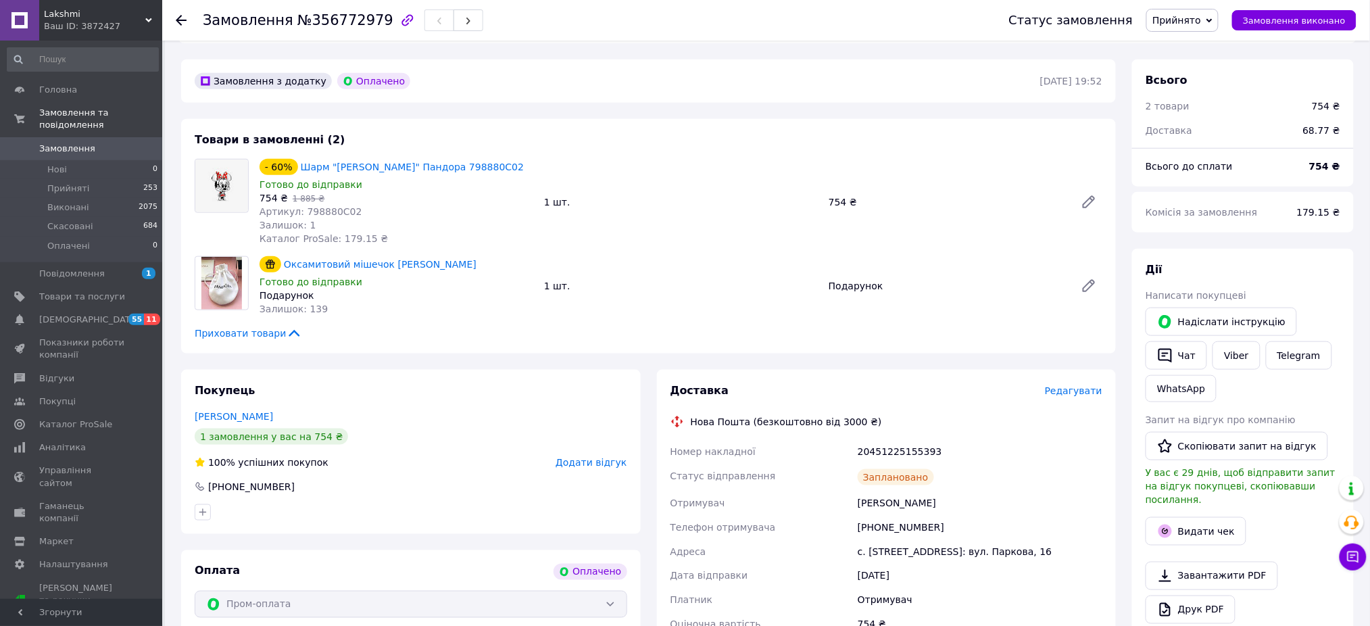
scroll to position [364, 0]
click at [917, 440] on div "20451225155393" at bounding box center [980, 451] width 250 height 24
click at [915, 464] on div "Заплановано" at bounding box center [980, 477] width 250 height 27
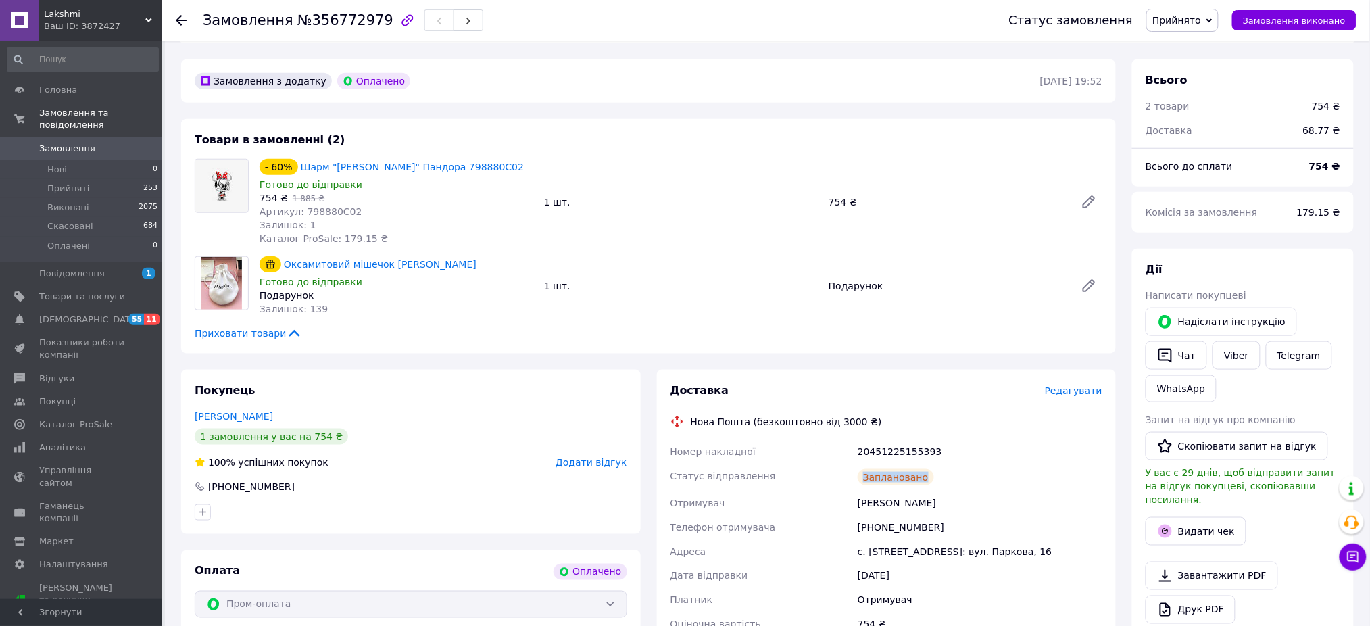
drag, startPoint x: 915, startPoint y: 450, endPoint x: 907, endPoint y: 468, distance: 20.0
click at [907, 468] on div "Заплановано" at bounding box center [980, 477] width 250 height 27
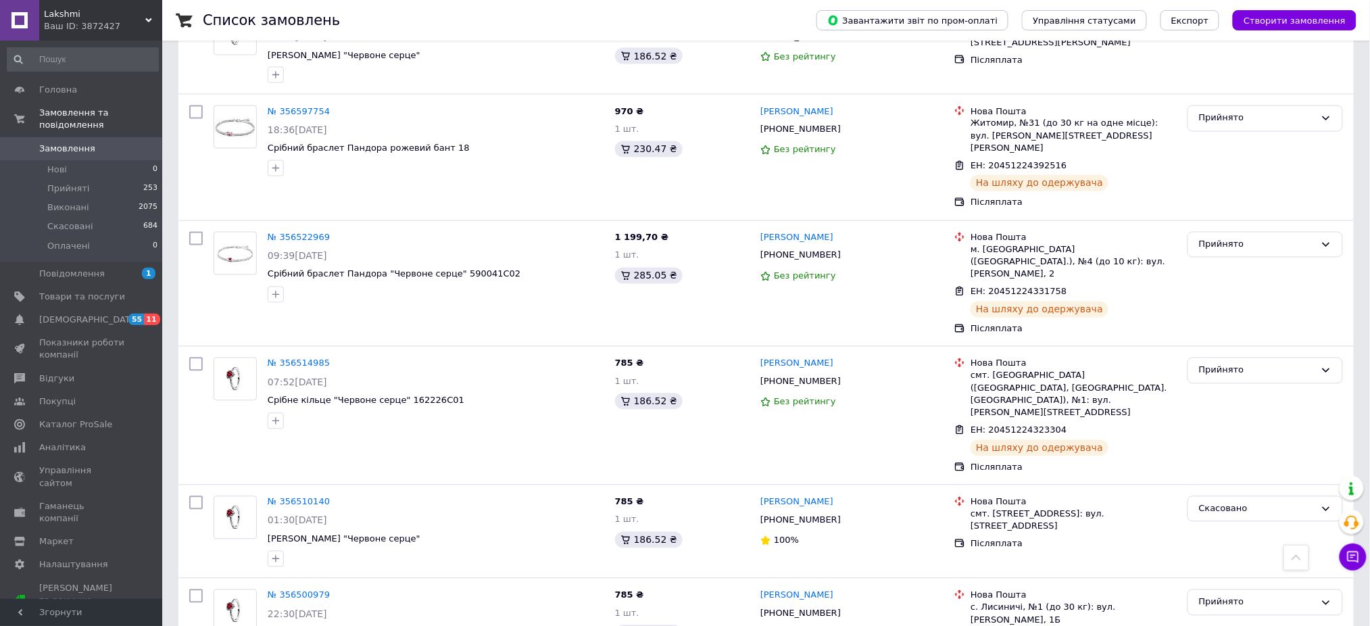
scroll to position [821, 0]
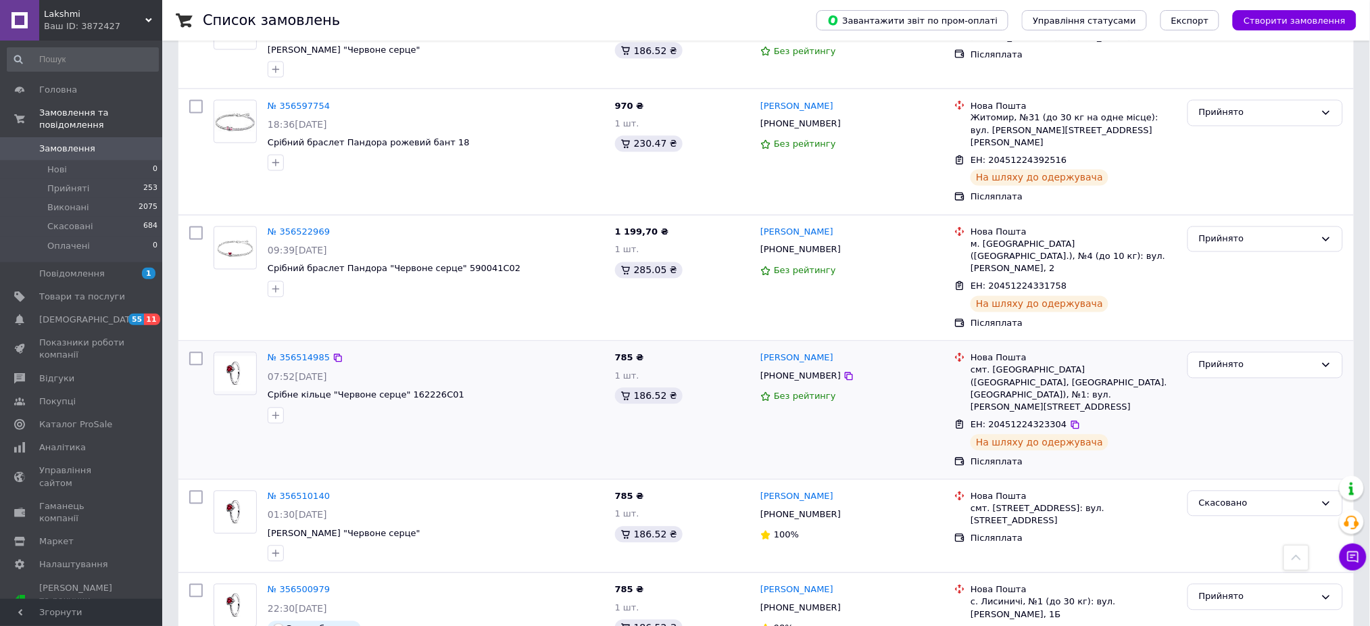
click at [195, 352] on input "checkbox" at bounding box center [196, 359] width 14 height 14
checkbox input "true"
click at [195, 226] on input "checkbox" at bounding box center [196, 233] width 14 height 14
checkbox input "true"
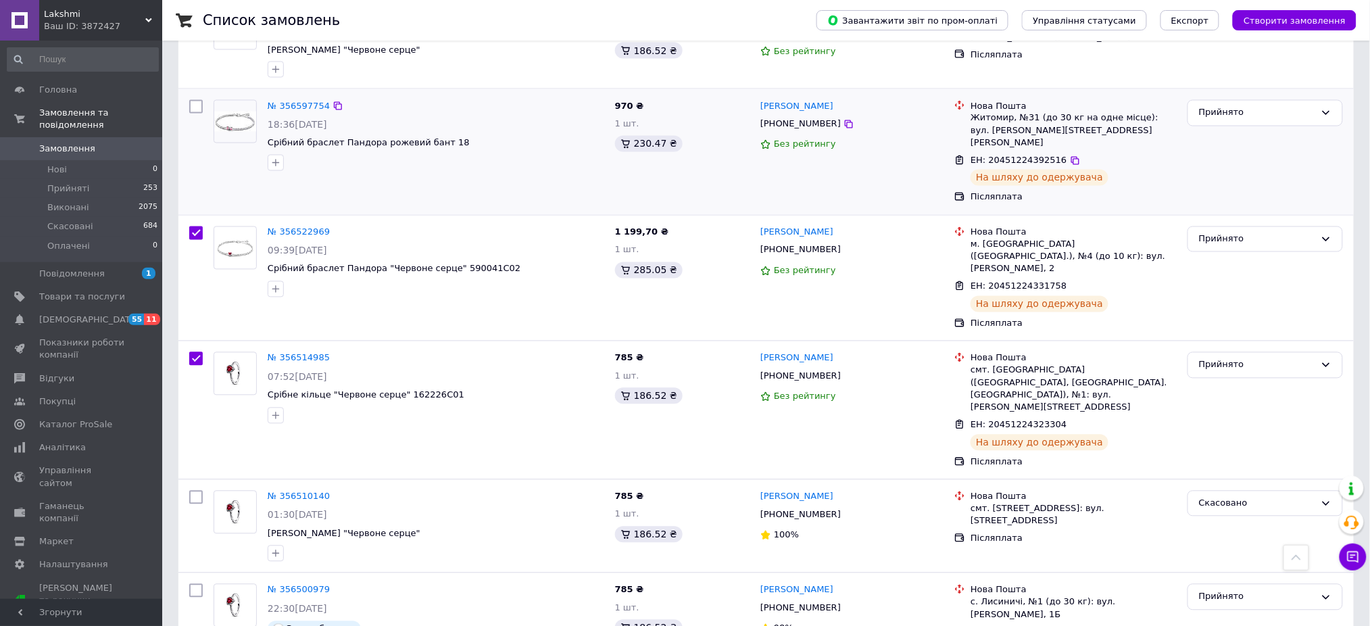
click at [196, 100] on input "checkbox" at bounding box center [196, 107] width 14 height 14
checkbox input "true"
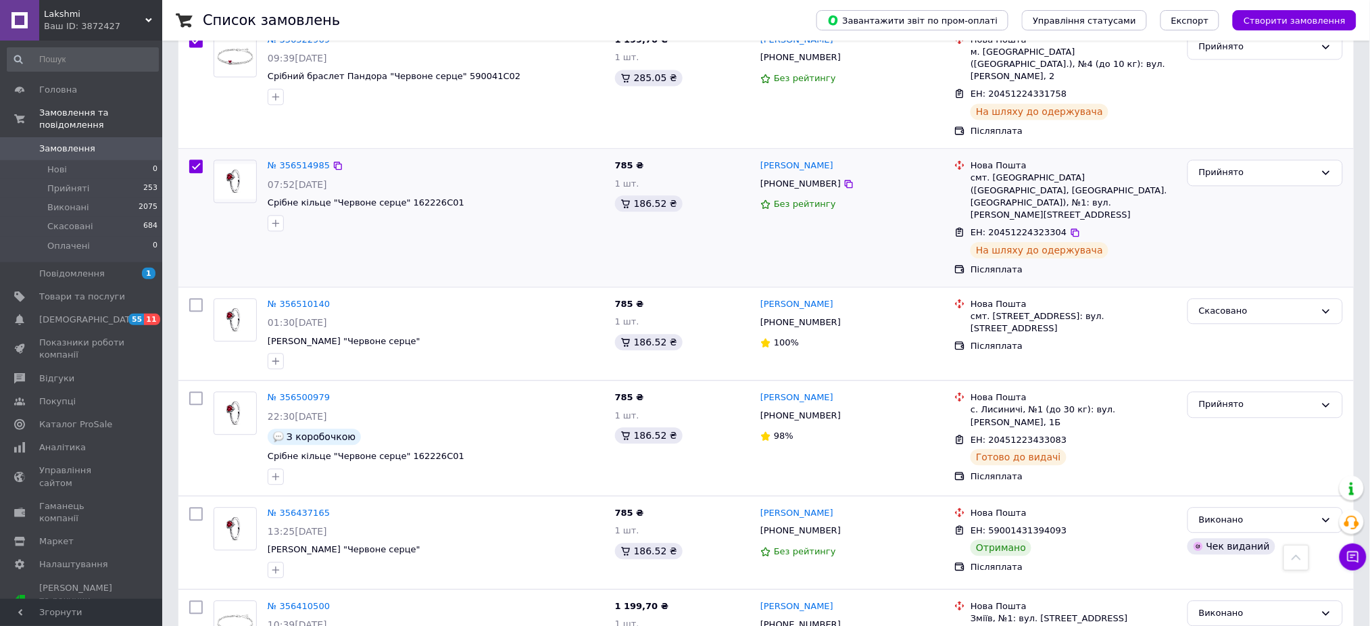
scroll to position [1017, 0]
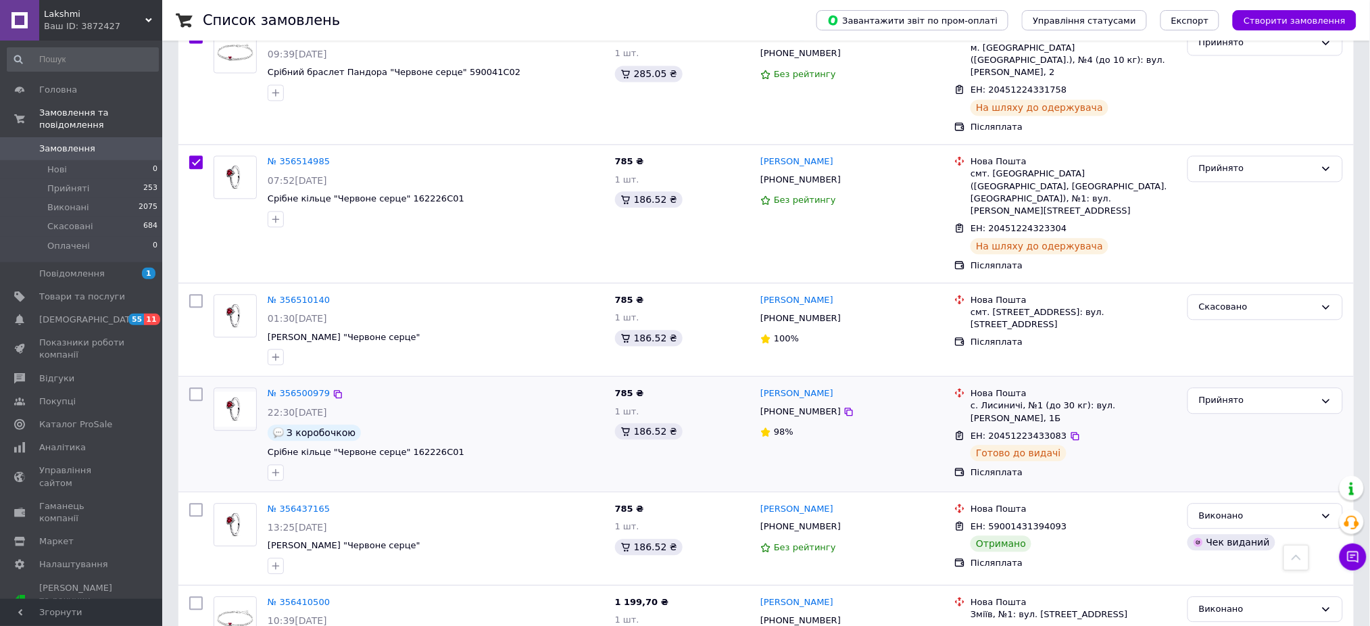
click at [192, 387] on input "checkbox" at bounding box center [196, 394] width 14 height 14
checkbox input "true"
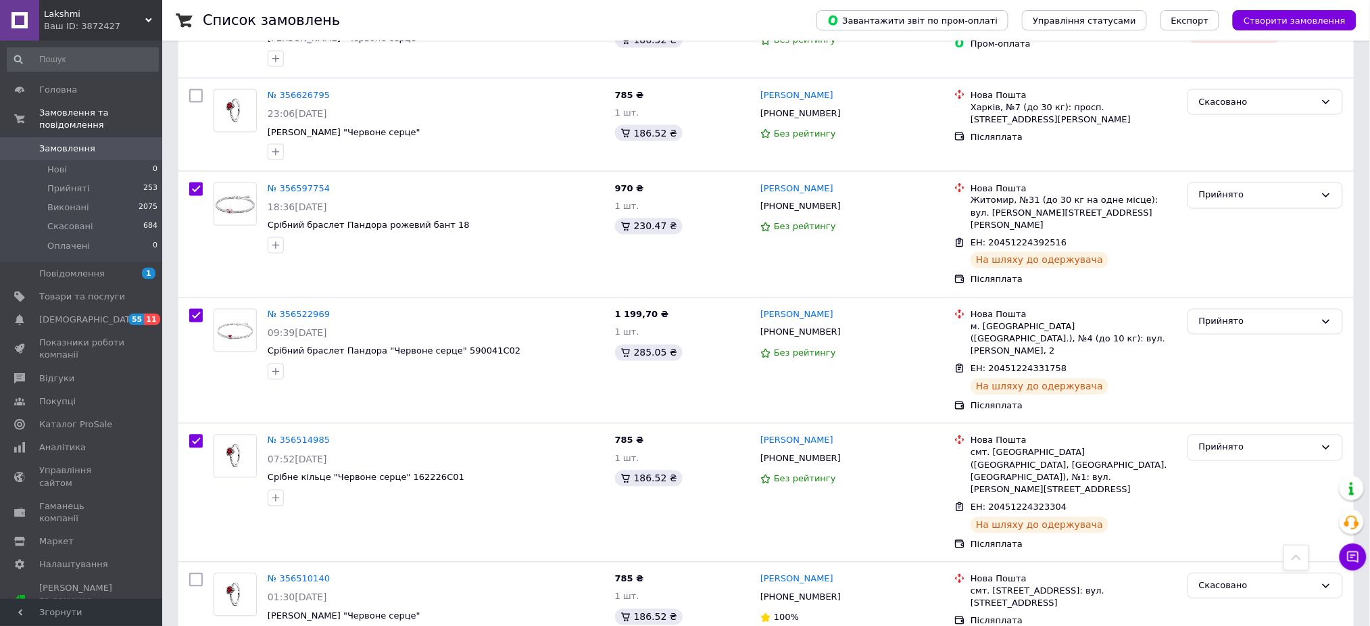
scroll to position [0, 0]
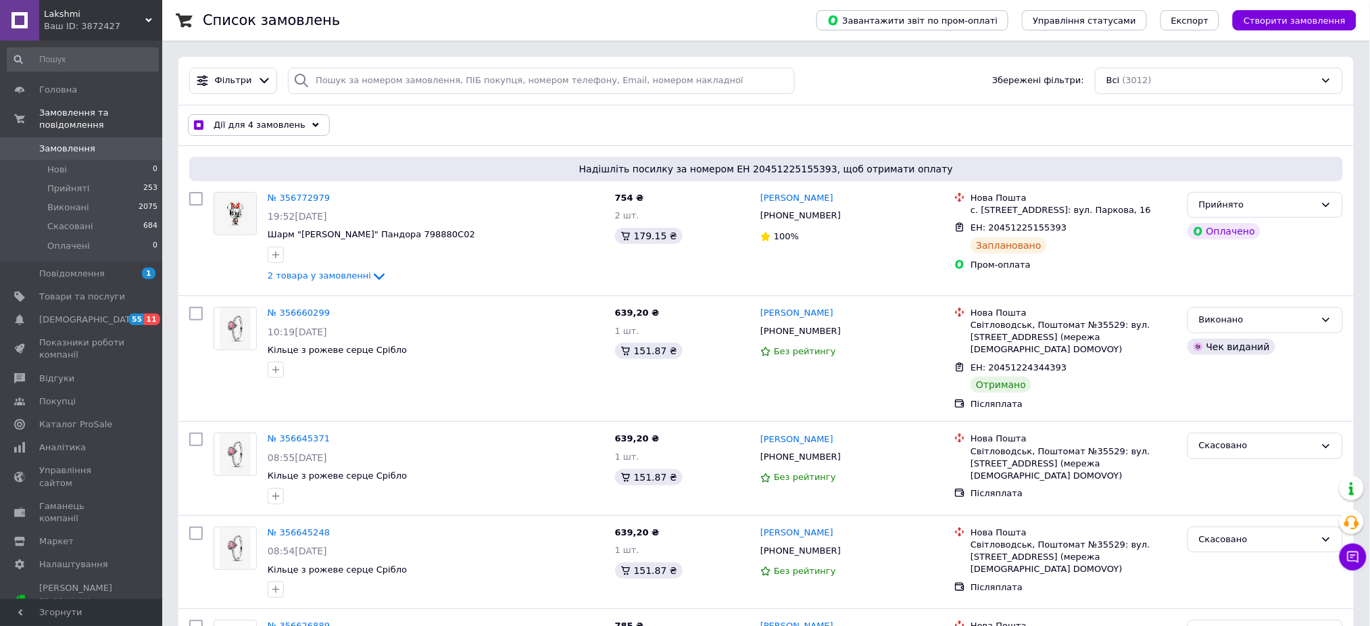
click at [293, 127] on div "Дії для 4 замовлень" at bounding box center [259, 125] width 142 height 22
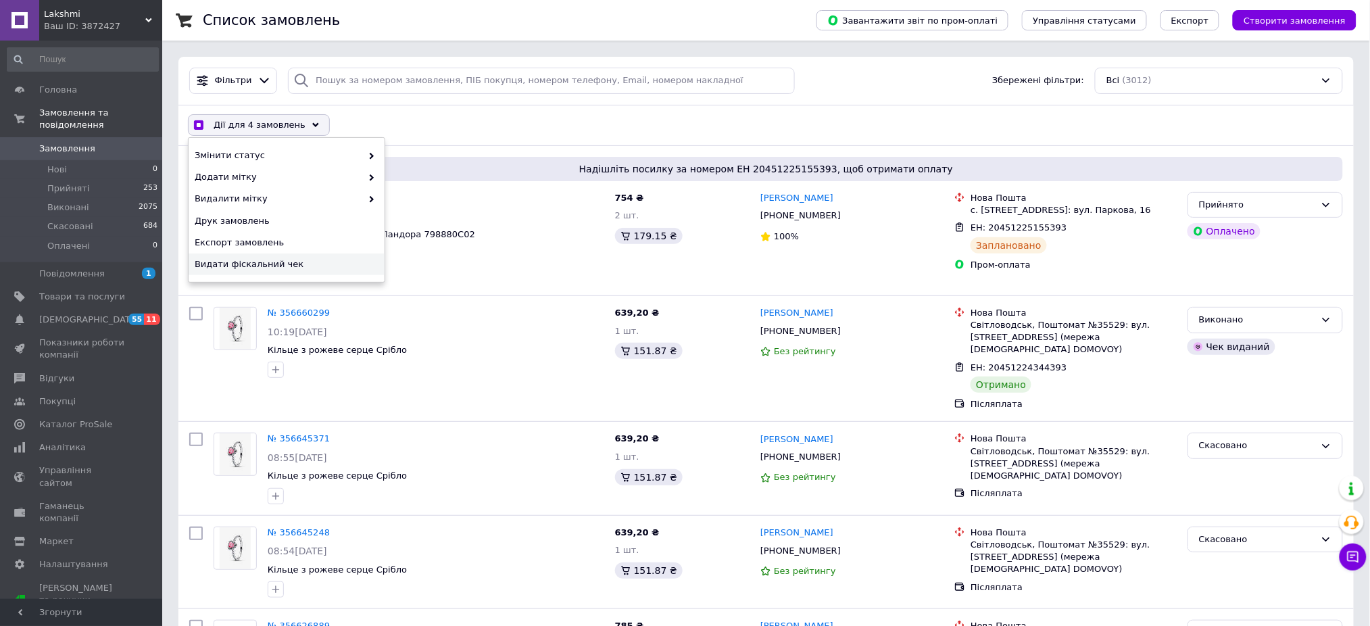
click at [323, 264] on span "Видати фіскальний чек" at bounding box center [285, 264] width 180 height 12
checkbox input "true"
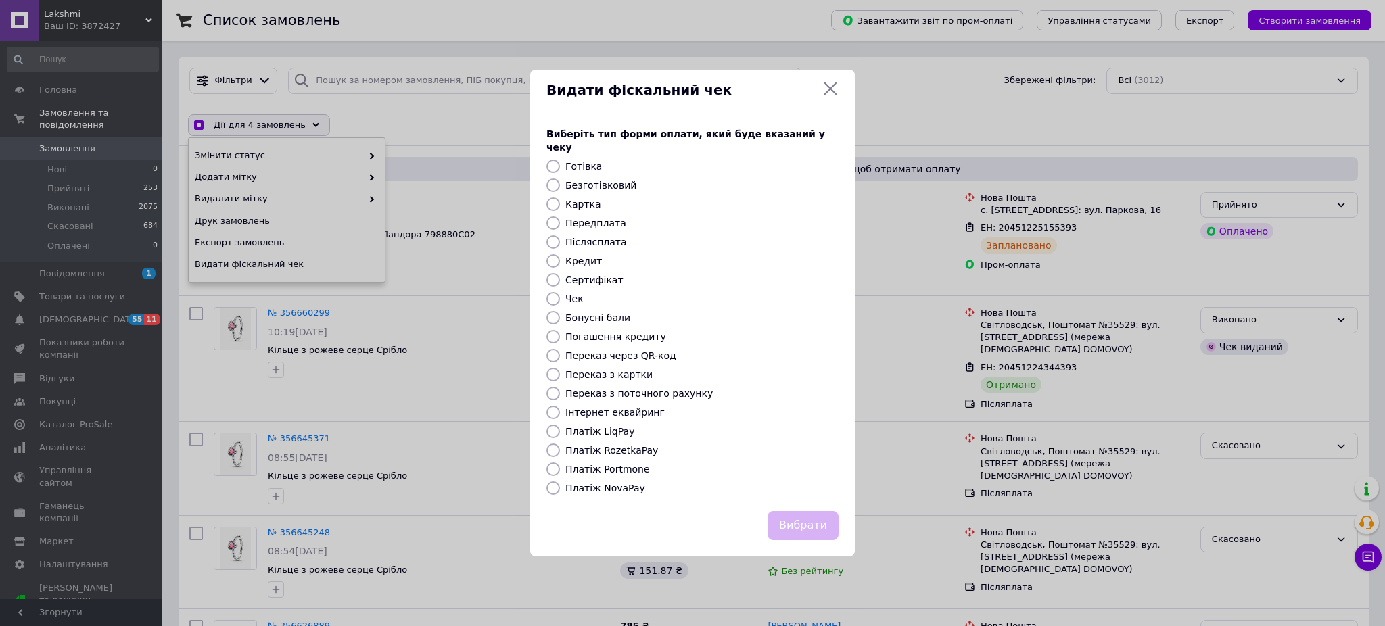
click at [552, 235] on input "Післясплата" at bounding box center [553, 242] width 14 height 14
radio input "true"
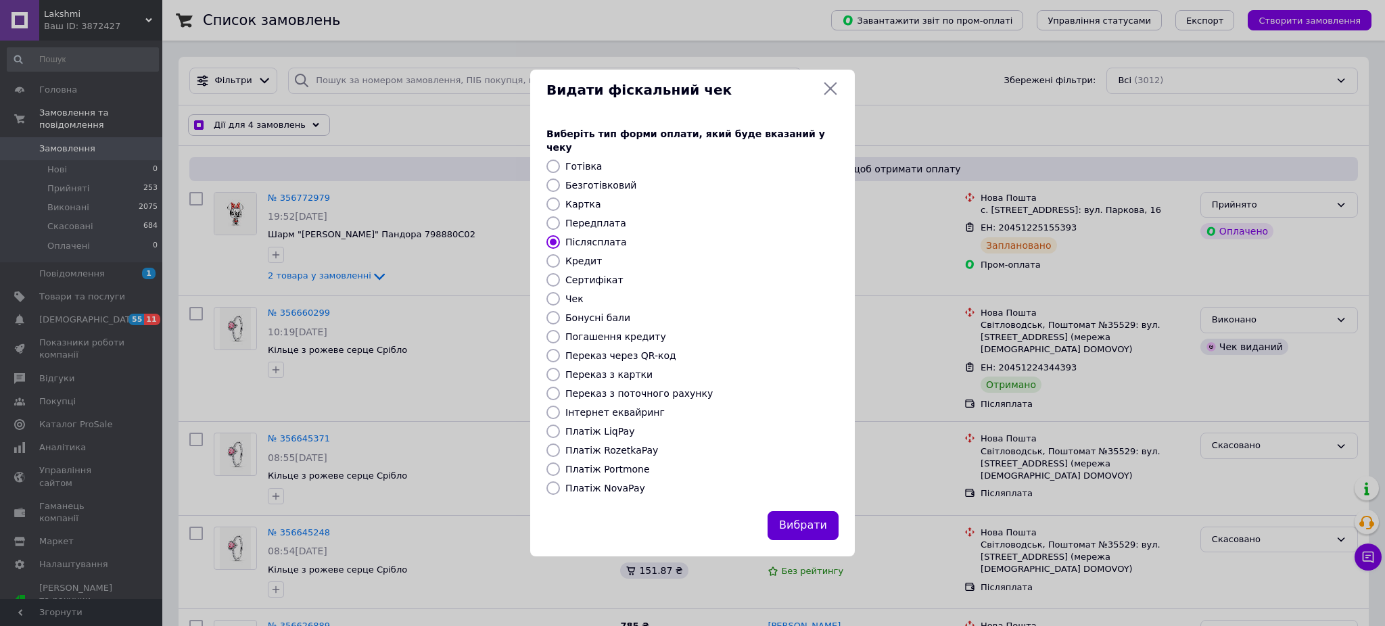
click at [825, 517] on button "Вибрати" at bounding box center [802, 525] width 71 height 29
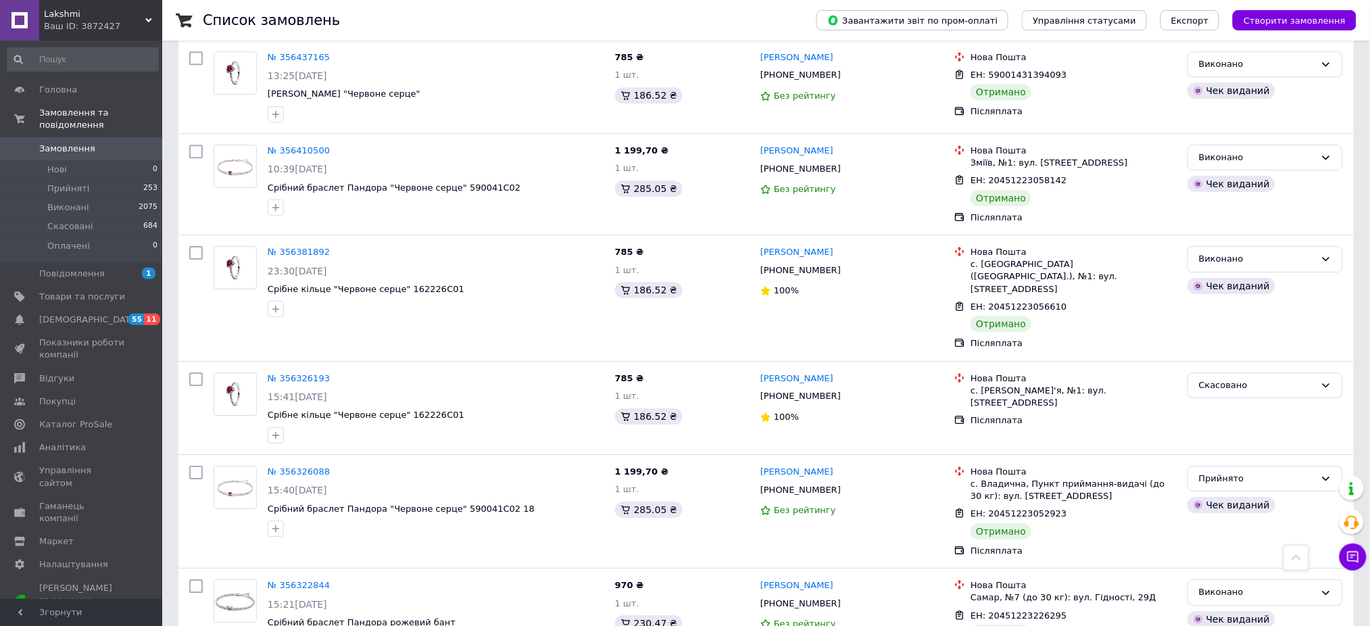
scroll to position [1471, 0]
click at [1297, 464] on div "Прийнято" at bounding box center [1265, 477] width 155 height 26
checkbox input "true"
click at [1234, 492] on li "Виконано" at bounding box center [1265, 504] width 154 height 25
checkbox input "false"
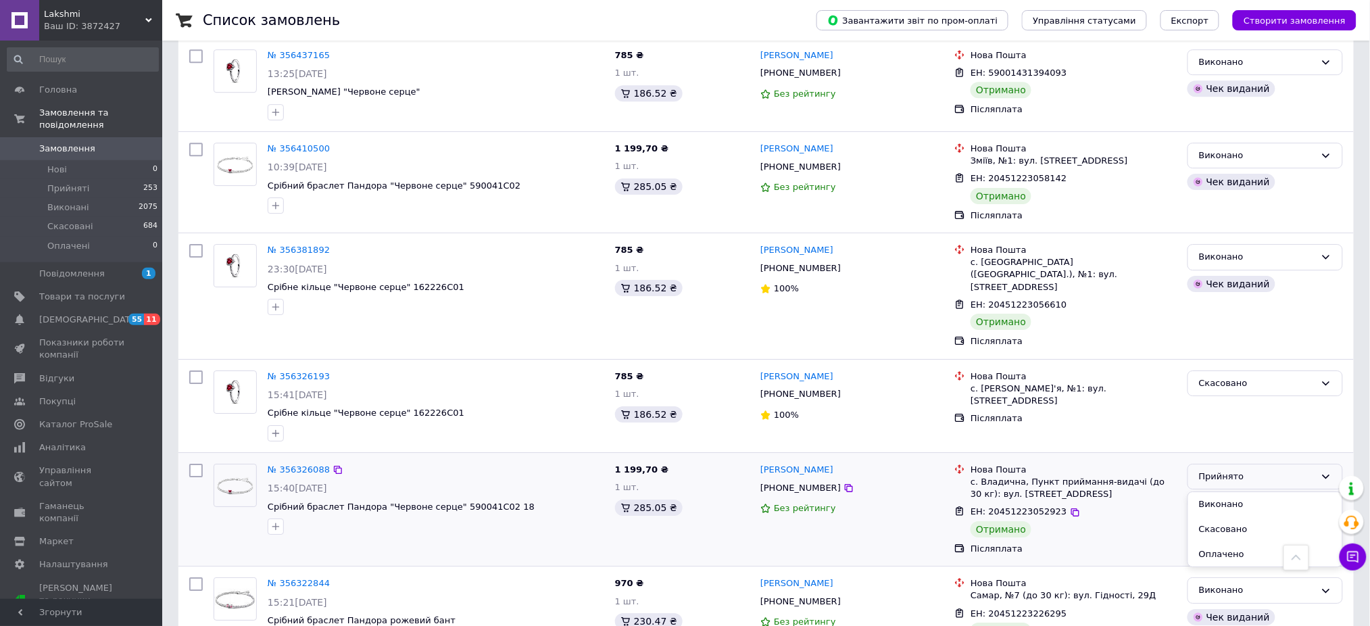
checkbox input "false"
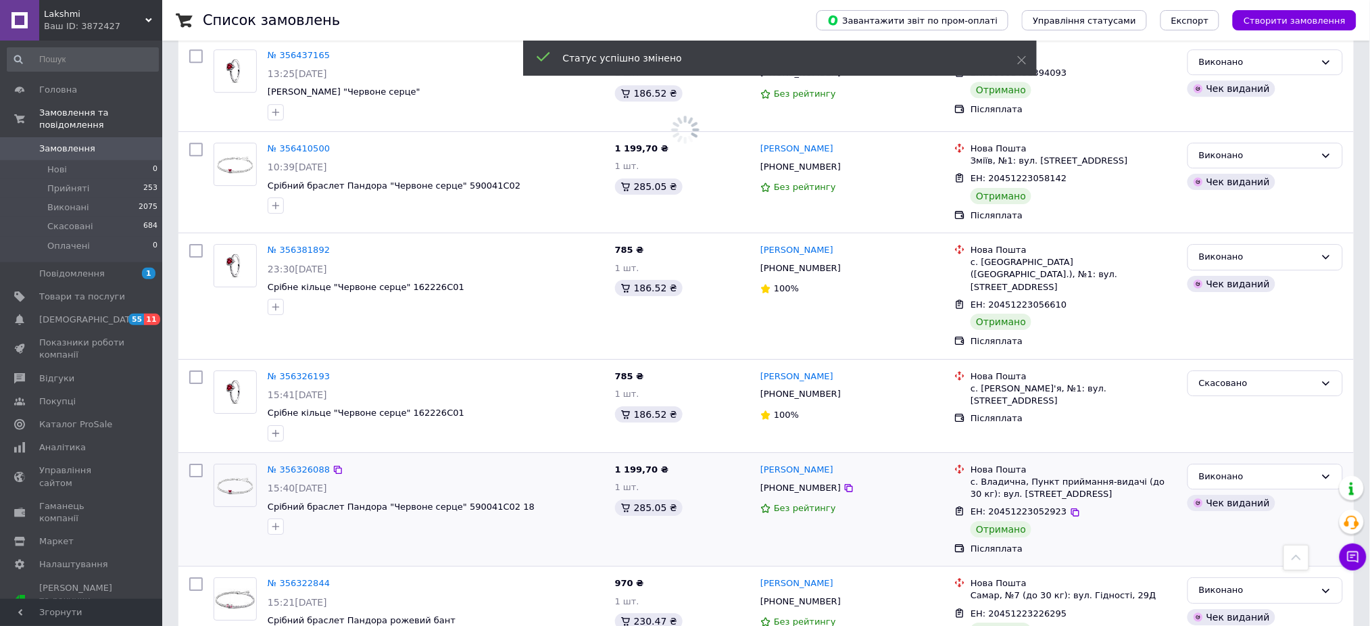
scroll to position [1832, 0]
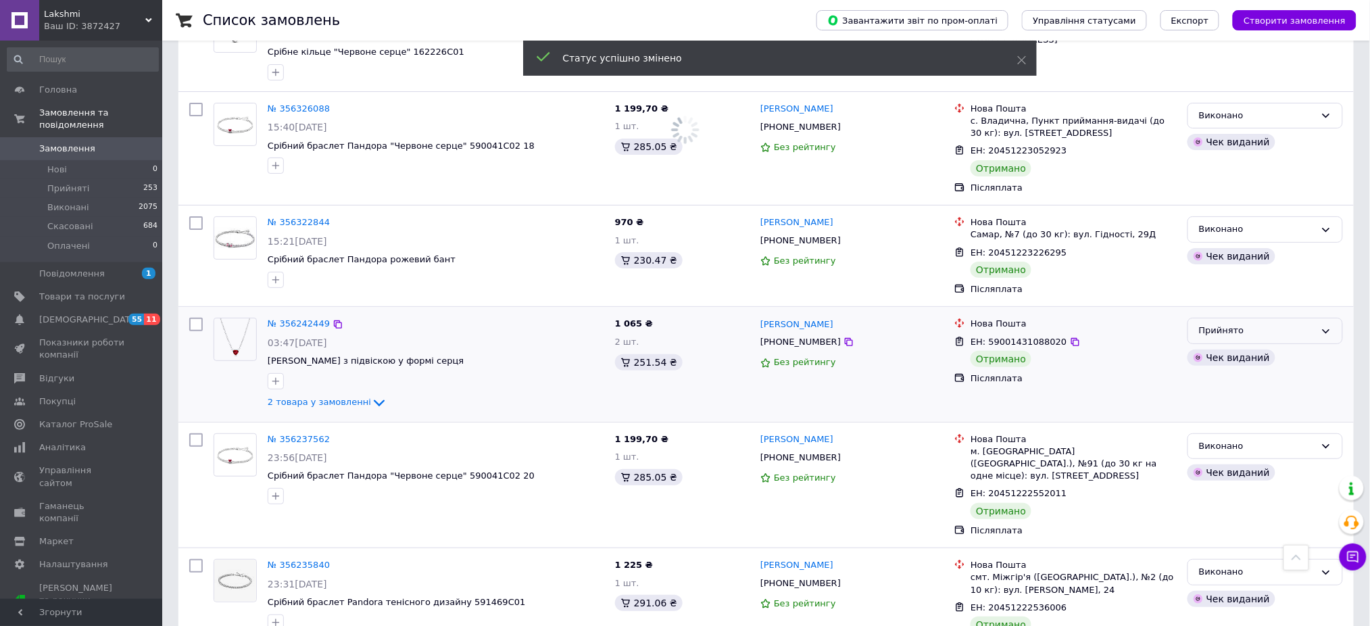
click at [1294, 324] on div "Прийнято" at bounding box center [1257, 331] width 116 height 14
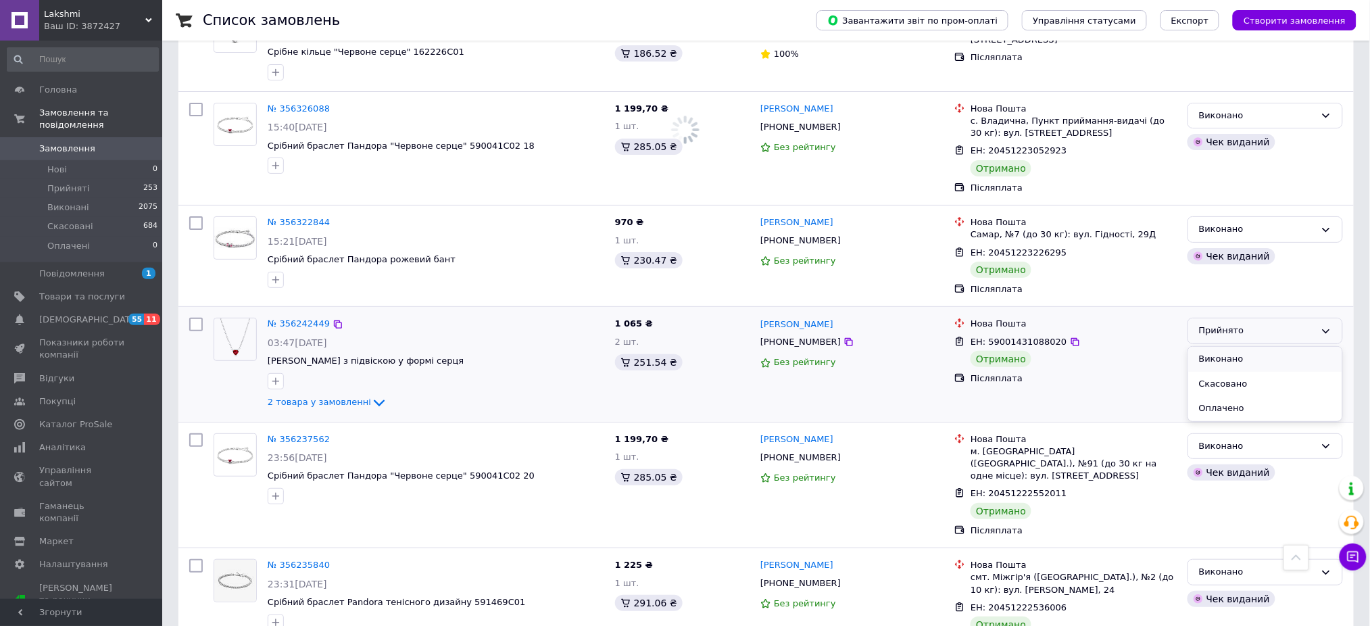
click at [1261, 347] on li "Виконано" at bounding box center [1265, 359] width 154 height 25
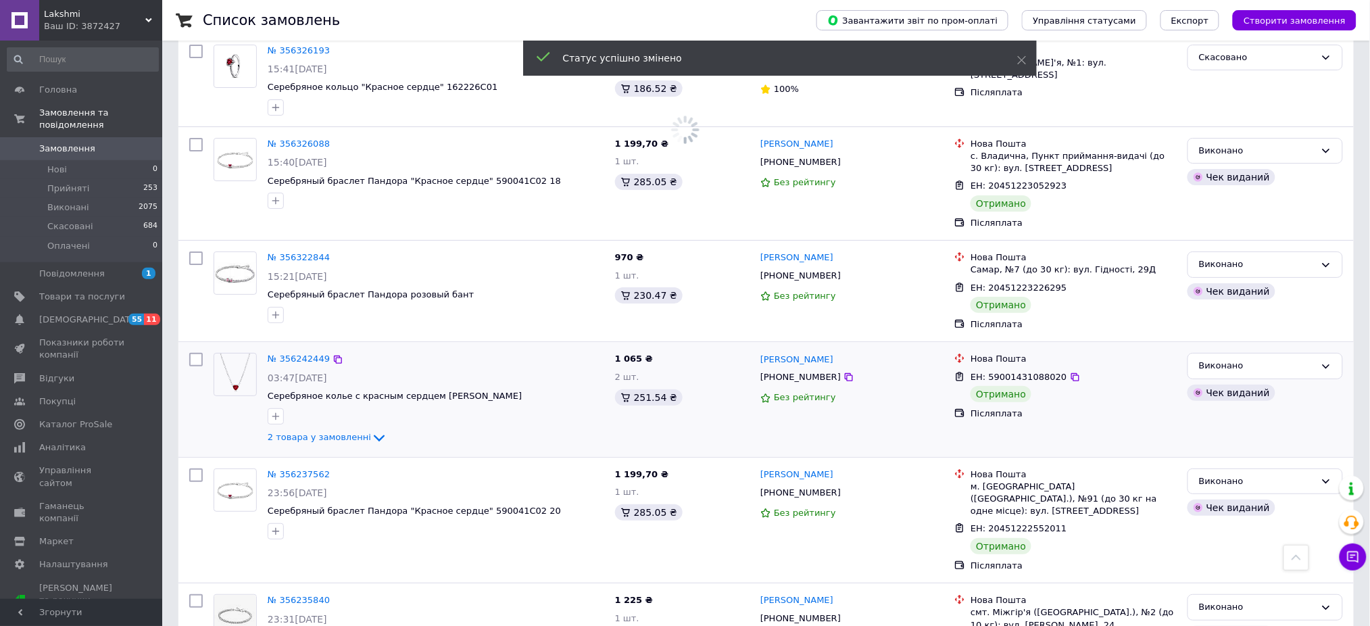
scroll to position [2336, 0]
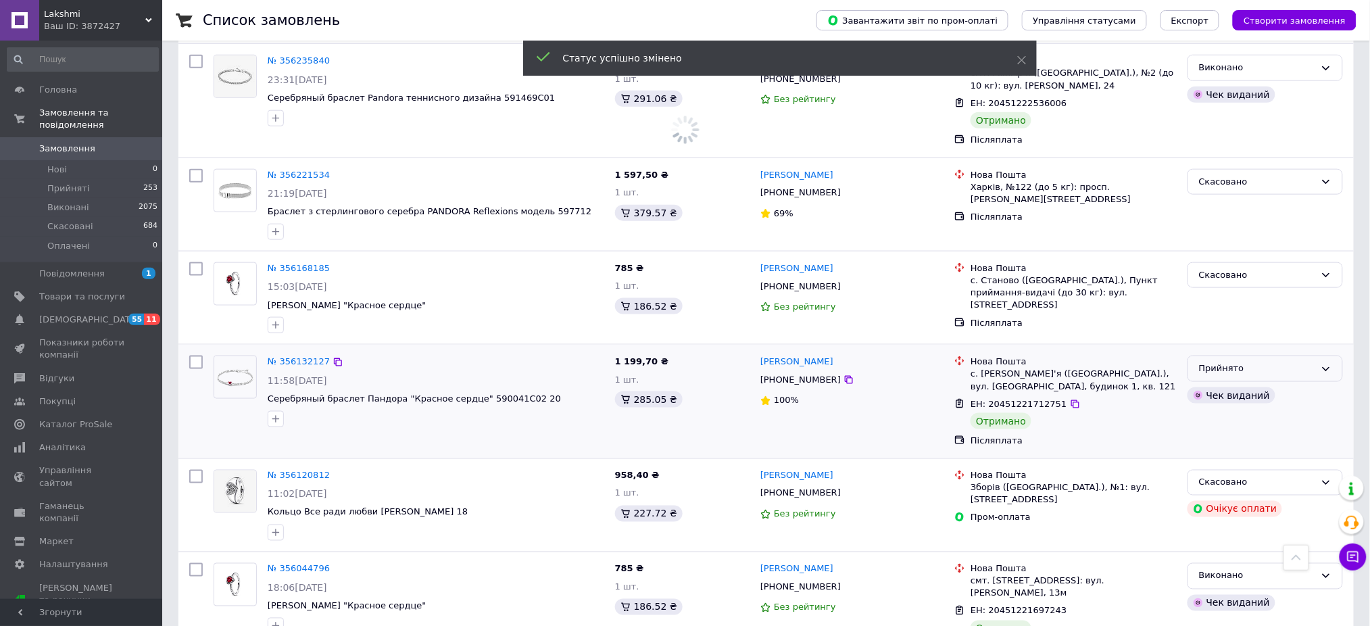
click at [1318, 356] on div "Прийнято" at bounding box center [1265, 369] width 155 height 26
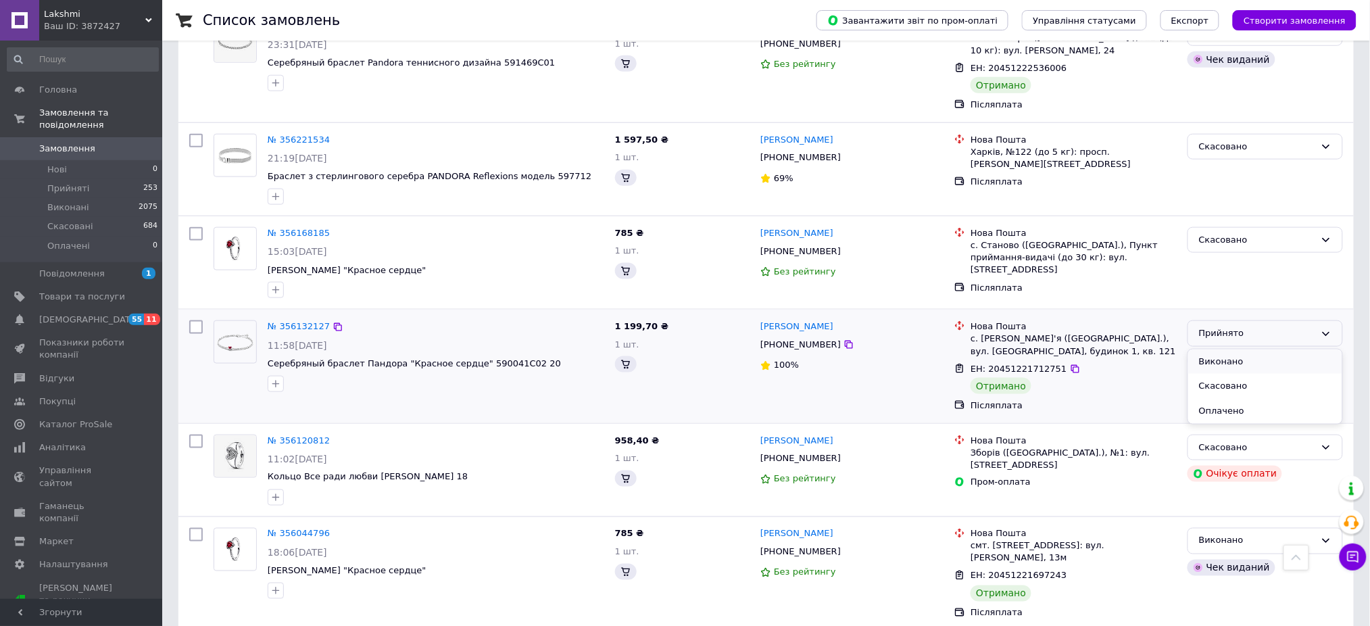
click at [1231, 350] on li "Виконано" at bounding box center [1265, 362] width 154 height 25
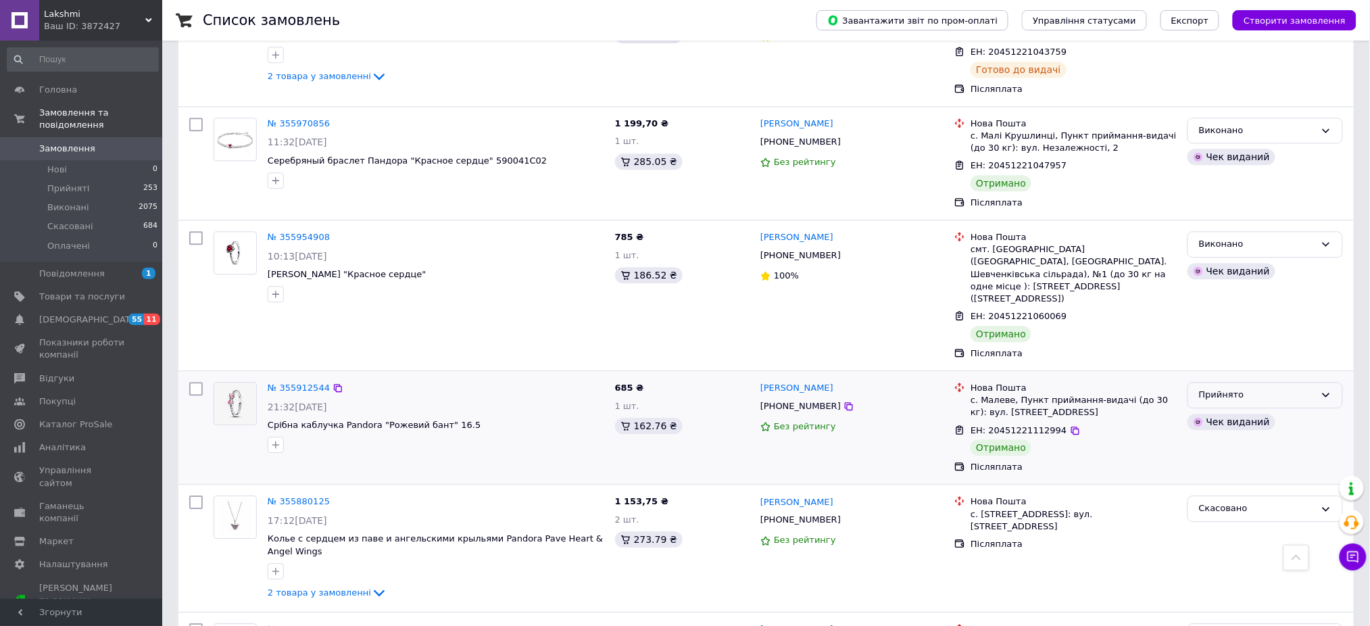
scroll to position [3057, 0]
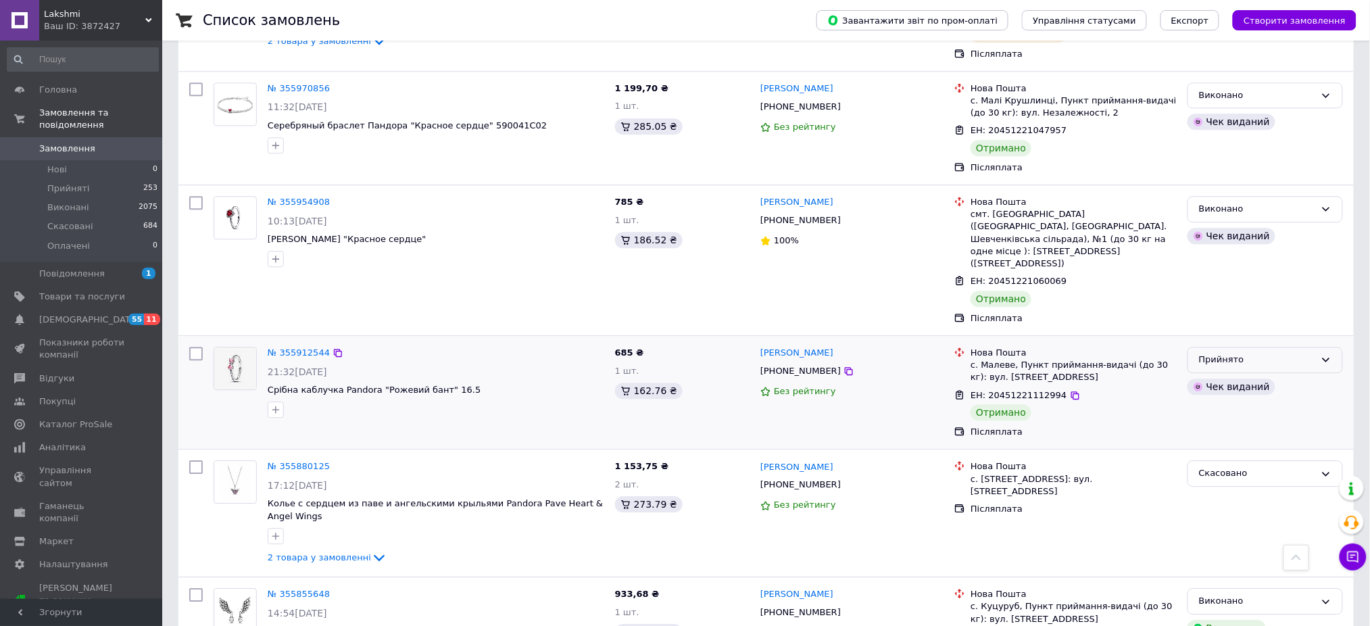
click at [1278, 353] on div "Прийнято" at bounding box center [1257, 360] width 116 height 14
click at [1211, 376] on li "Виконано" at bounding box center [1265, 388] width 154 height 25
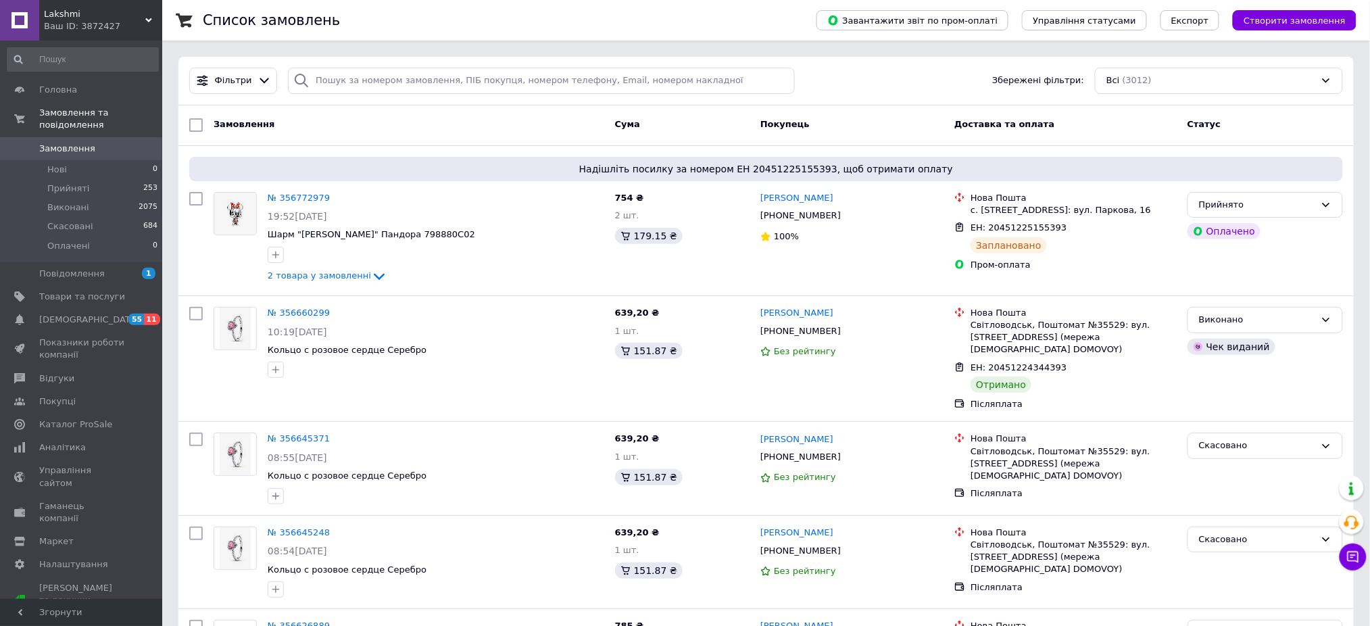
scroll to position [220, 0]
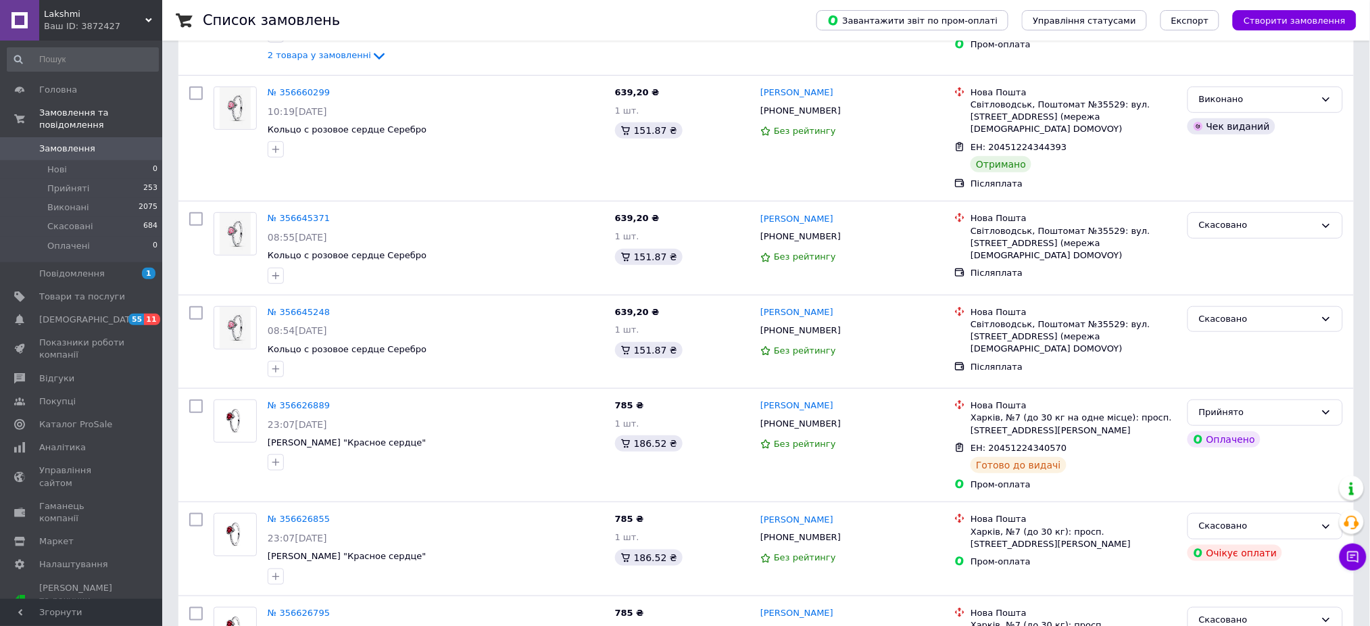
click at [1344, 36] on div "Завантажити звіт по пром-оплаті Управління статусами Експорт Створити замовлення" at bounding box center [1073, 20] width 567 height 41
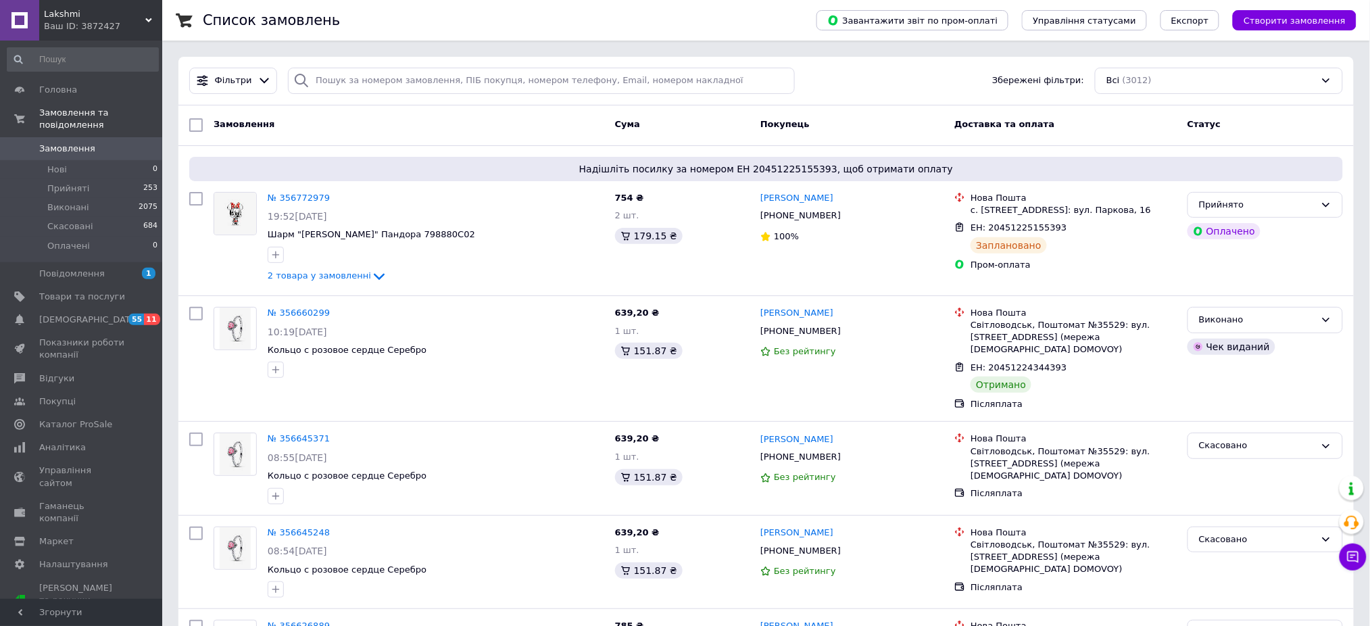
click at [141, 15] on span "Lakshmi" at bounding box center [94, 14] width 101 height 12
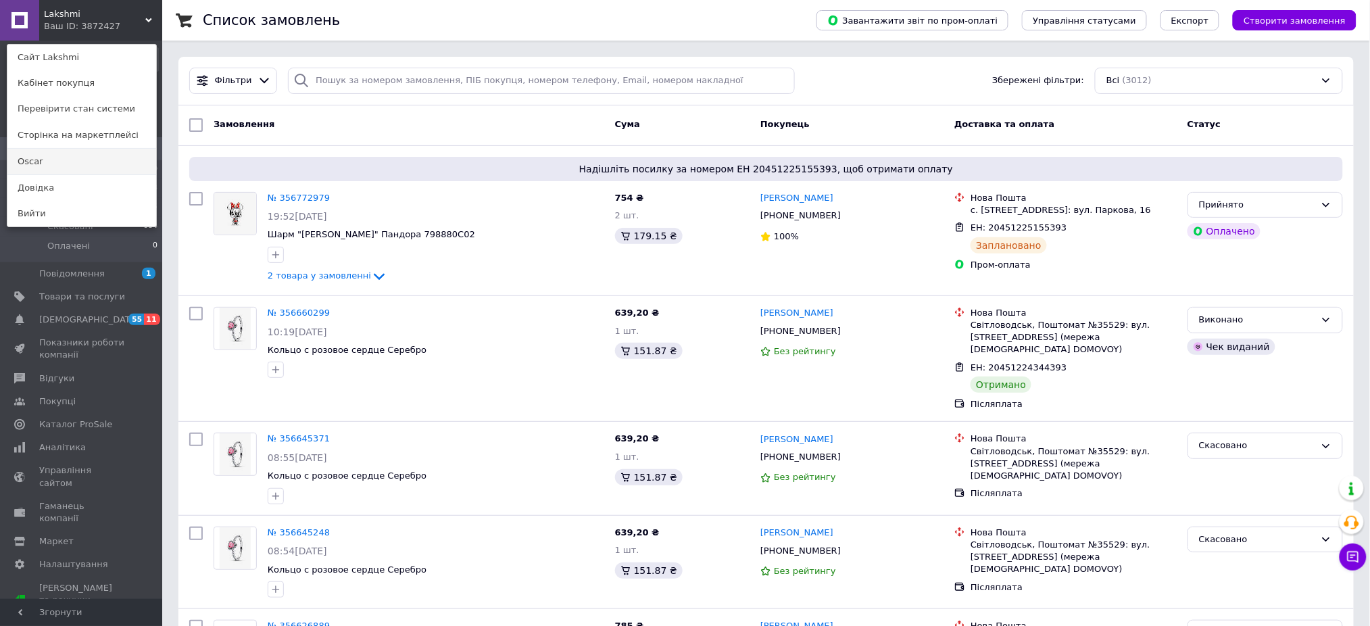
click at [54, 156] on link "Oscar" at bounding box center [81, 162] width 149 height 26
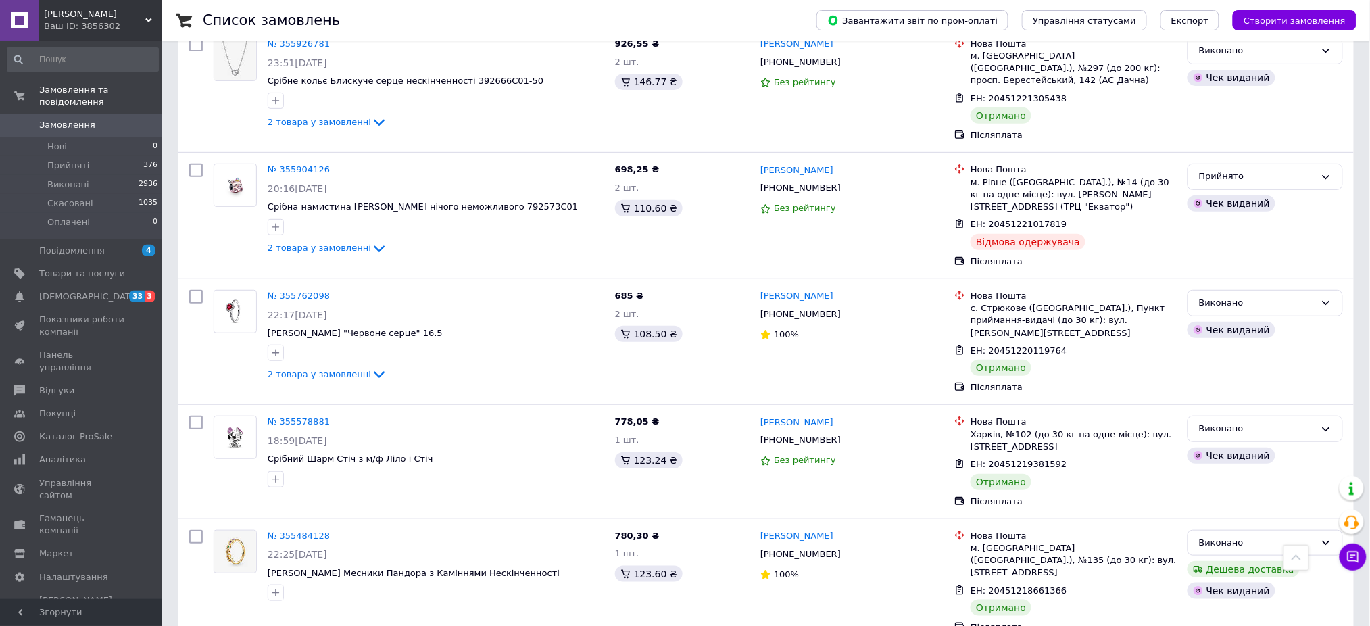
scroll to position [2011, 0]
